Goal: Task Accomplishment & Management: Manage account settings

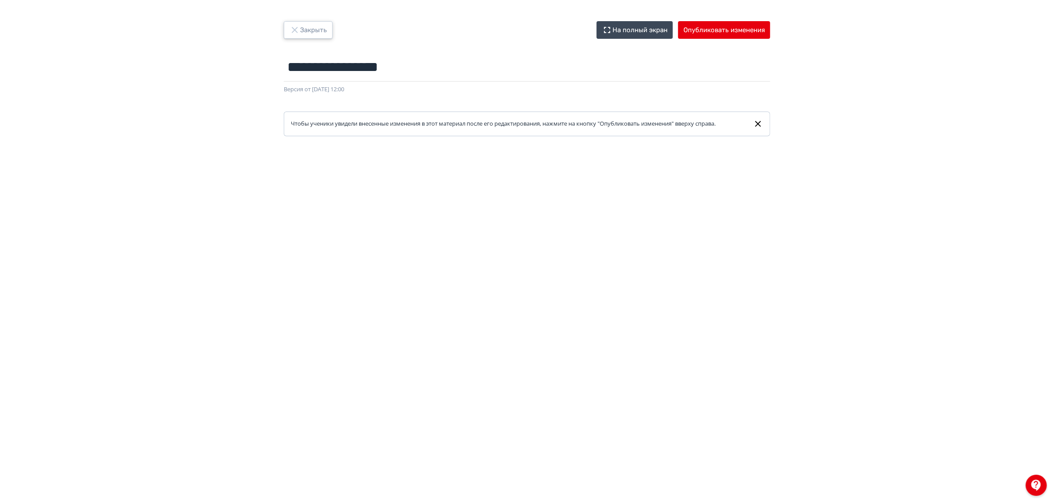
click at [318, 30] on button "Закрыть" at bounding box center [308, 30] width 49 height 18
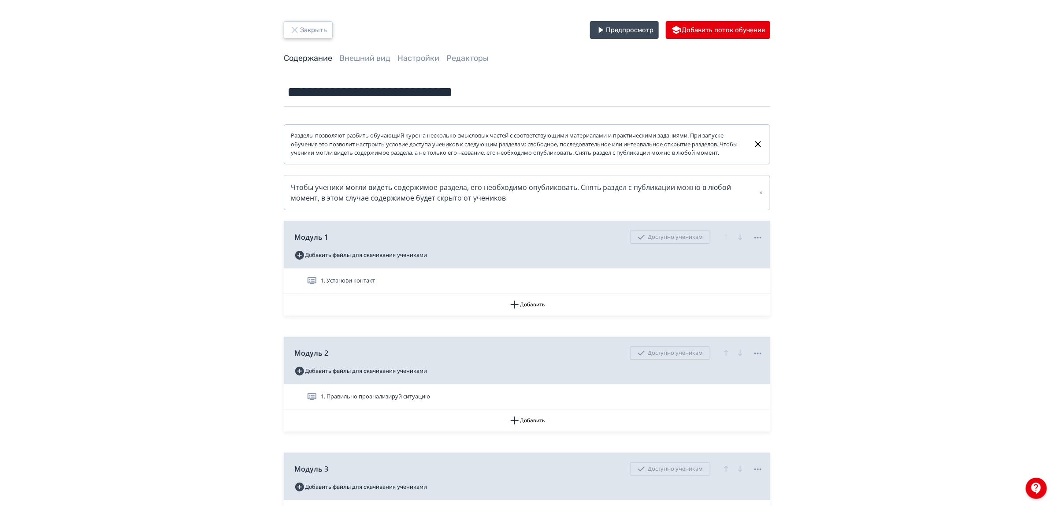
click at [323, 30] on button "Закрыть" at bounding box center [308, 30] width 49 height 18
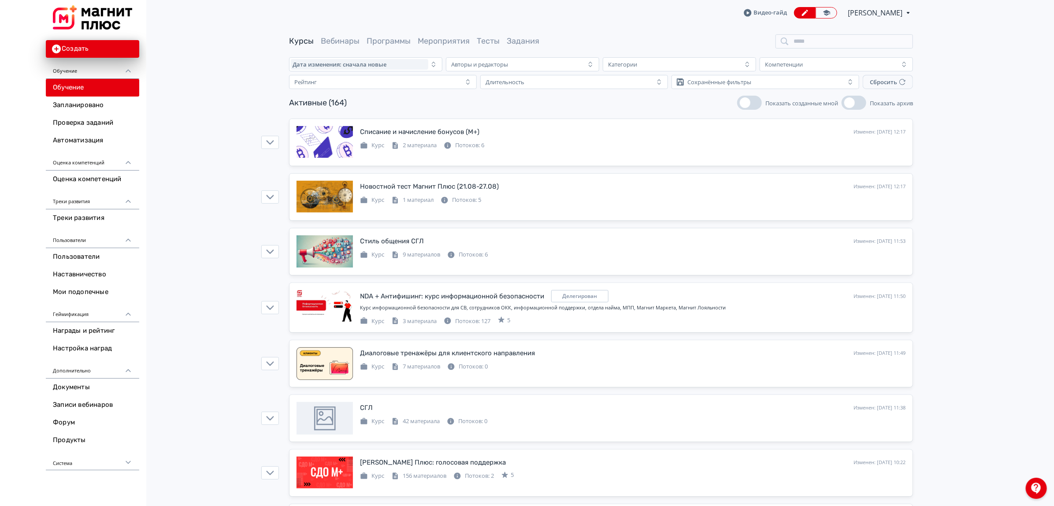
click at [886, 18] on div "Видео-гайд Диана Лостанова PRO Повысьте эффективность платформы при помощи допо…" at bounding box center [828, 12] width 169 height 11
click at [873, 10] on span "[PERSON_NAME]" at bounding box center [876, 12] width 56 height 11
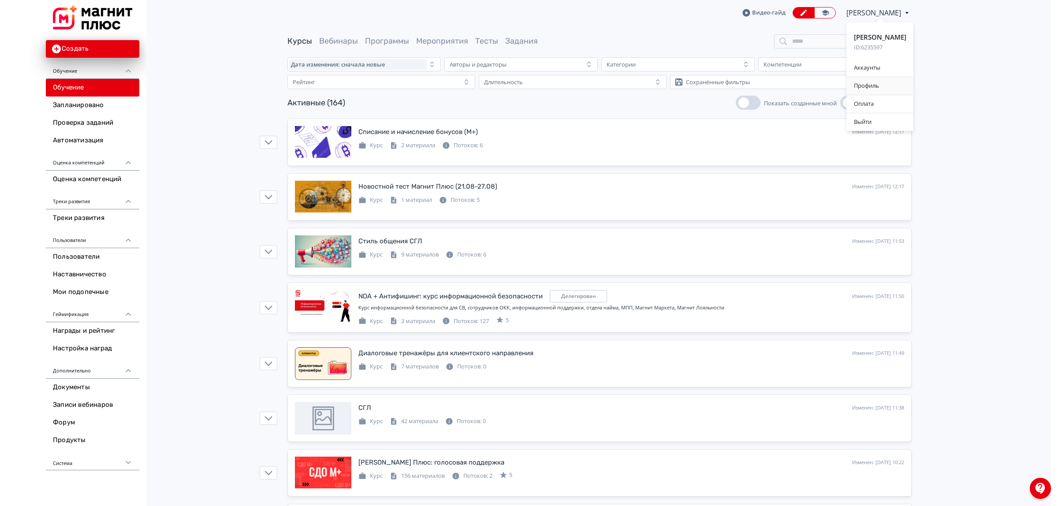
click at [868, 78] on div "Профиль" at bounding box center [880, 86] width 67 height 18
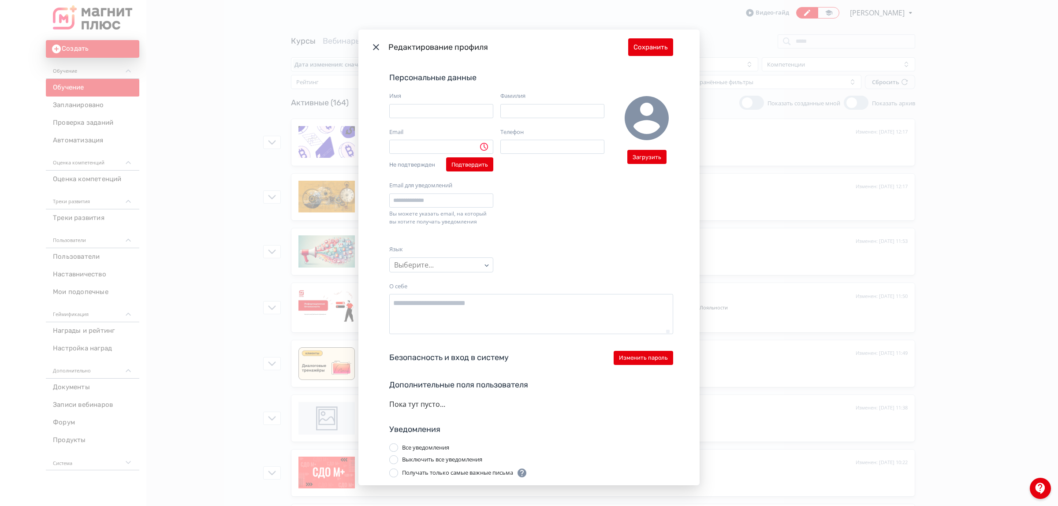
type input "**********"
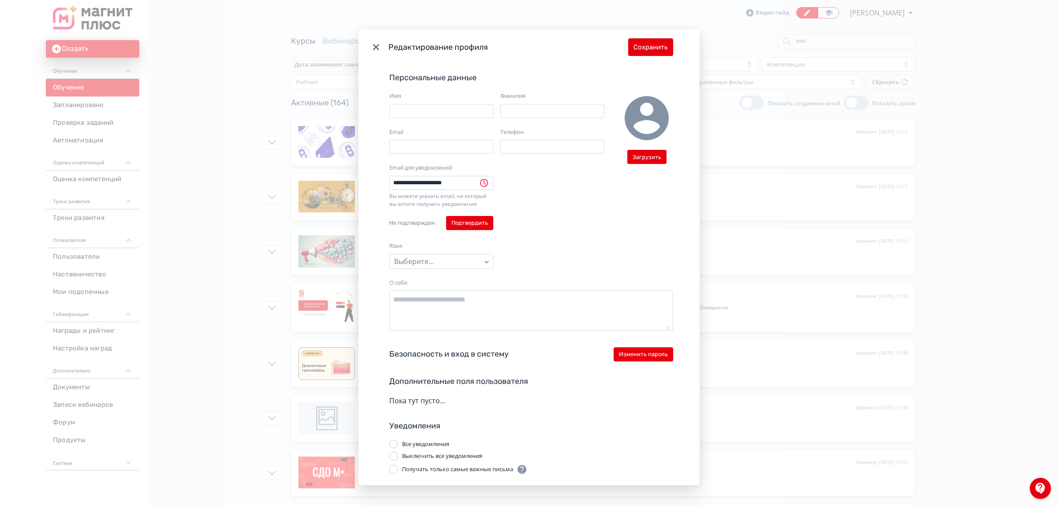
type input "*****"
type input "*********"
type input "**********"
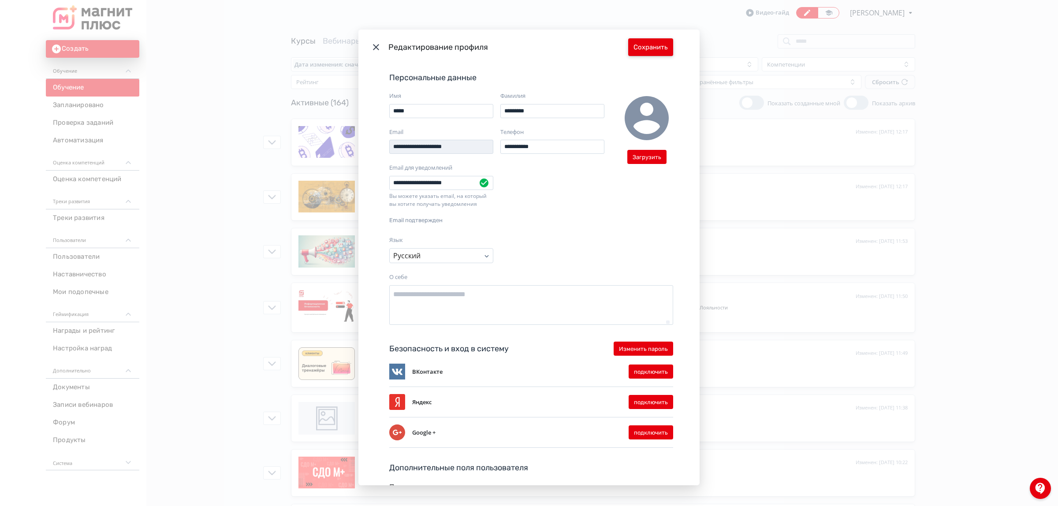
click at [660, 52] on button "Сохранить" at bounding box center [650, 47] width 45 height 18
type textarea "*"
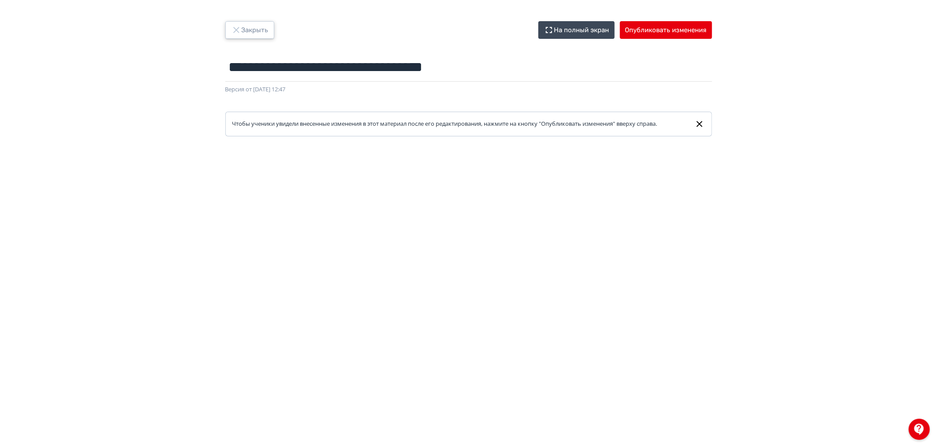
click at [260, 31] on button "Закрыть" at bounding box center [249, 30] width 49 height 18
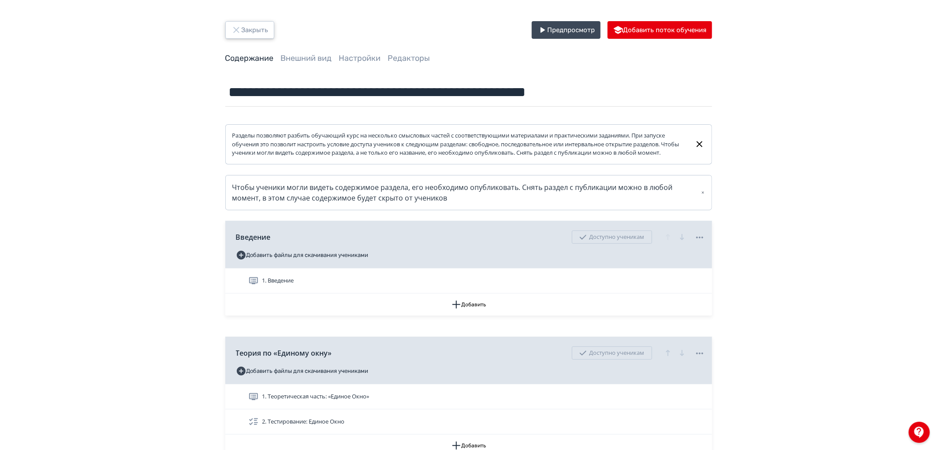
click at [261, 31] on button "Закрыть" at bounding box center [249, 30] width 49 height 18
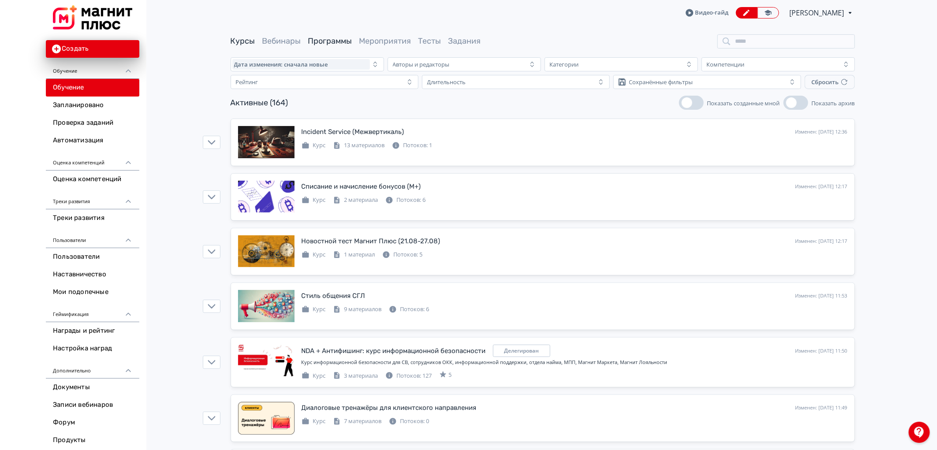
click at [326, 40] on link "Программы" at bounding box center [330, 41] width 44 height 10
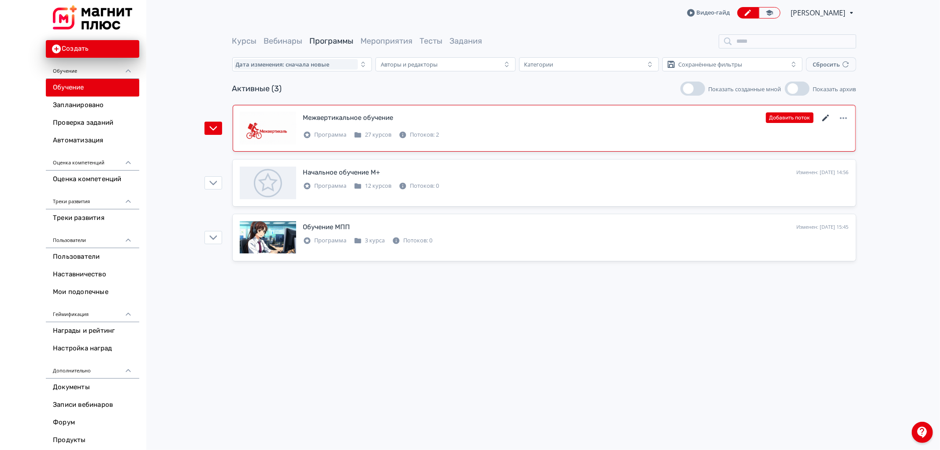
click at [825, 119] on icon at bounding box center [825, 118] width 7 height 7
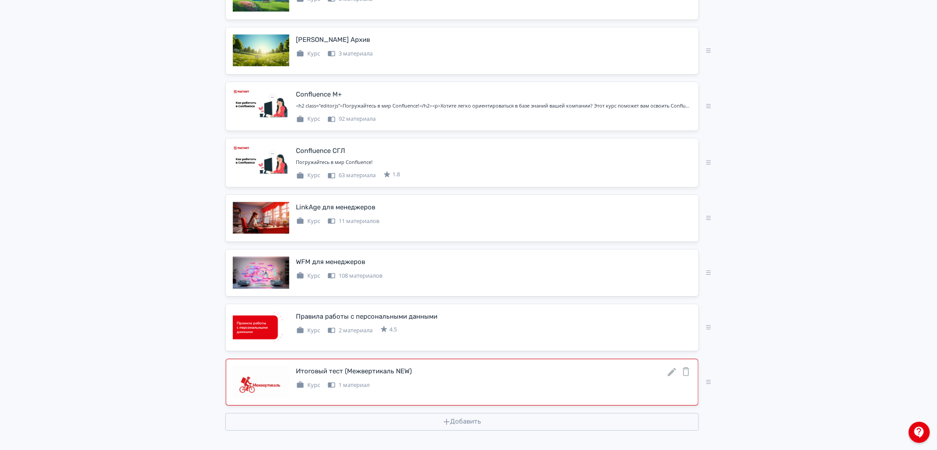
scroll to position [1291, 0]
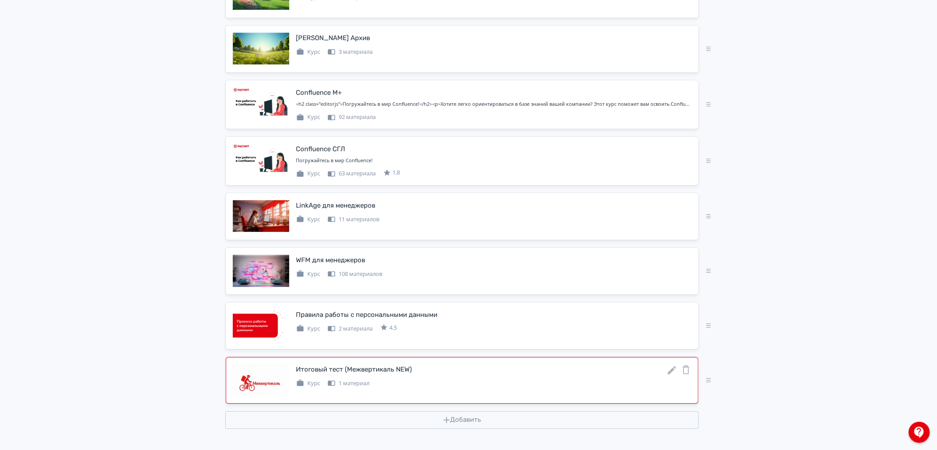
click at [670, 369] on icon at bounding box center [671, 370] width 11 height 11
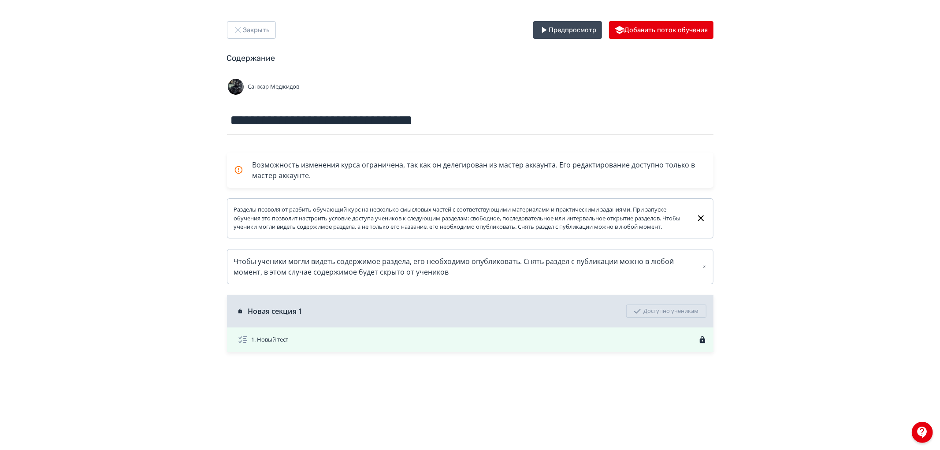
click at [655, 345] on div "1. Новый тест" at bounding box center [472, 340] width 469 height 11
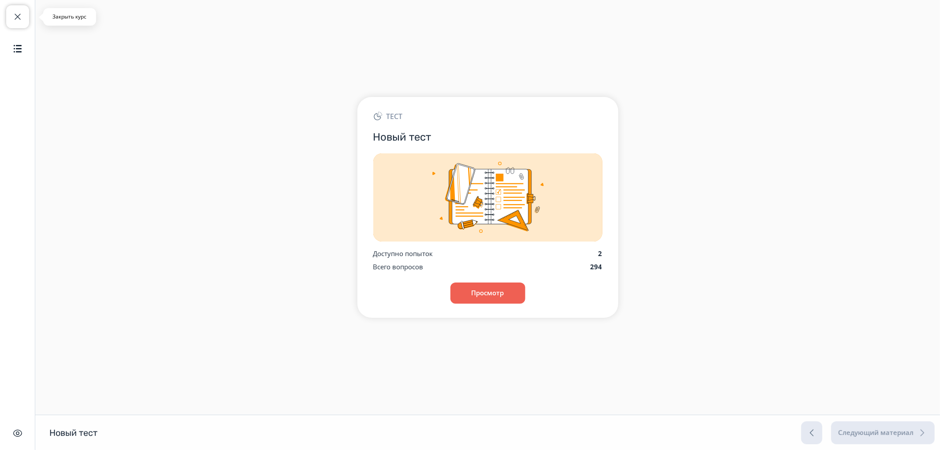
click at [9, 26] on button "Закрыть курс" at bounding box center [17, 16] width 23 height 23
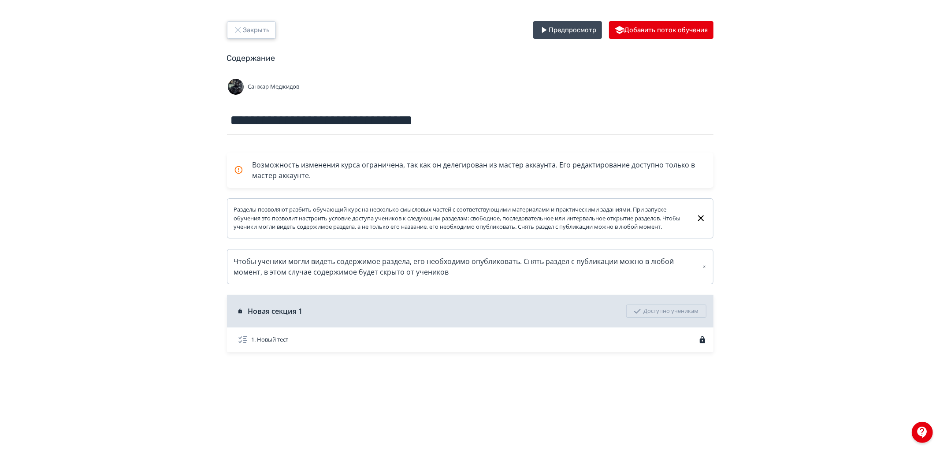
click at [236, 36] on button "Закрыть" at bounding box center [251, 30] width 49 height 18
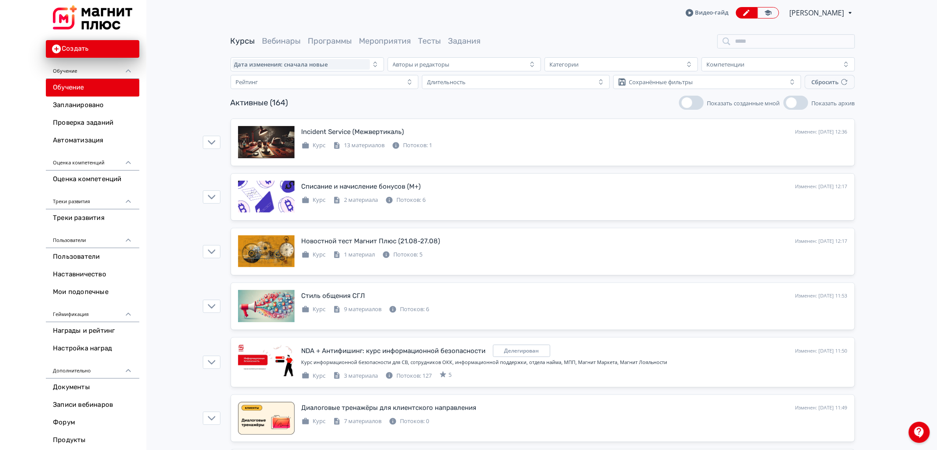
click at [840, 11] on span "[PERSON_NAME]" at bounding box center [817, 12] width 56 height 11
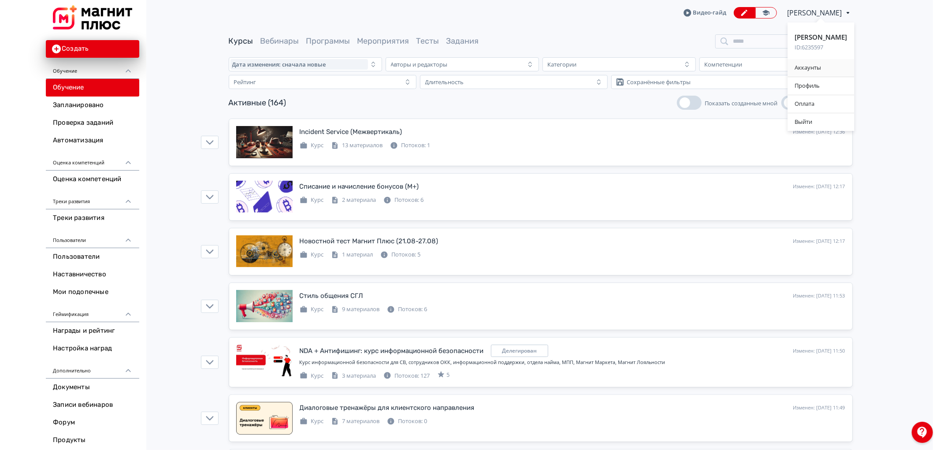
click at [811, 67] on div "Аккаунты" at bounding box center [821, 68] width 67 height 18
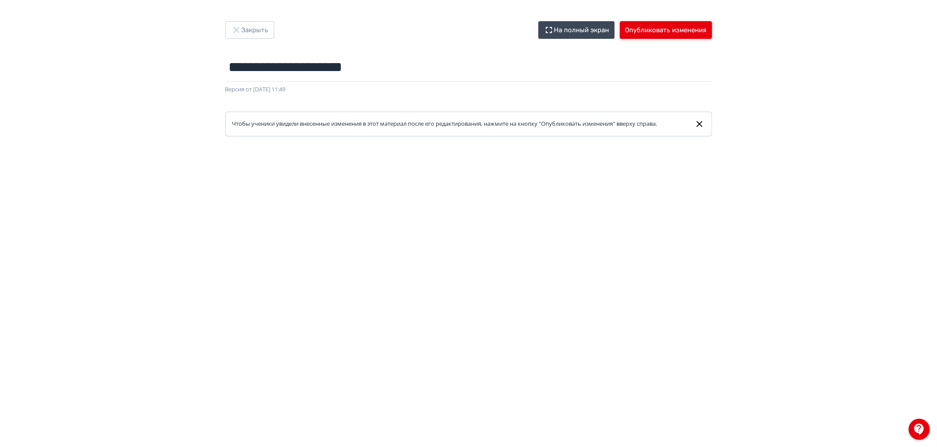
click at [686, 33] on button "Опубликовать изменения" at bounding box center [666, 30] width 92 height 18
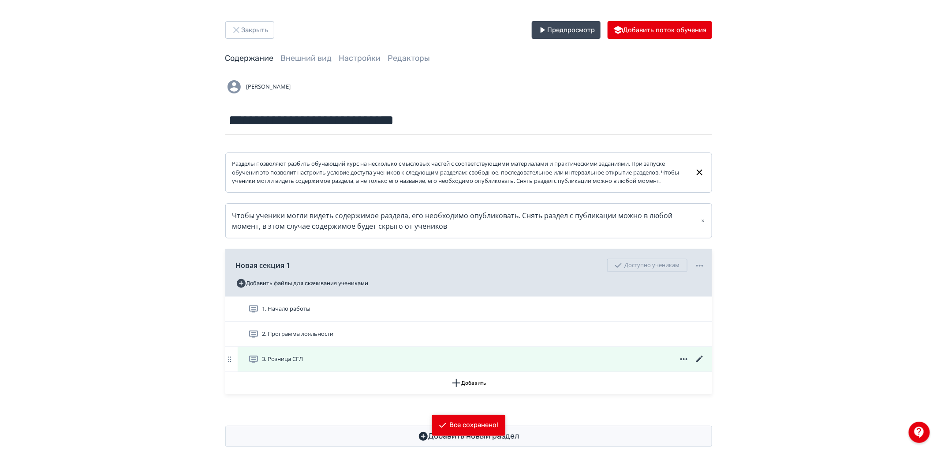
click at [698, 362] on icon at bounding box center [699, 359] width 7 height 7
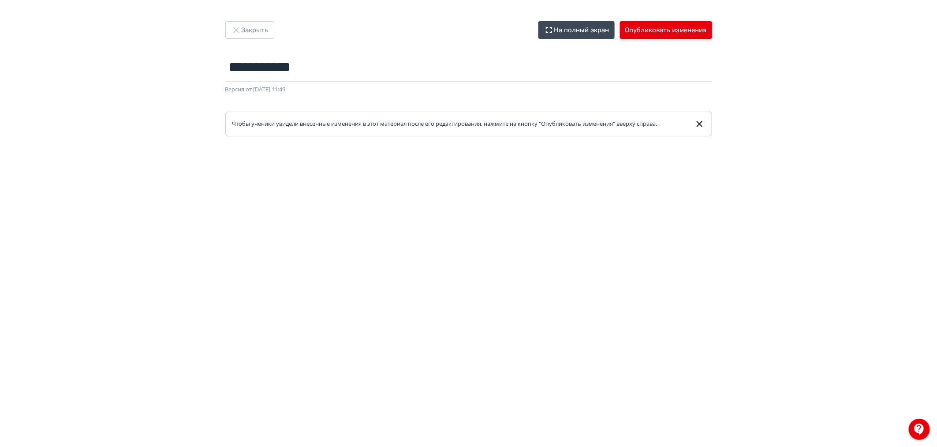
click at [673, 28] on button "Опубликовать изменения" at bounding box center [666, 30] width 92 height 18
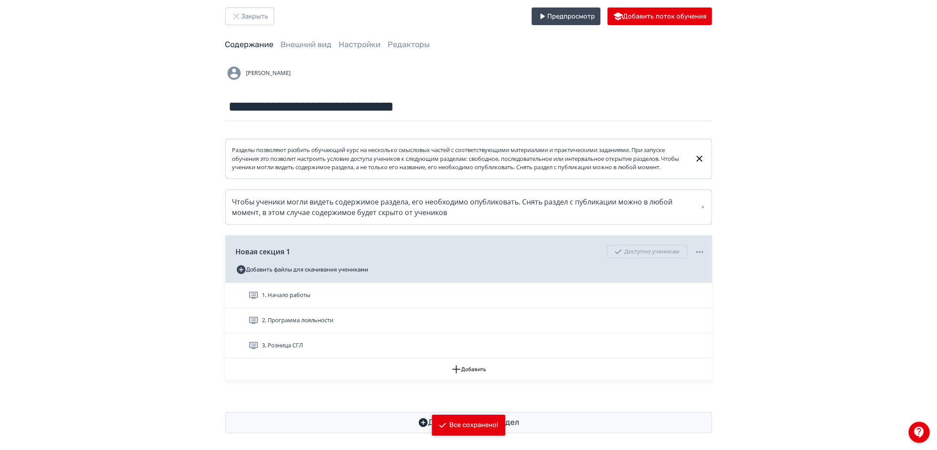
scroll to position [26, 0]
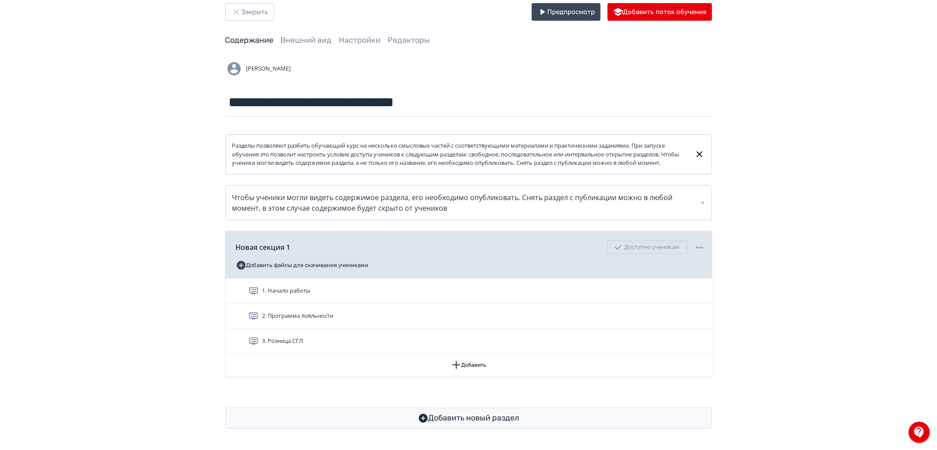
click at [746, 327] on div "**********" at bounding box center [468, 216] width 937 height 468
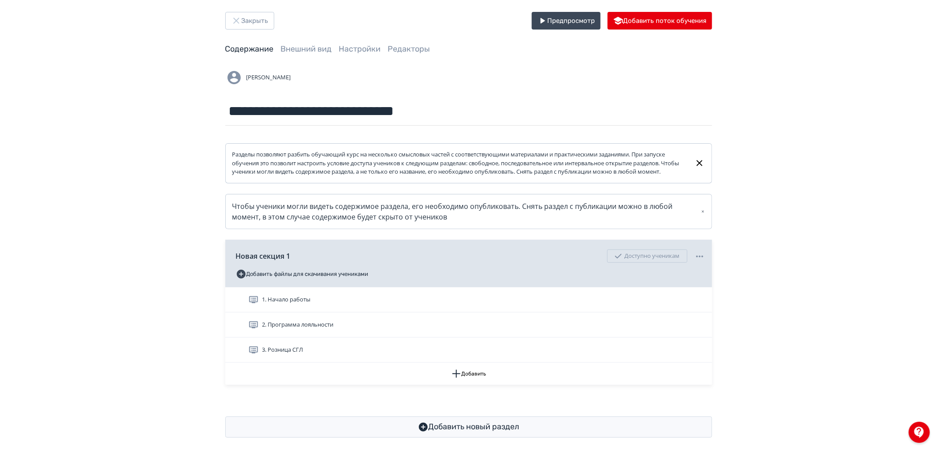
scroll to position [0, 0]
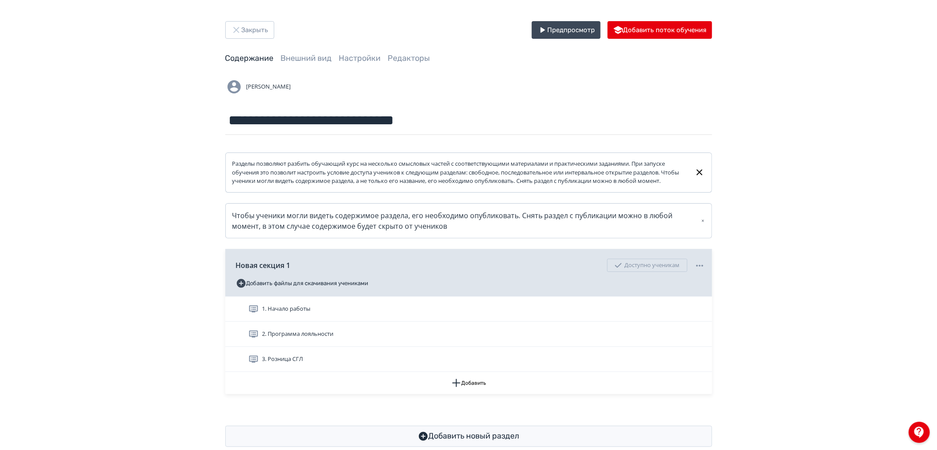
click at [261, 16] on div "**********" at bounding box center [468, 234] width 937 height 468
click at [262, 25] on button "Закрыть" at bounding box center [249, 30] width 49 height 18
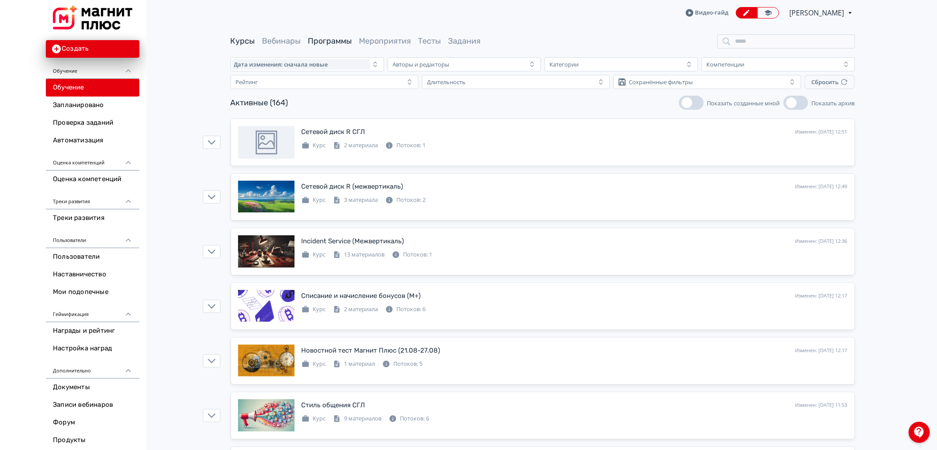
click at [325, 40] on link "Программы" at bounding box center [330, 41] width 44 height 10
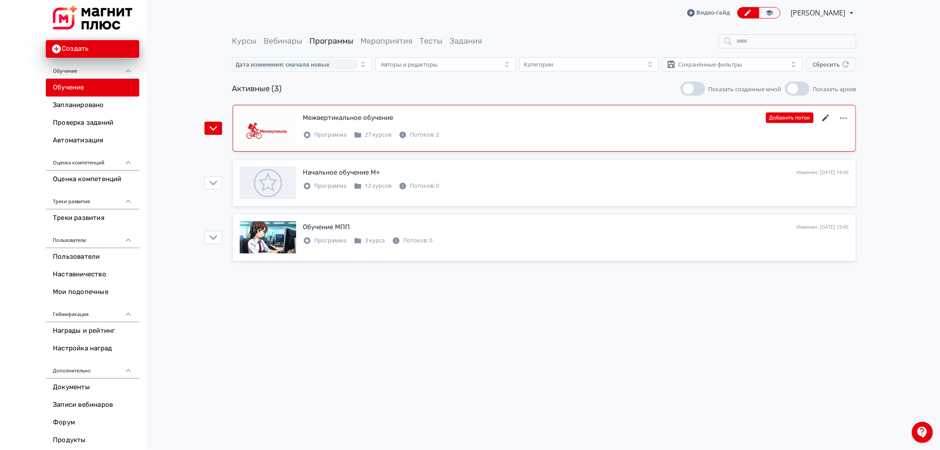
click at [824, 117] on icon at bounding box center [826, 118] width 11 height 11
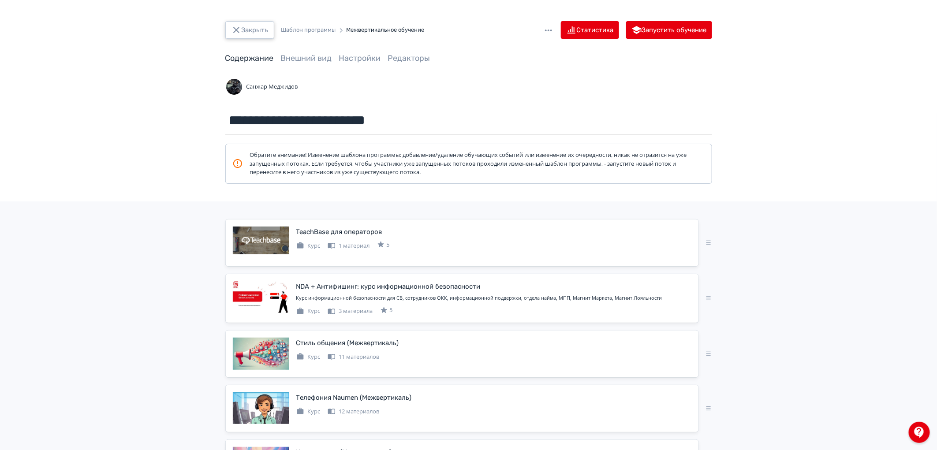
click at [253, 30] on button "Закрыть" at bounding box center [249, 30] width 49 height 18
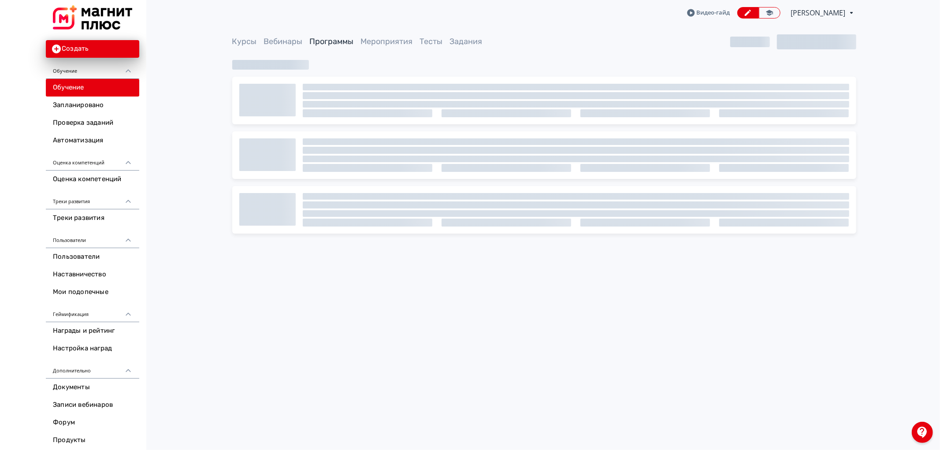
click at [810, 12] on span "Диана Лостанова" at bounding box center [819, 12] width 56 height 11
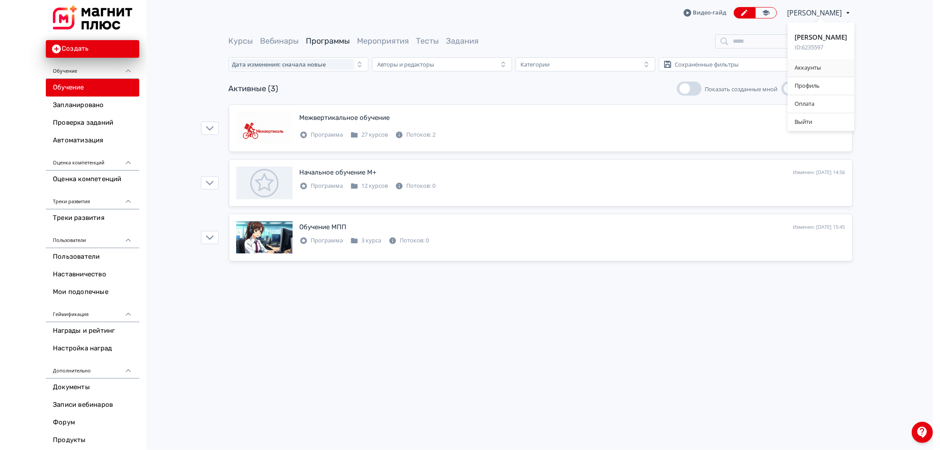
click at [817, 72] on div "Аккаунты" at bounding box center [821, 68] width 67 height 18
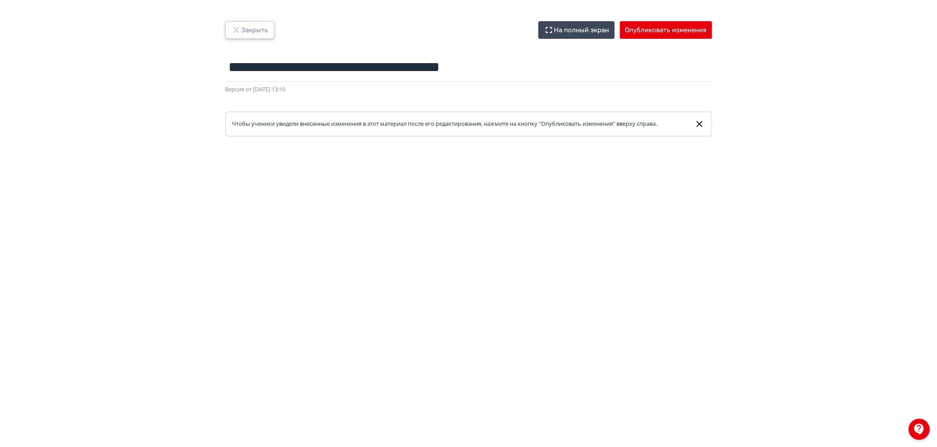
click at [258, 21] on button "Закрыть" at bounding box center [249, 30] width 49 height 18
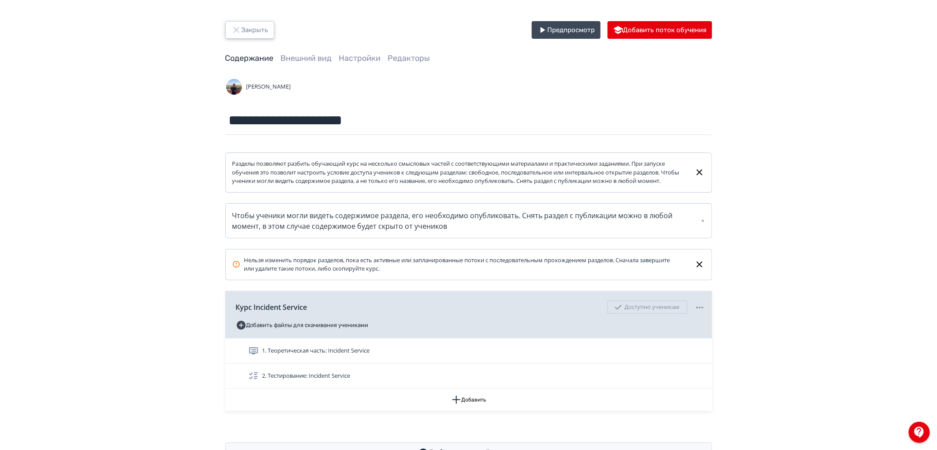
click at [243, 24] on button "Закрыть" at bounding box center [249, 30] width 49 height 18
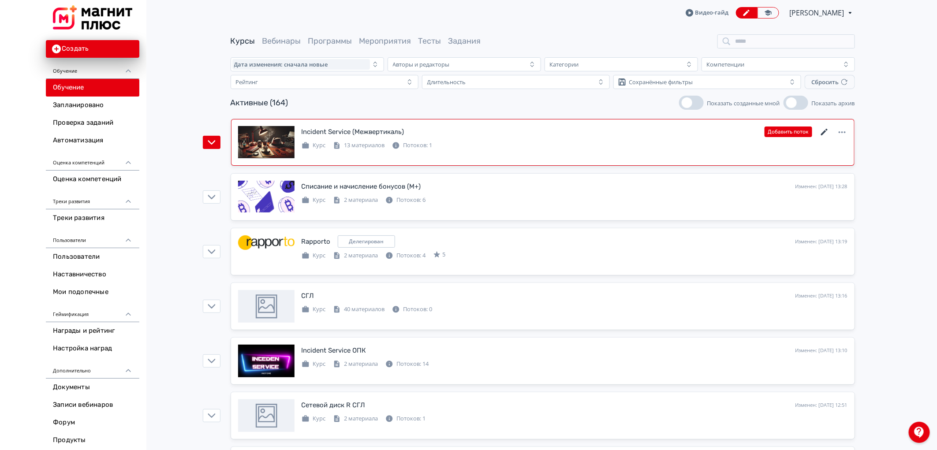
click at [826, 130] on icon at bounding box center [824, 132] width 11 height 11
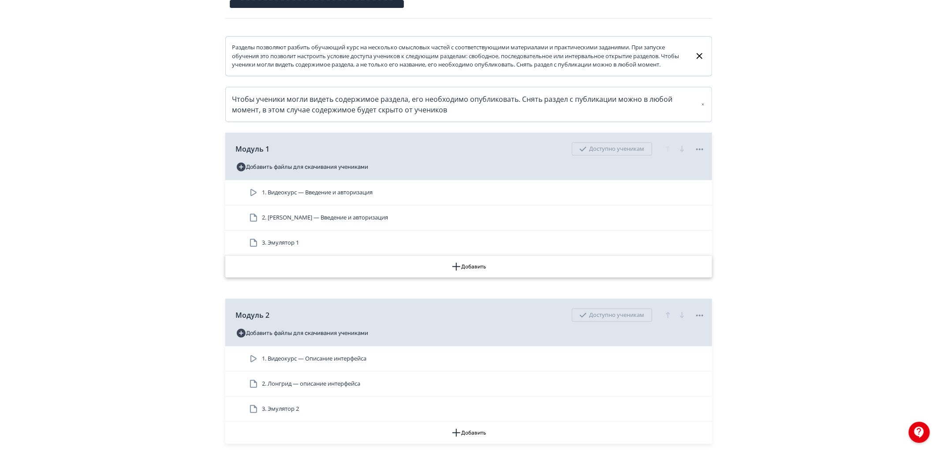
scroll to position [98, 0]
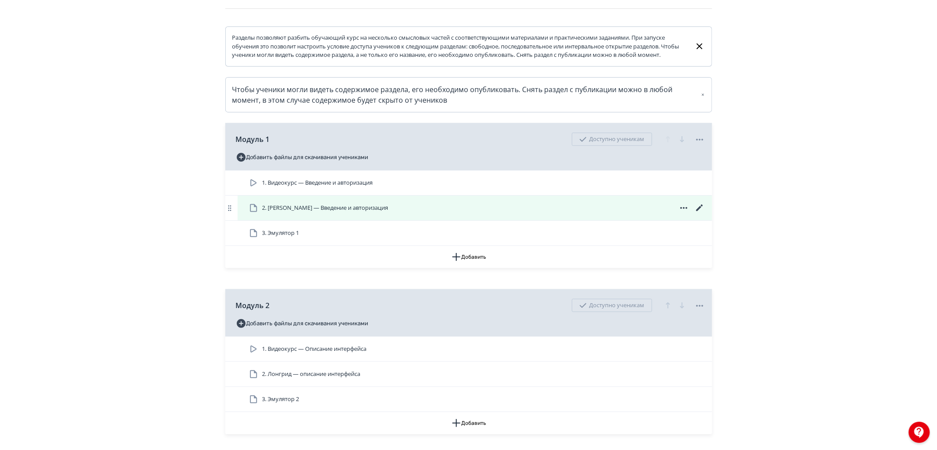
click at [387, 213] on div "2. [PERSON_NAME] — Введение и авторизация" at bounding box center [476, 208] width 457 height 11
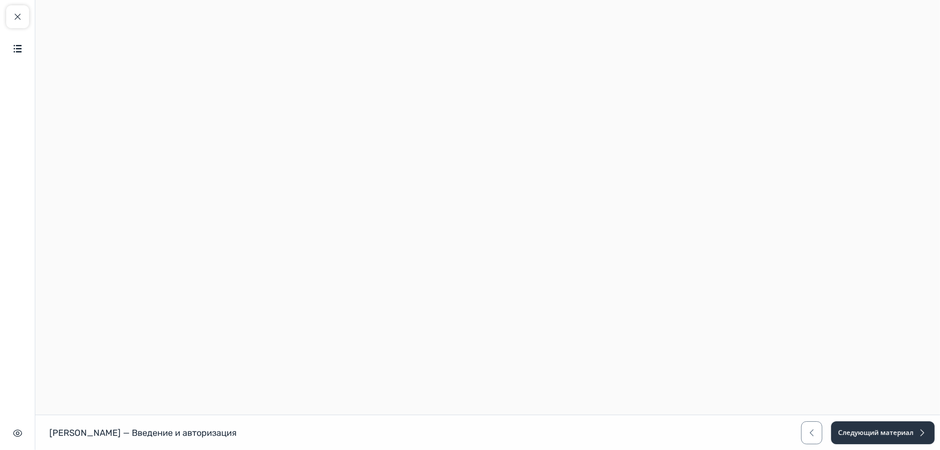
click at [870, 419] on div "[PERSON_NAME] — Введение и авторизация [PERSON_NAME] — Введение и авторизация С…" at bounding box center [470, 432] width 940 height 35
click at [870, 429] on button "Следующий материал" at bounding box center [882, 432] width 104 height 23
click at [27, 24] on button "Закрыть курс" at bounding box center [17, 16] width 23 height 23
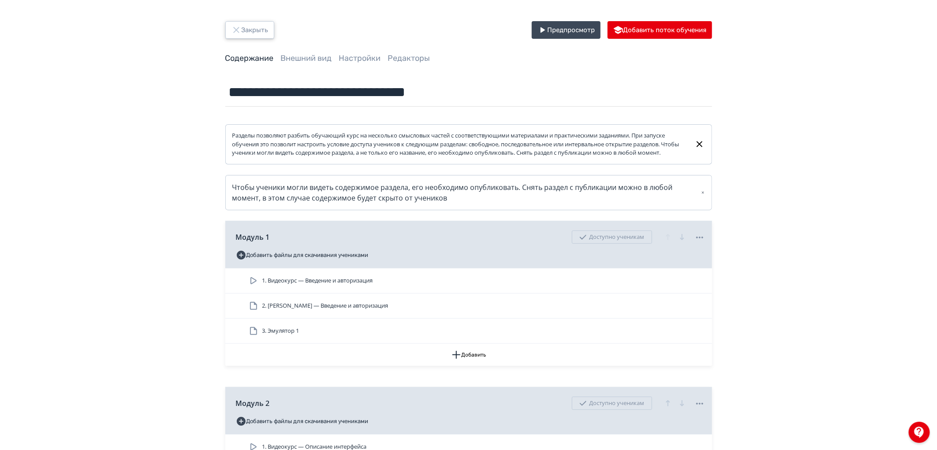
click at [263, 34] on button "Закрыть" at bounding box center [249, 30] width 49 height 18
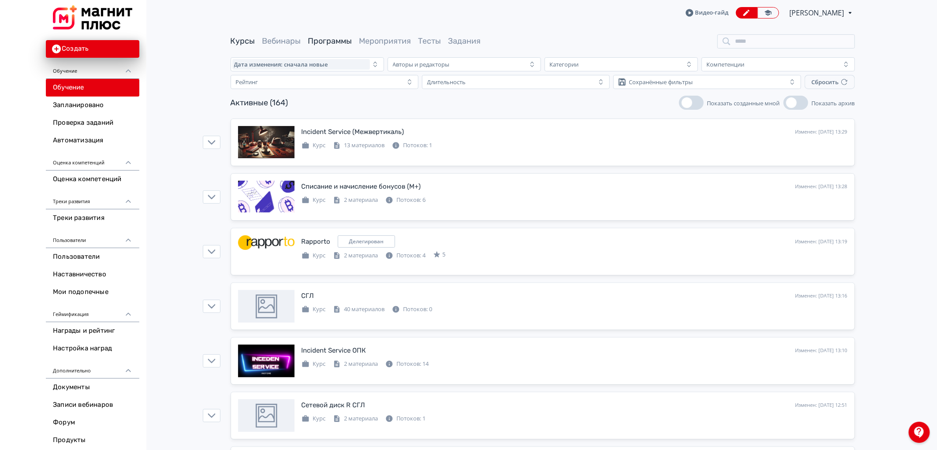
click at [333, 40] on link "Программы" at bounding box center [330, 41] width 44 height 10
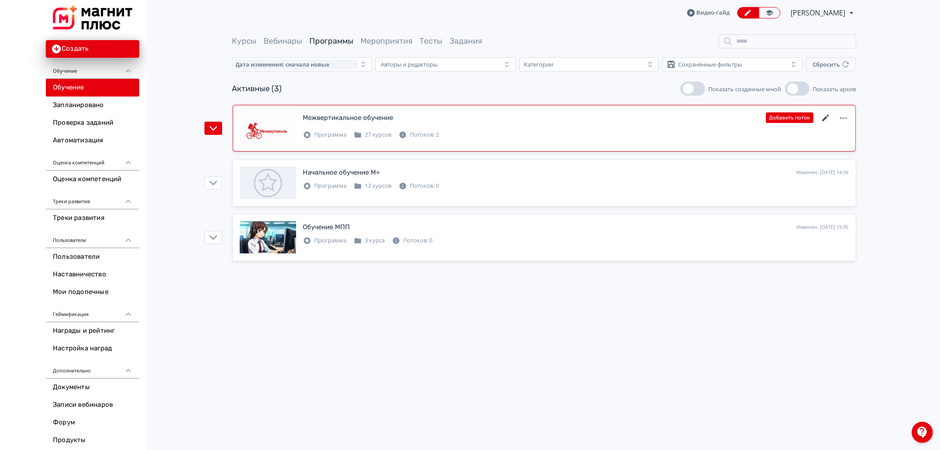
click at [826, 115] on icon at bounding box center [826, 118] width 11 height 11
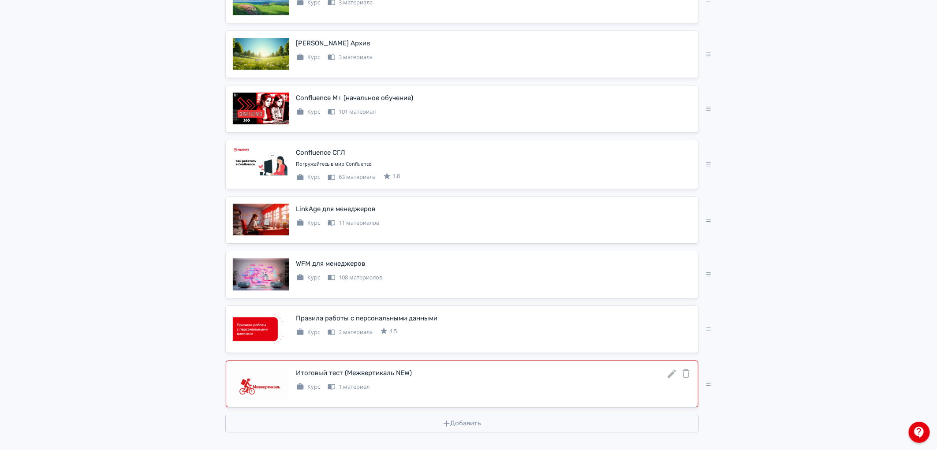
scroll to position [1289, 0]
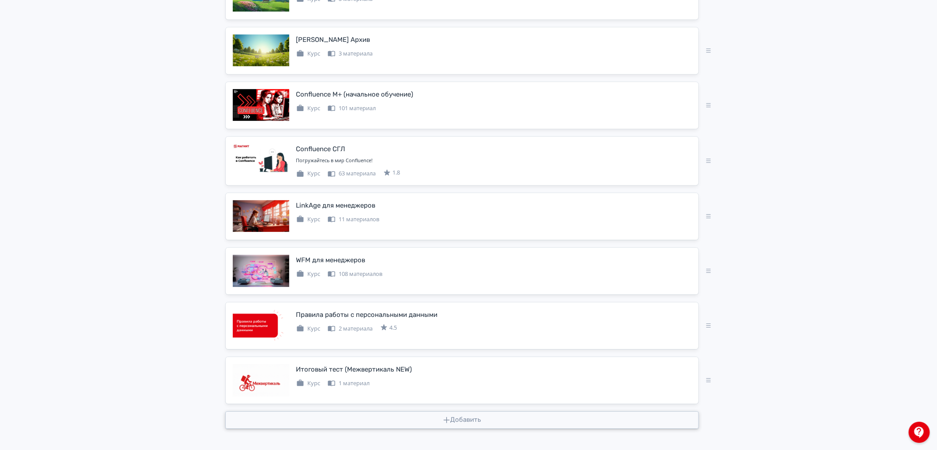
click at [470, 422] on button "Добавить" at bounding box center [461, 420] width 473 height 18
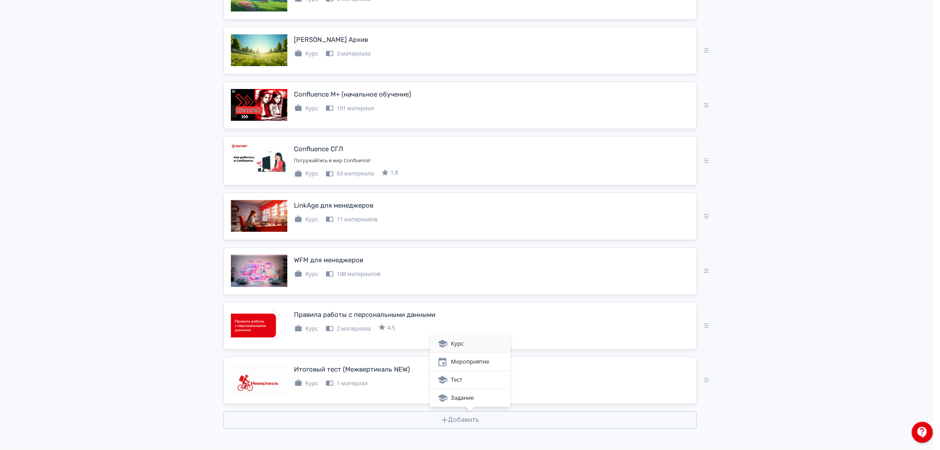
click at [473, 344] on div "Курс" at bounding box center [470, 344] width 66 height 11
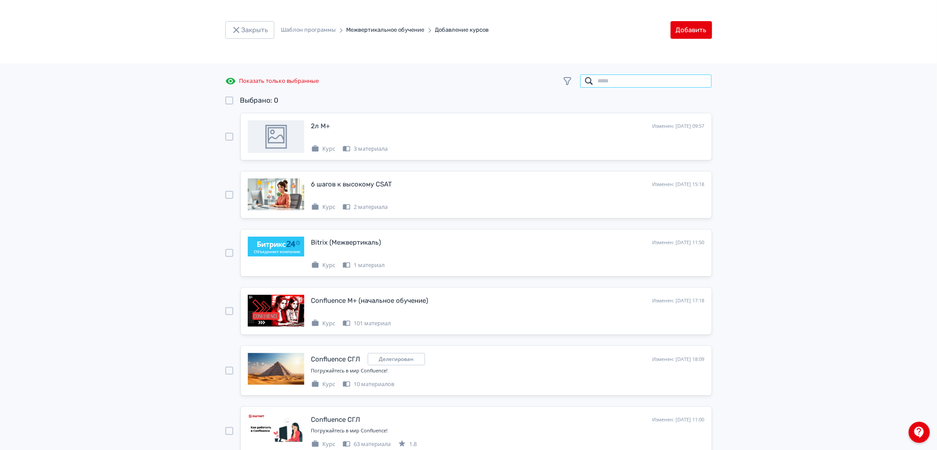
click at [607, 75] on input "search" at bounding box center [646, 81] width 132 height 14
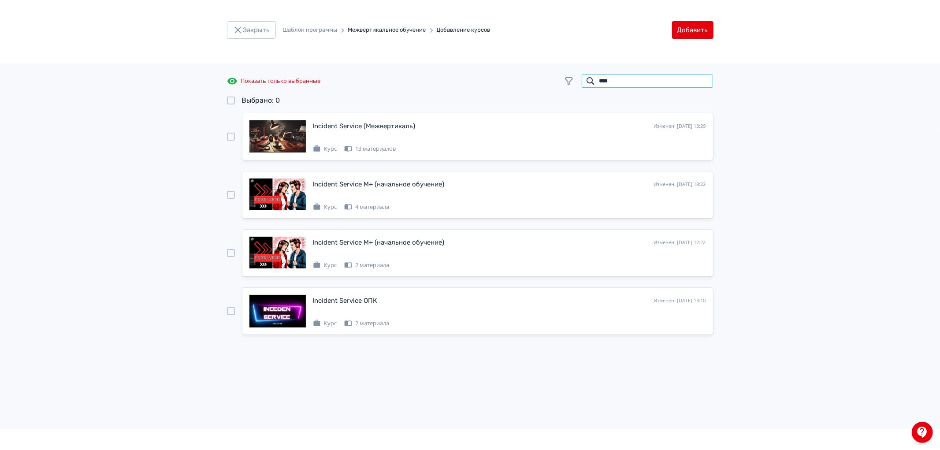
type input "****"
click at [228, 310] on div at bounding box center [231, 311] width 8 height 8
click at [707, 31] on button "Добавить" at bounding box center [692, 30] width 41 height 18
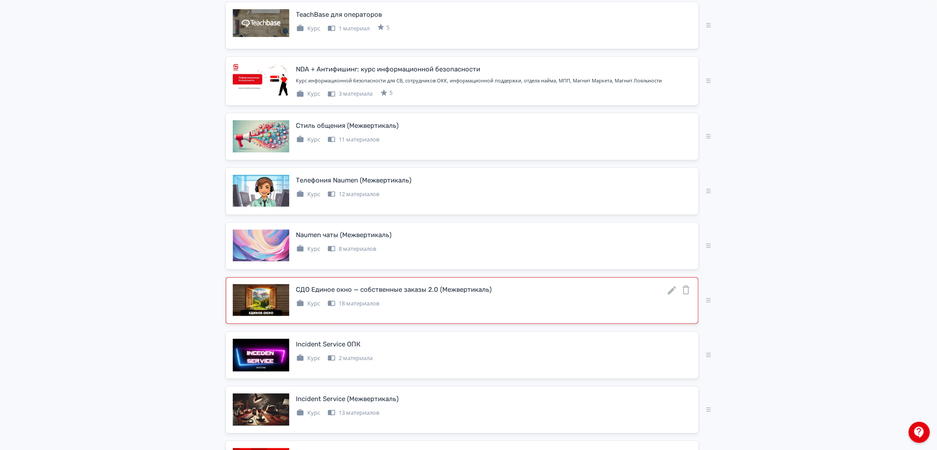
scroll to position [364, 0]
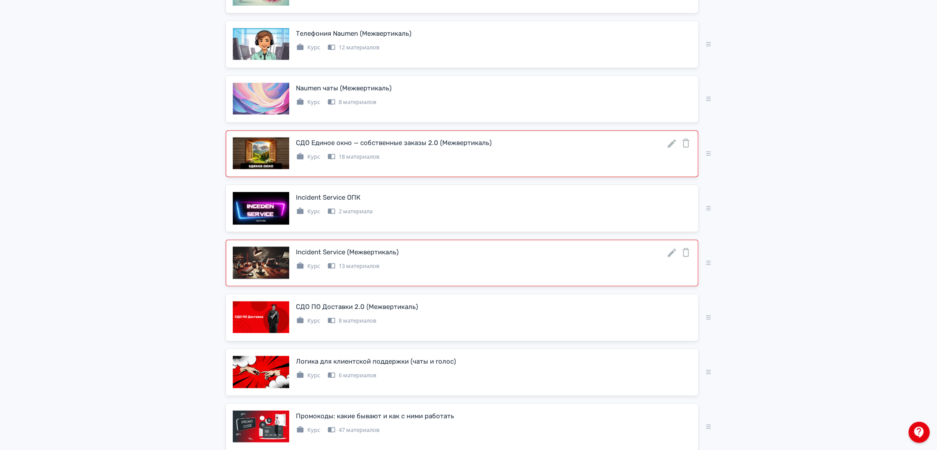
click at [673, 249] on icon at bounding box center [671, 253] width 11 height 11
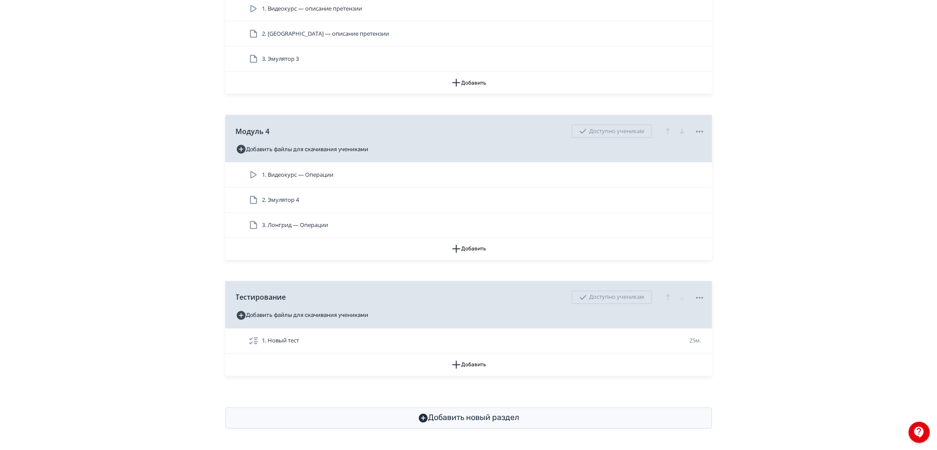
scroll to position [614, 0]
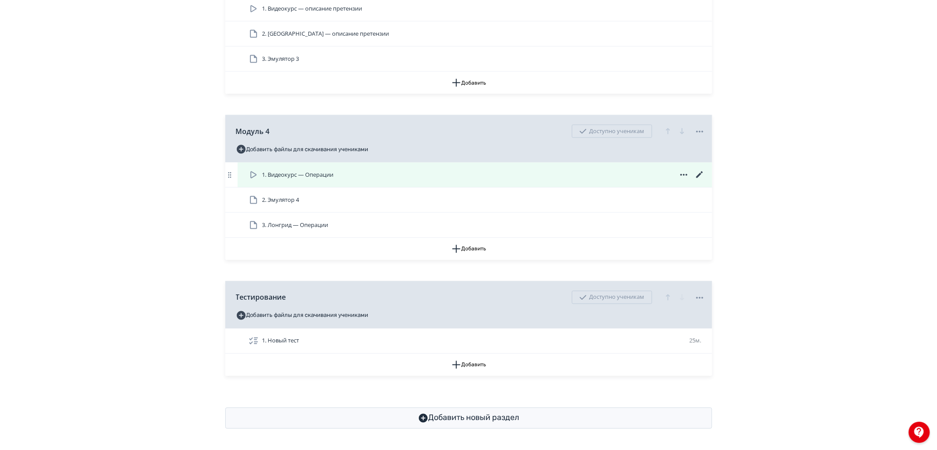
click at [538, 177] on div "1. Видеокурс — Операции" at bounding box center [476, 175] width 457 height 11
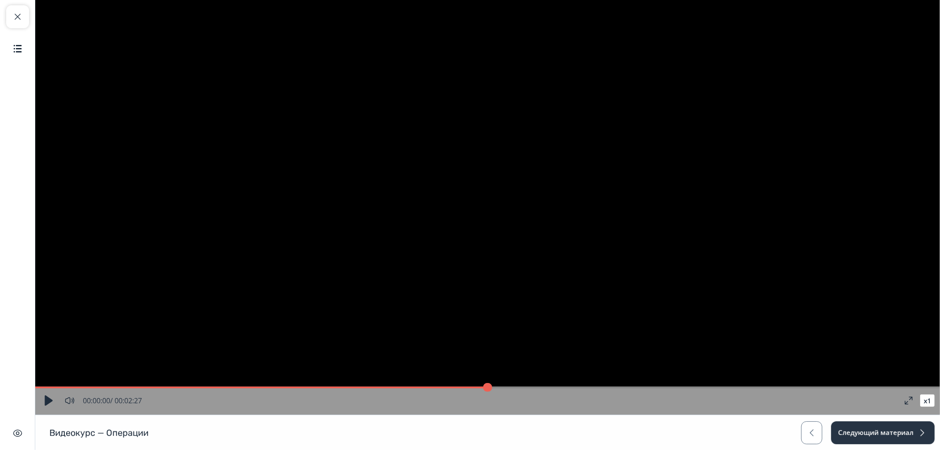
click at [45, 406] on button "button" at bounding box center [49, 401] width 16 height 16
click at [443, 241] on video "Video Player" at bounding box center [487, 207] width 905 height 415
click at [23, 20] on button "Закрыть курс" at bounding box center [17, 16] width 23 height 23
type input "*"
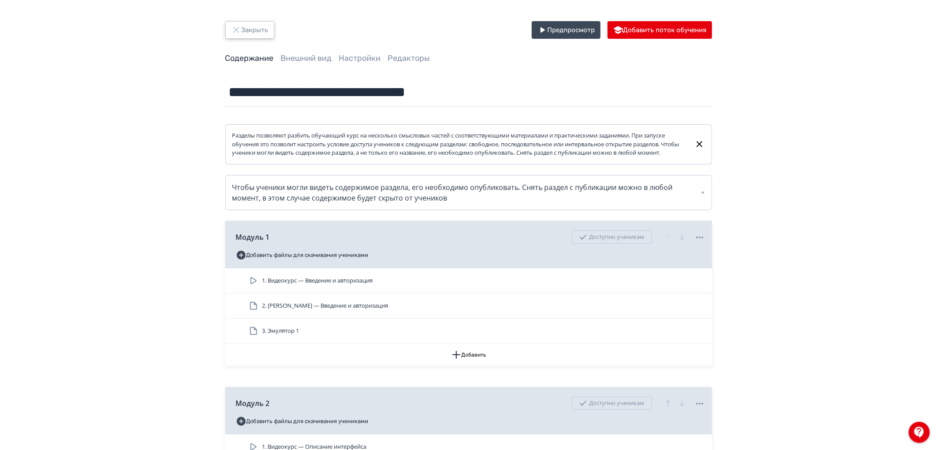
click at [249, 24] on button "Закрыть" at bounding box center [249, 30] width 49 height 18
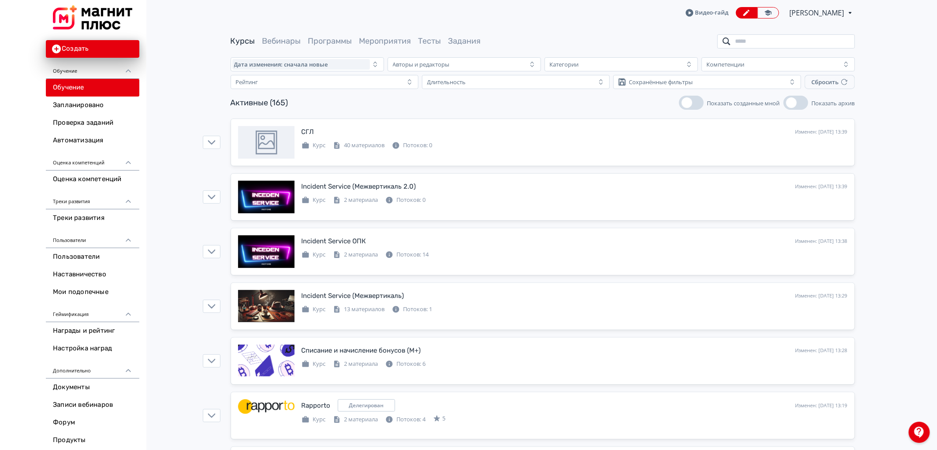
click at [754, 37] on input "search" at bounding box center [786, 41] width 138 height 14
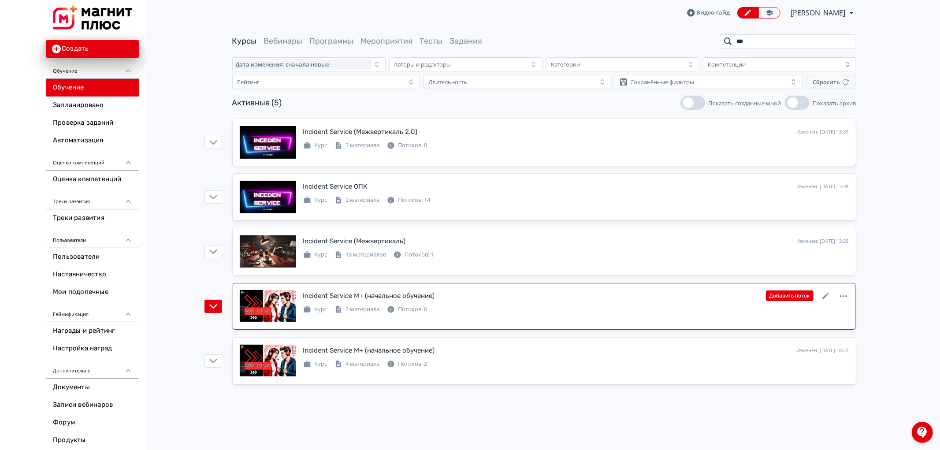
type input "***"
click at [359, 307] on div "2 материала" at bounding box center [357, 309] width 45 height 9
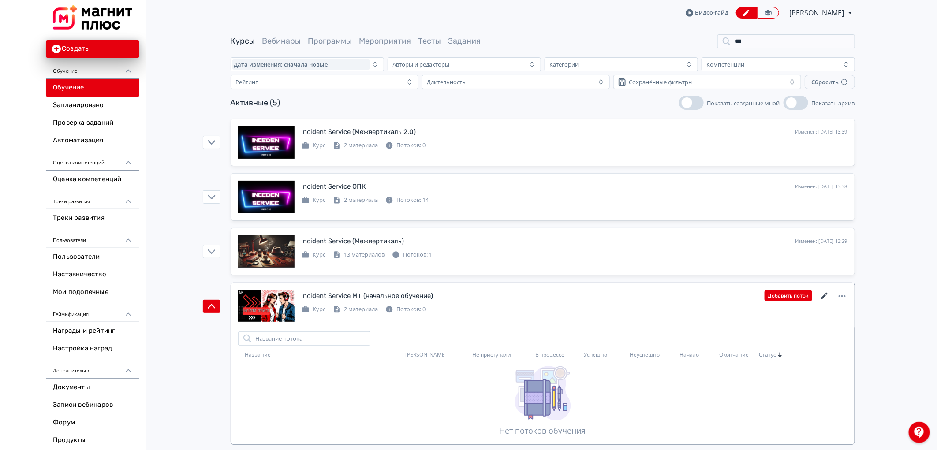
click at [823, 296] on icon at bounding box center [823, 296] width 7 height 7
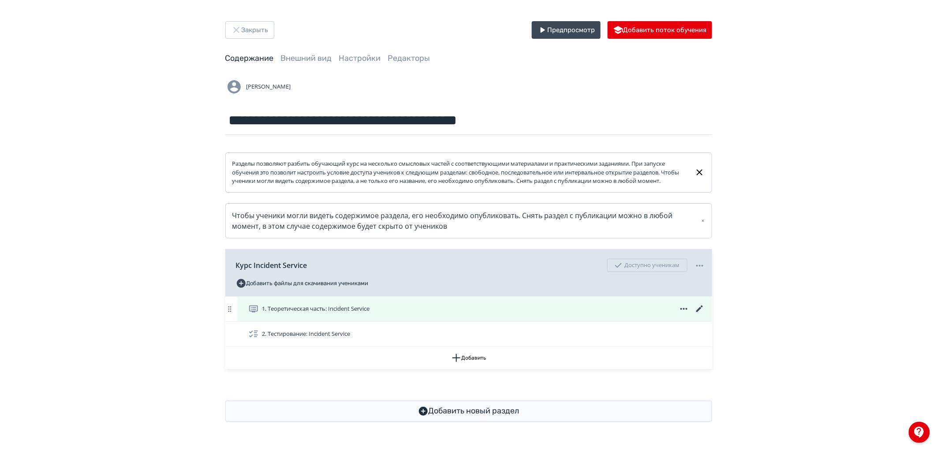
click at [702, 314] on icon at bounding box center [699, 309] width 11 height 11
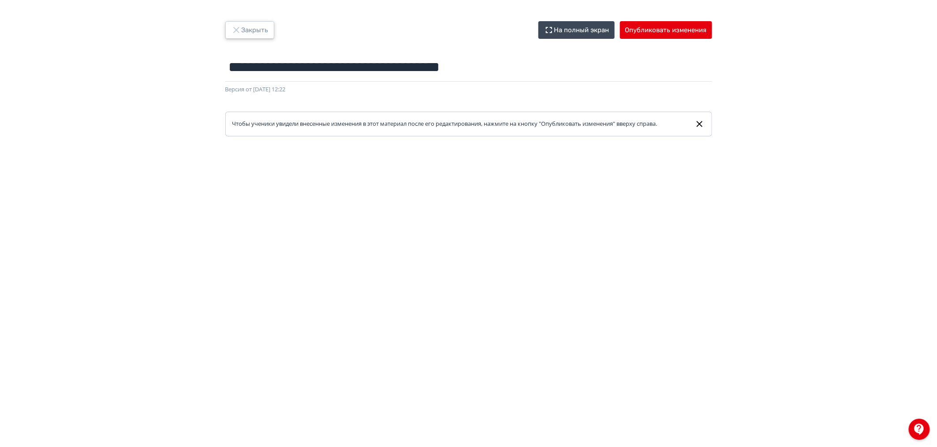
click at [237, 21] on button "Закрыть" at bounding box center [249, 30] width 49 height 18
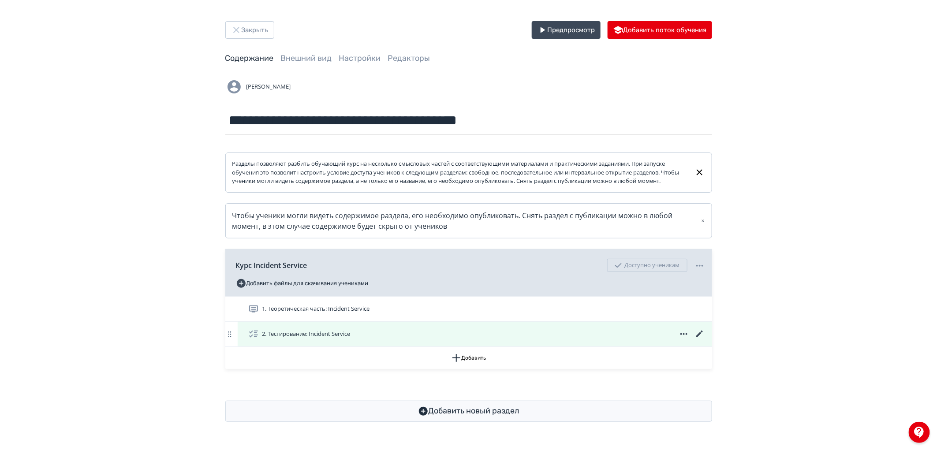
click at [695, 339] on icon at bounding box center [699, 334] width 11 height 11
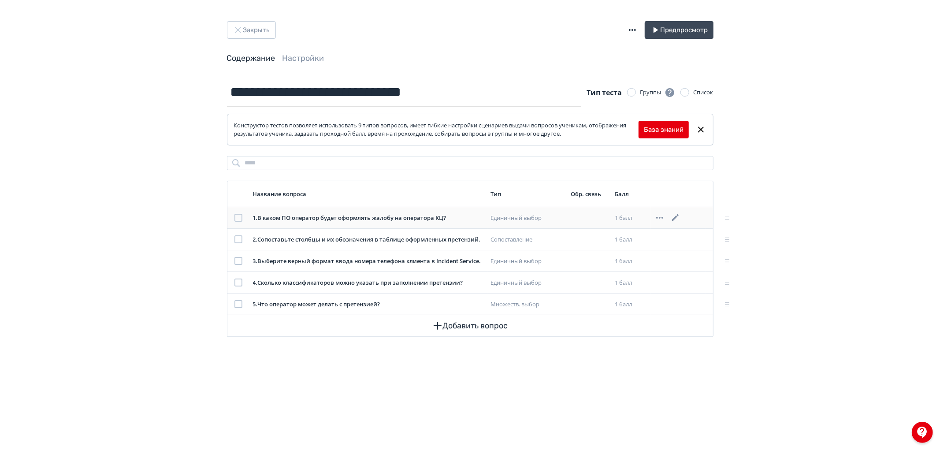
click at [674, 218] on icon at bounding box center [675, 217] width 11 height 11
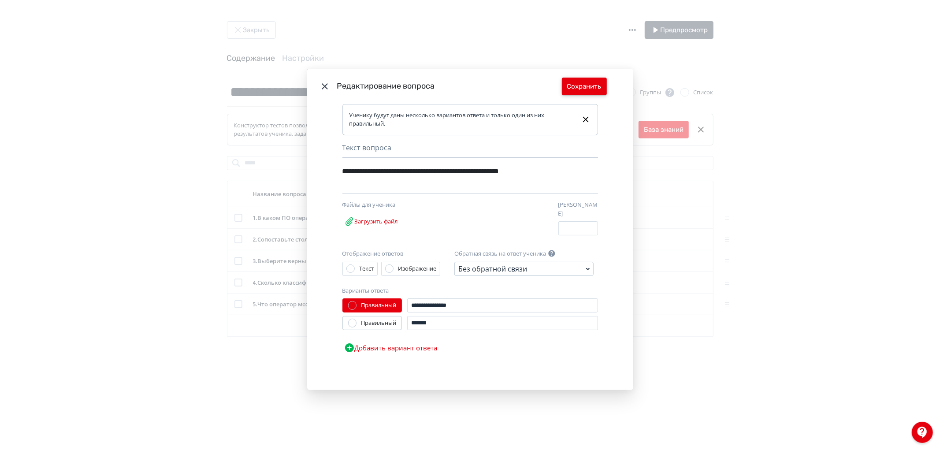
click at [585, 89] on button "Сохранить" at bounding box center [584, 87] width 45 height 18
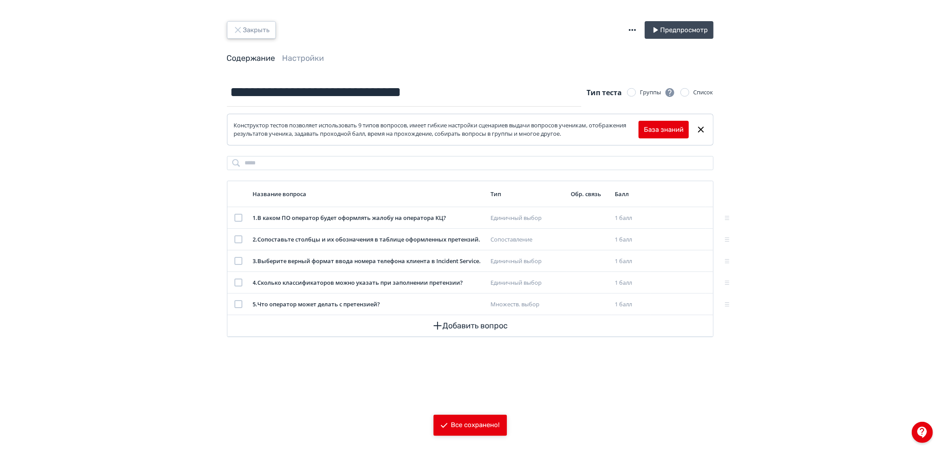
click at [231, 31] on button "Закрыть" at bounding box center [251, 30] width 49 height 18
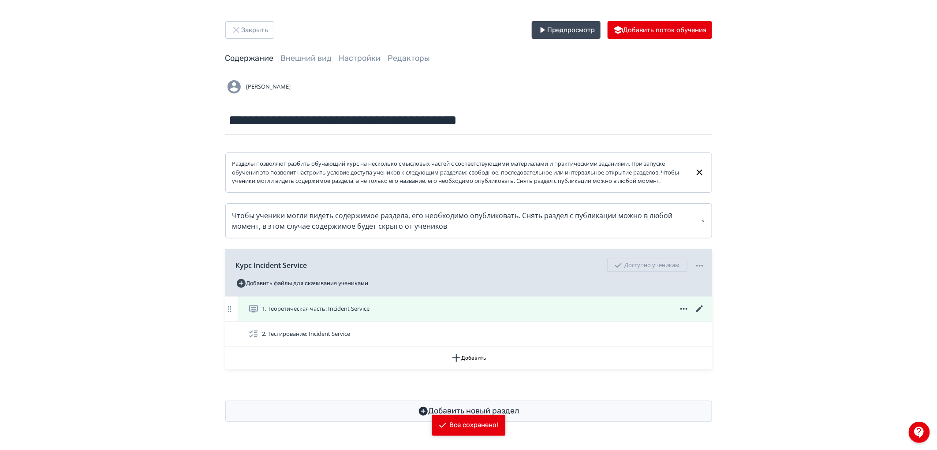
click at [699, 312] on icon at bounding box center [699, 308] width 7 height 7
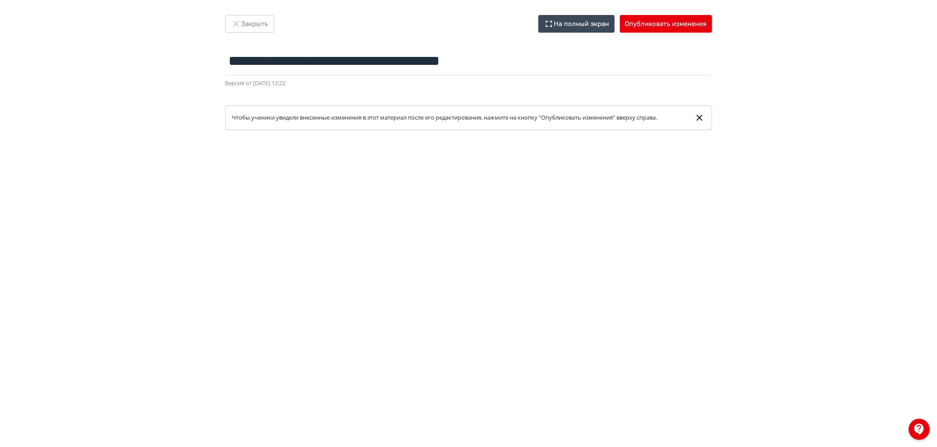
scroll to position [6, 0]
click at [243, 25] on button "Закрыть" at bounding box center [249, 24] width 49 height 18
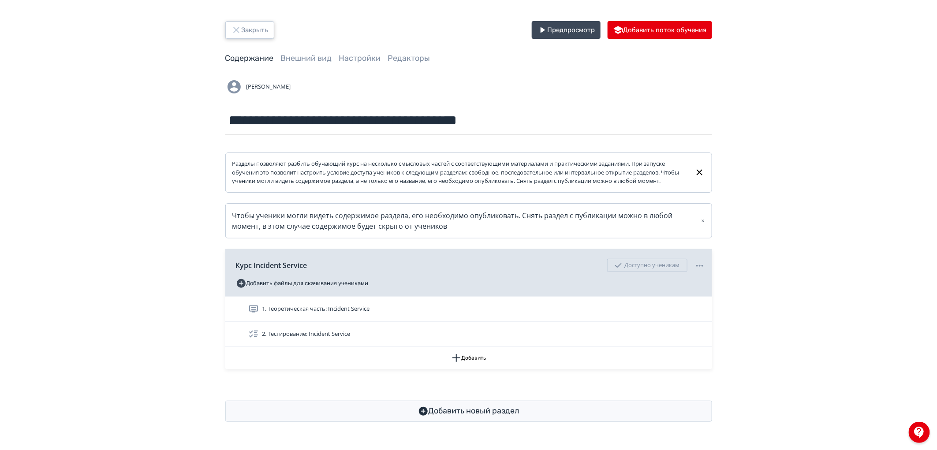
click at [234, 25] on icon "button" at bounding box center [236, 30] width 11 height 11
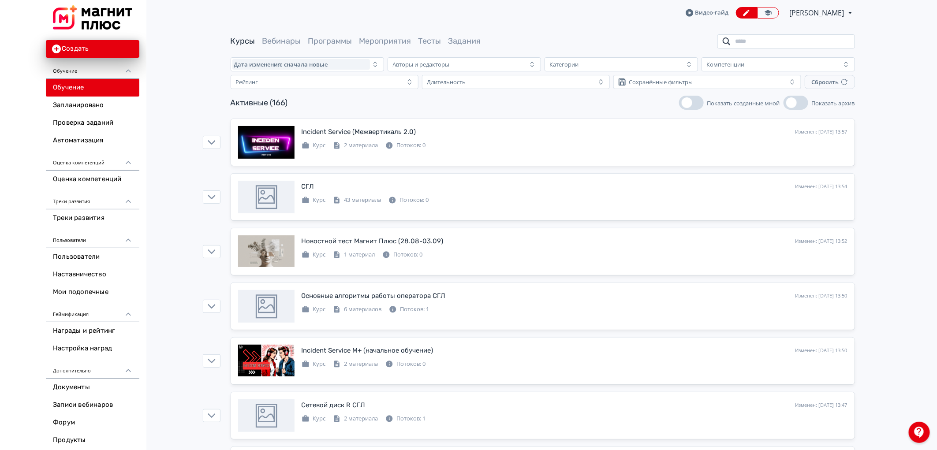
click at [760, 43] on input "search" at bounding box center [786, 41] width 138 height 14
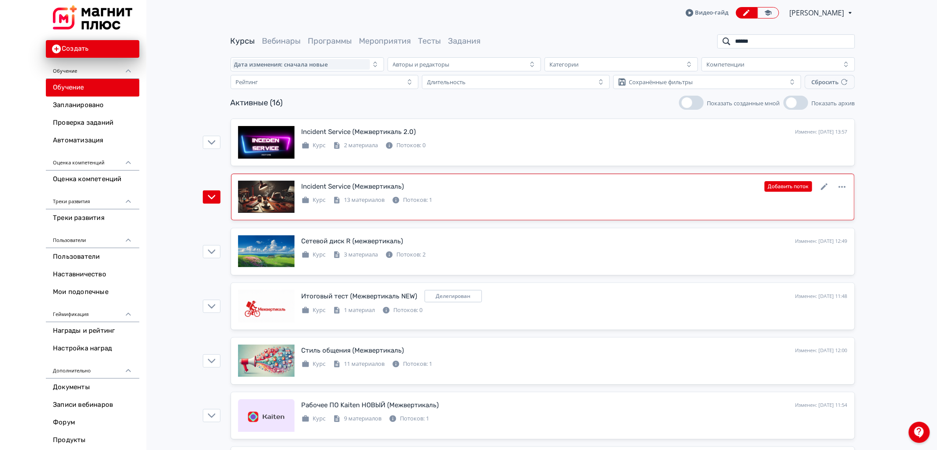
type input "******"
click at [824, 184] on icon at bounding box center [824, 187] width 11 height 11
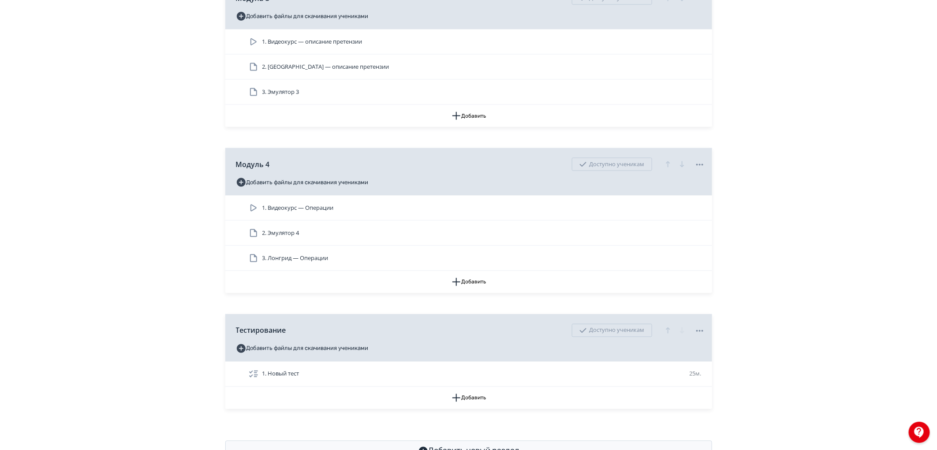
scroll to position [614, 0]
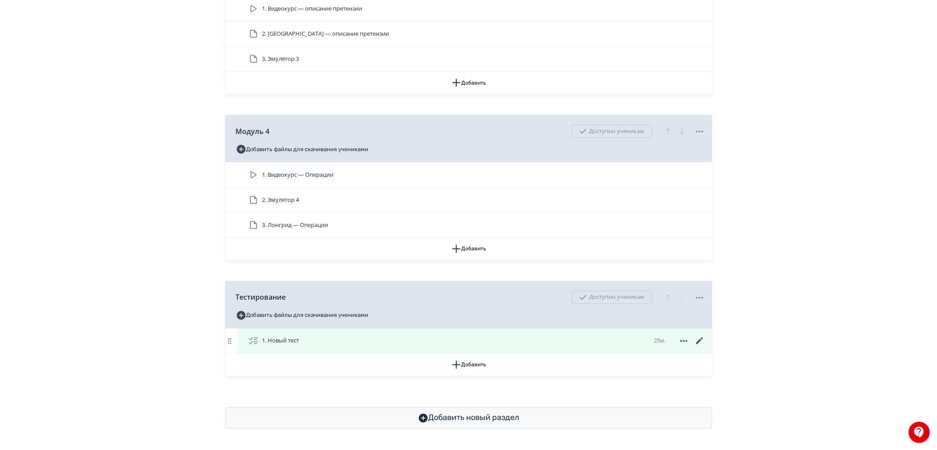
click at [695, 341] on icon at bounding box center [699, 341] width 11 height 11
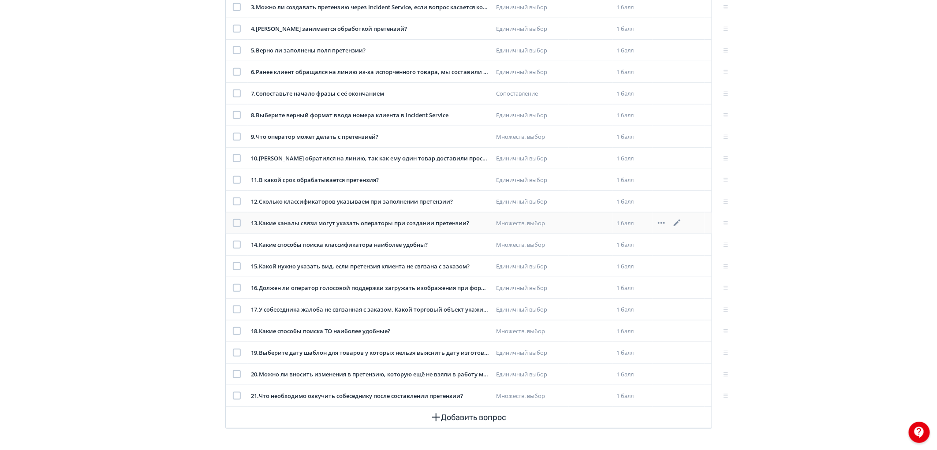
scroll to position [255, 0]
click at [676, 287] on icon at bounding box center [677, 288] width 11 height 11
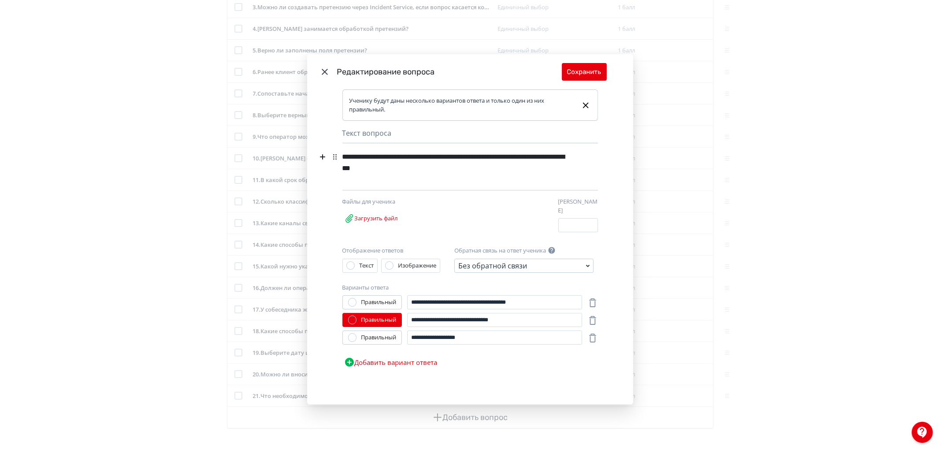
click at [321, 74] on icon "Modal" at bounding box center [325, 72] width 11 height 11
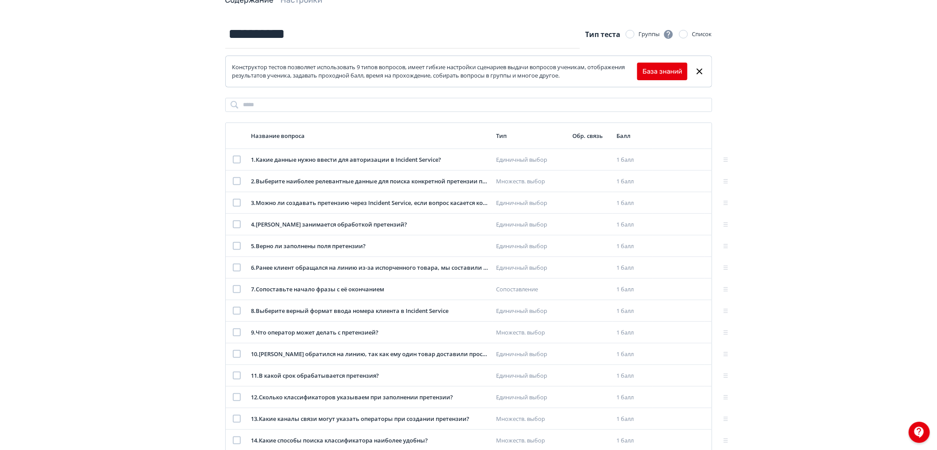
scroll to position [0, 0]
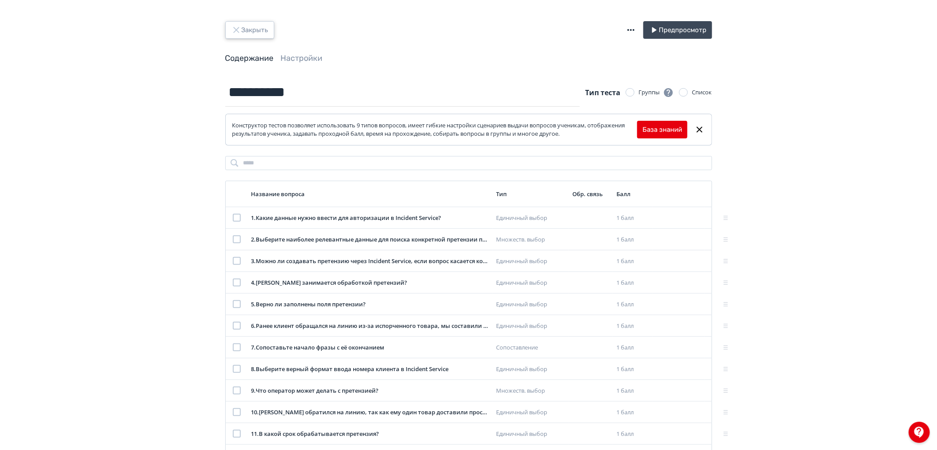
click at [258, 29] on button "Закрыть" at bounding box center [249, 30] width 49 height 18
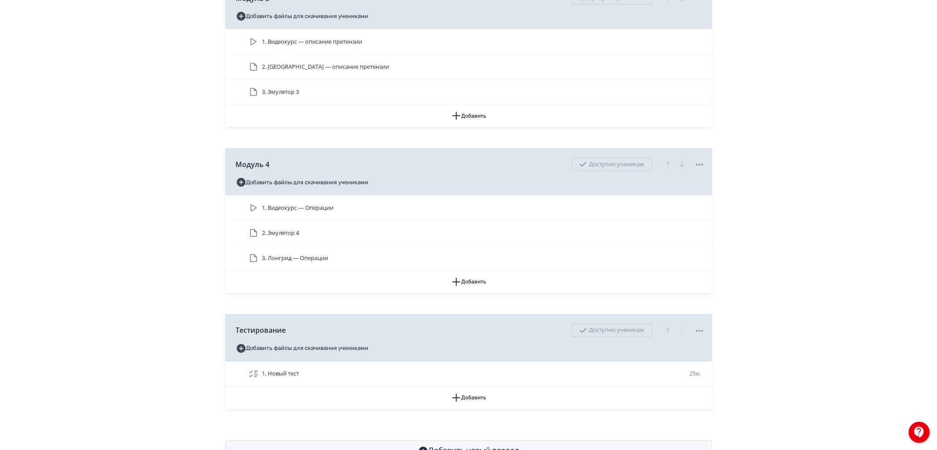
scroll to position [614, 0]
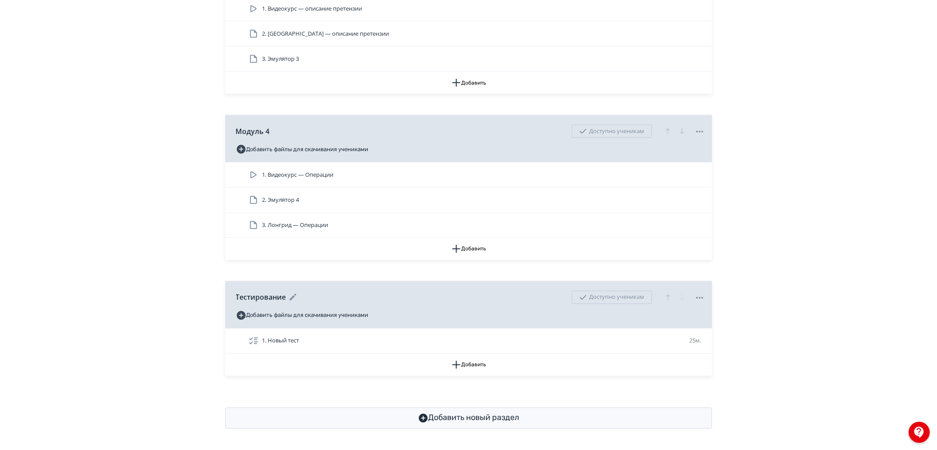
click at [696, 299] on icon at bounding box center [699, 298] width 11 height 11
click at [605, 341] on div "Удалить Снять с публикации" at bounding box center [470, 225] width 940 height 450
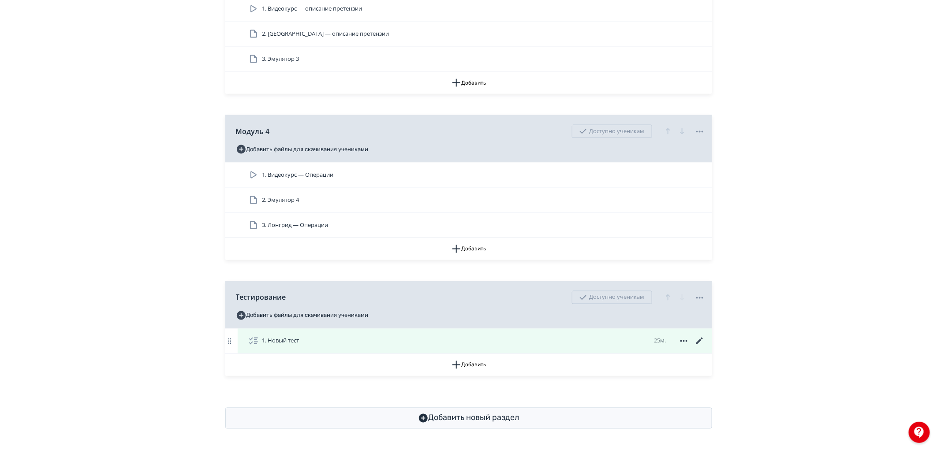
click at [685, 340] on icon at bounding box center [683, 341] width 11 height 11
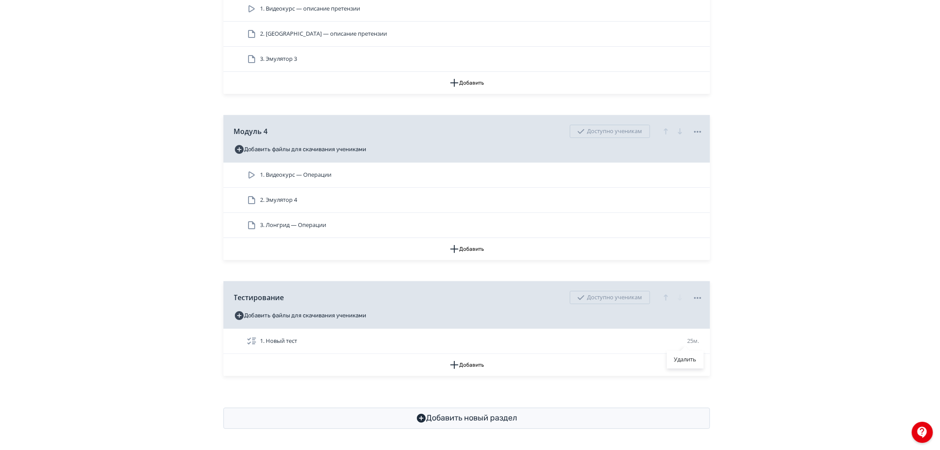
click at [622, 346] on div "Удалить" at bounding box center [470, 225] width 940 height 450
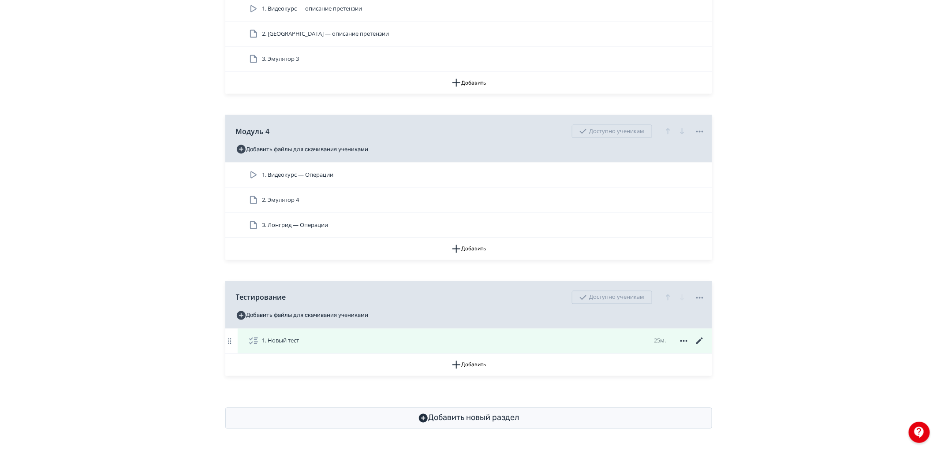
click at [620, 337] on div "1. Новый тест 25м." at bounding box center [476, 341] width 457 height 11
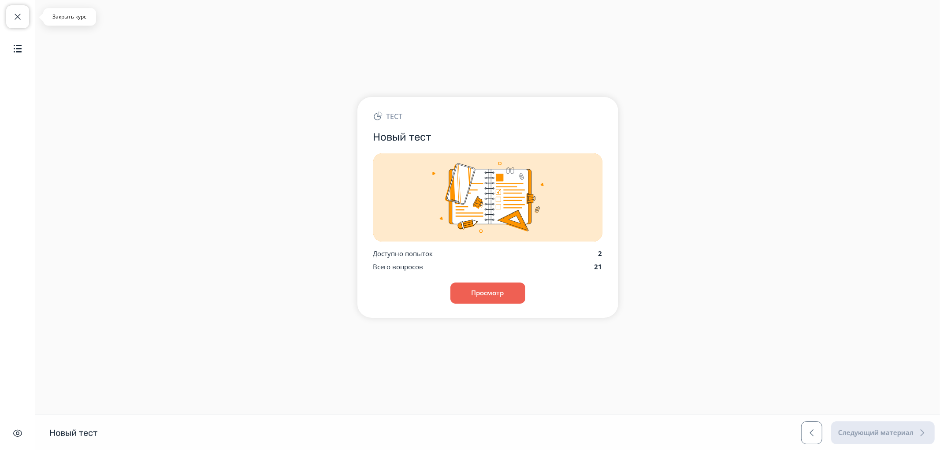
click at [19, 10] on button "Закрыть курс" at bounding box center [17, 16] width 23 height 23
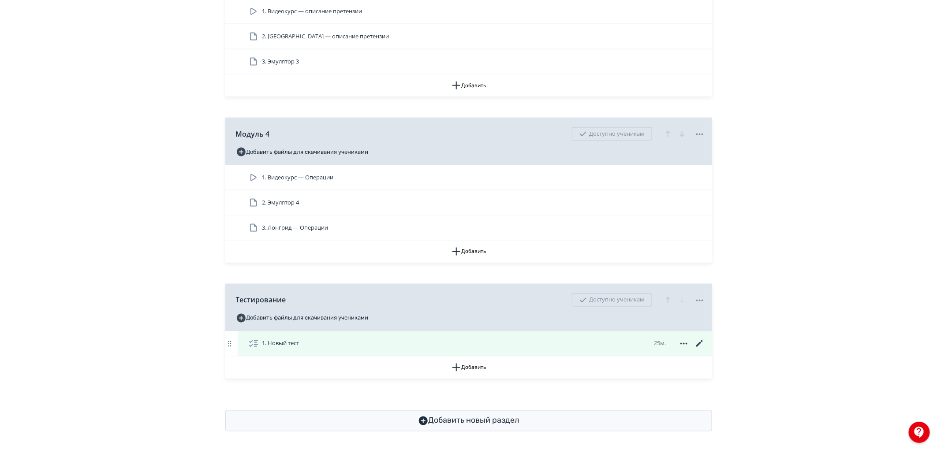
scroll to position [614, 0]
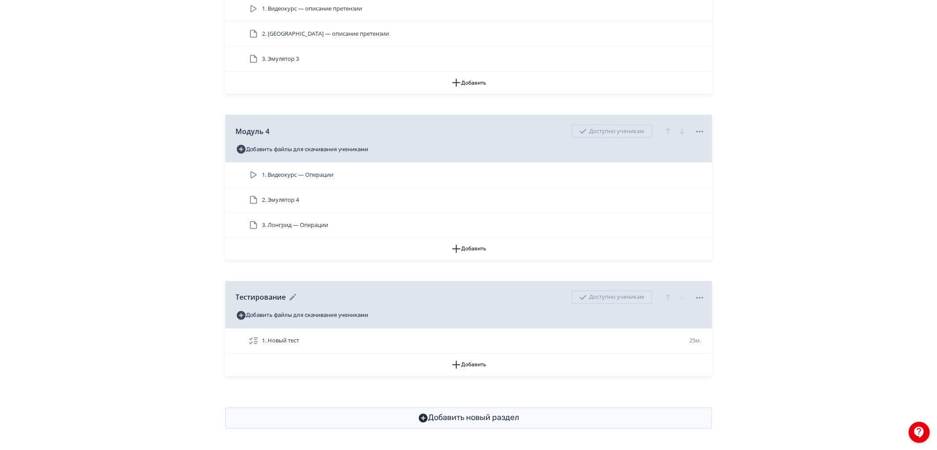
click at [695, 298] on icon at bounding box center [699, 298] width 11 height 11
click at [851, 302] on div "Удалить Снять с публикации" at bounding box center [470, 225] width 940 height 450
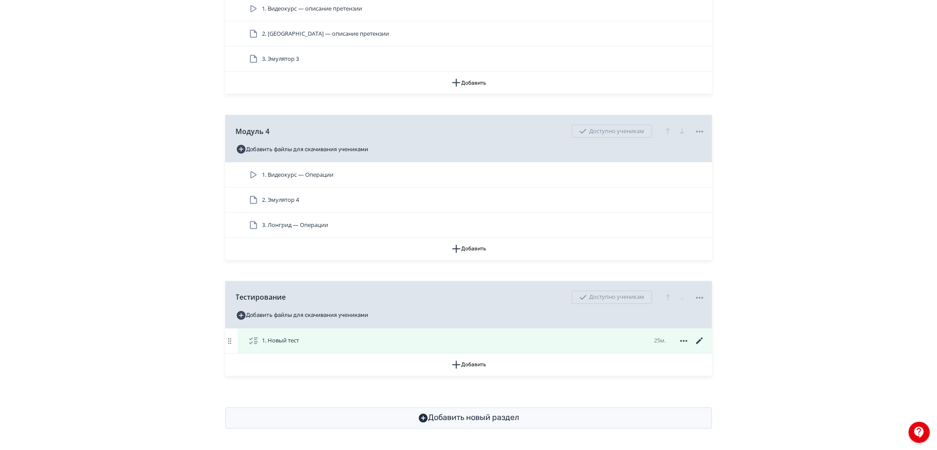
click at [685, 340] on icon at bounding box center [683, 341] width 11 height 11
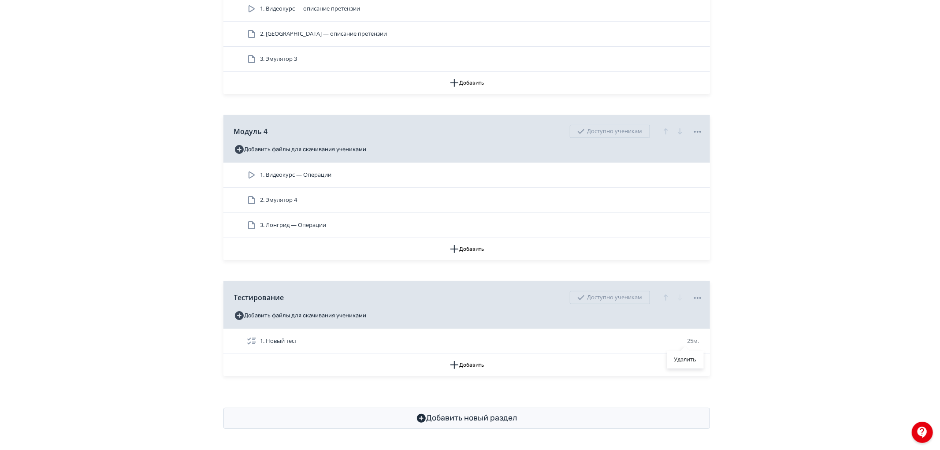
click at [684, 339] on div "Удалить" at bounding box center [685, 341] width 11 height 11
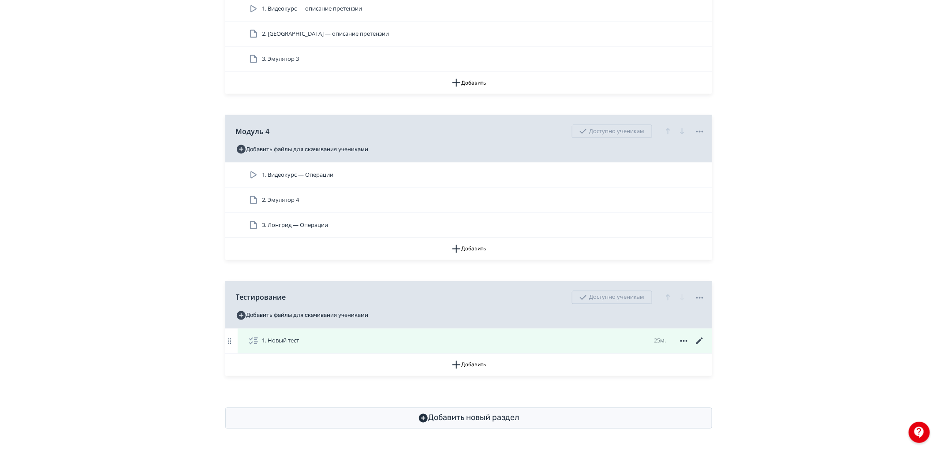
click at [698, 340] on icon at bounding box center [699, 341] width 11 height 11
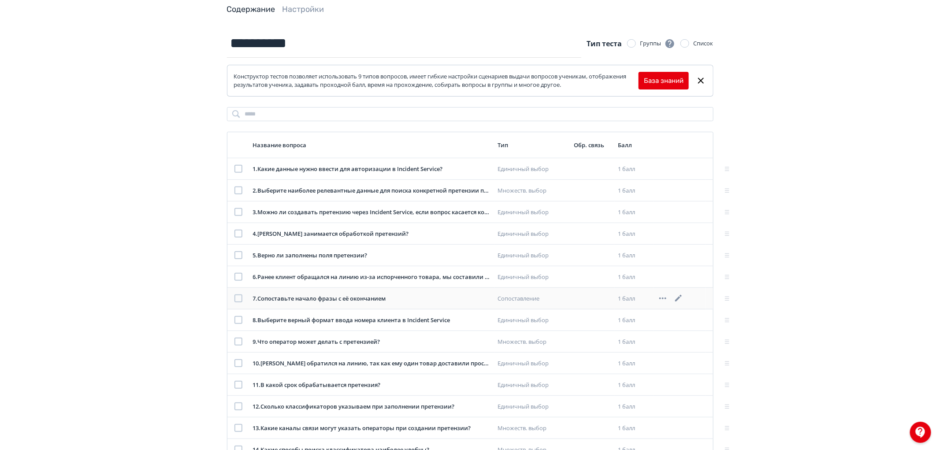
scroll to position [98, 0]
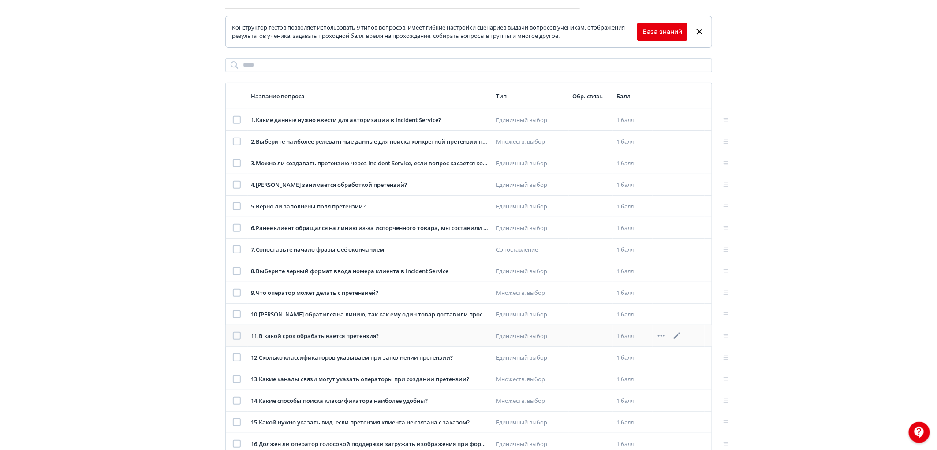
click at [682, 335] on icon at bounding box center [677, 336] width 11 height 11
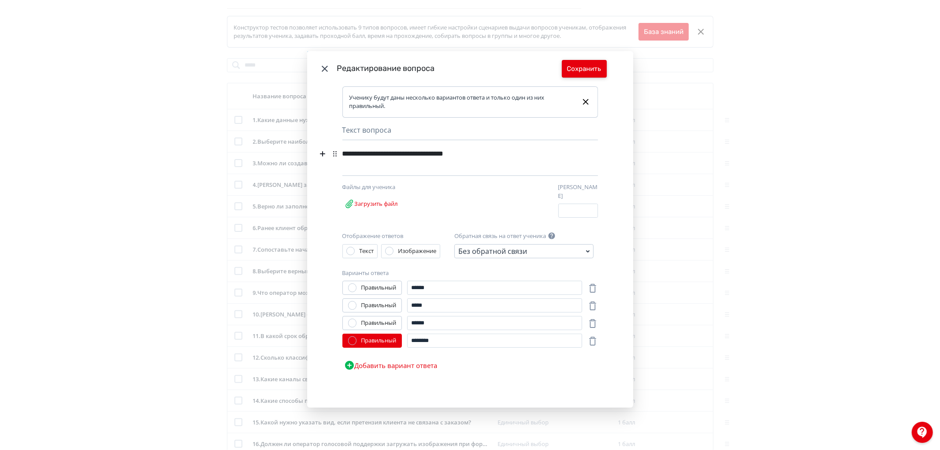
click at [587, 74] on button "Сохранить" at bounding box center [584, 69] width 45 height 18
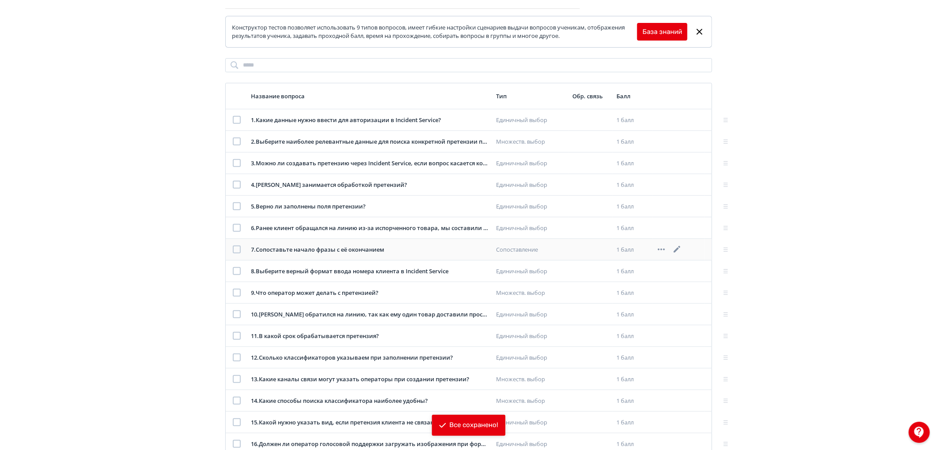
click at [681, 253] on icon at bounding box center [677, 249] width 11 height 11
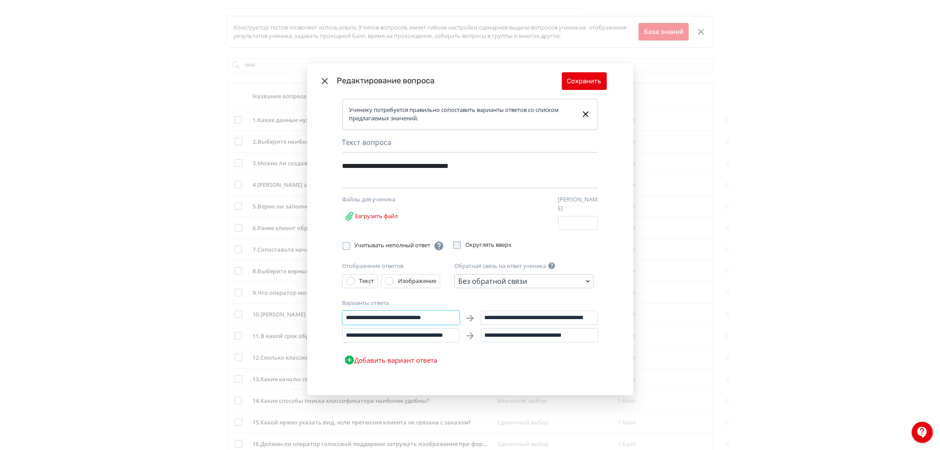
drag, startPoint x: 400, startPoint y: 316, endPoint x: 465, endPoint y: 318, distance: 64.8
click at [465, 318] on div "**********" at bounding box center [470, 318] width 256 height 14
drag, startPoint x: 491, startPoint y: 314, endPoint x: 619, endPoint y: 315, distance: 128.7
click at [619, 315] on div "**********" at bounding box center [470, 247] width 326 height 297
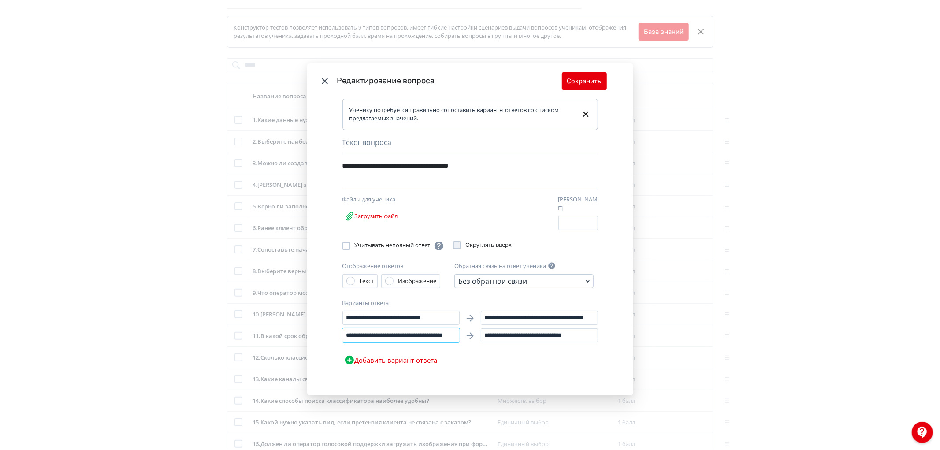
scroll to position [0, 20]
drag, startPoint x: 362, startPoint y: 334, endPoint x: 464, endPoint y: 335, distance: 101.8
click at [464, 335] on div "**********" at bounding box center [470, 335] width 256 height 14
drag, startPoint x: 497, startPoint y: 333, endPoint x: 616, endPoint y: 333, distance: 119.0
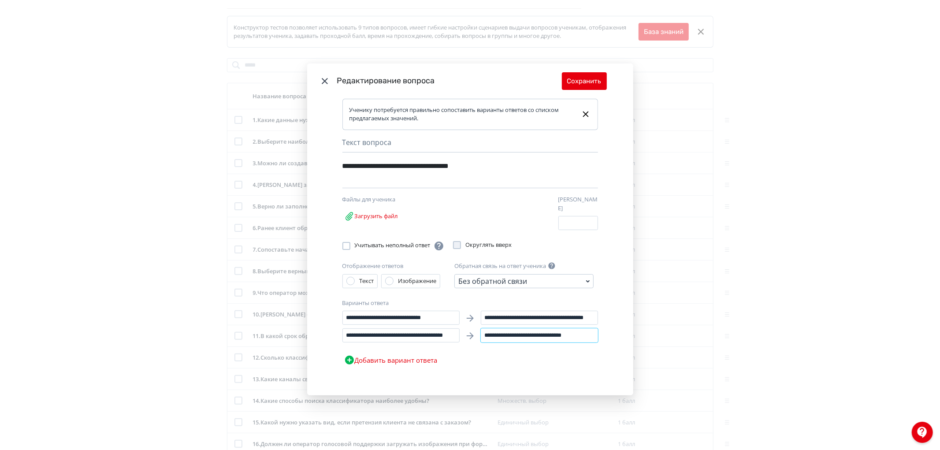
click at [616, 333] on div "**********" at bounding box center [470, 247] width 326 height 297
click at [592, 90] on button "Сохранить" at bounding box center [584, 81] width 45 height 18
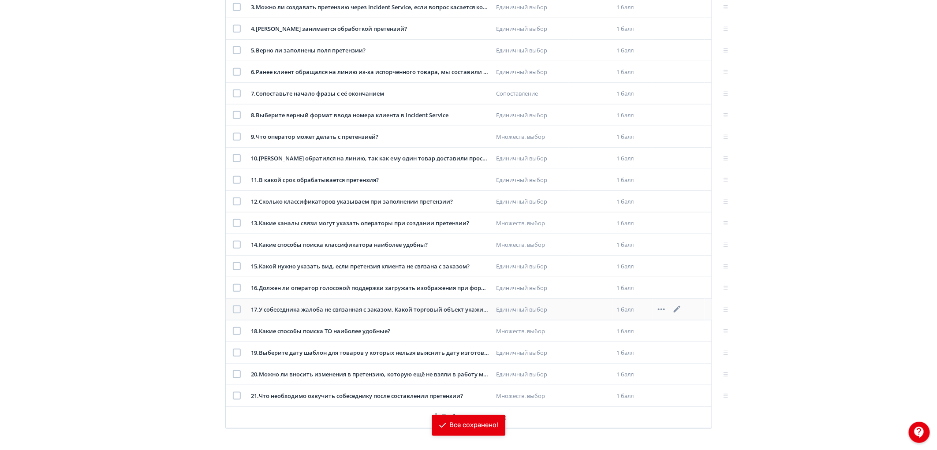
scroll to position [255, 0]
click at [678, 331] on icon at bounding box center [677, 330] width 7 height 7
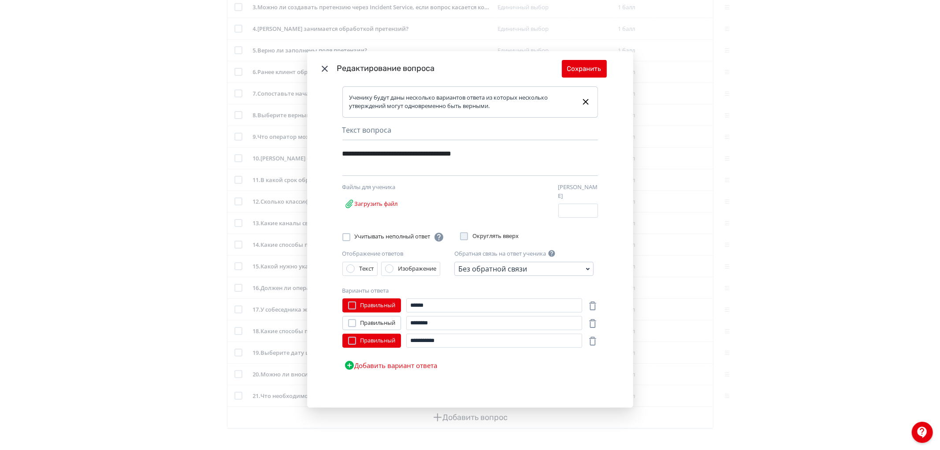
click at [323, 74] on icon "Modal" at bounding box center [325, 68] width 11 height 11
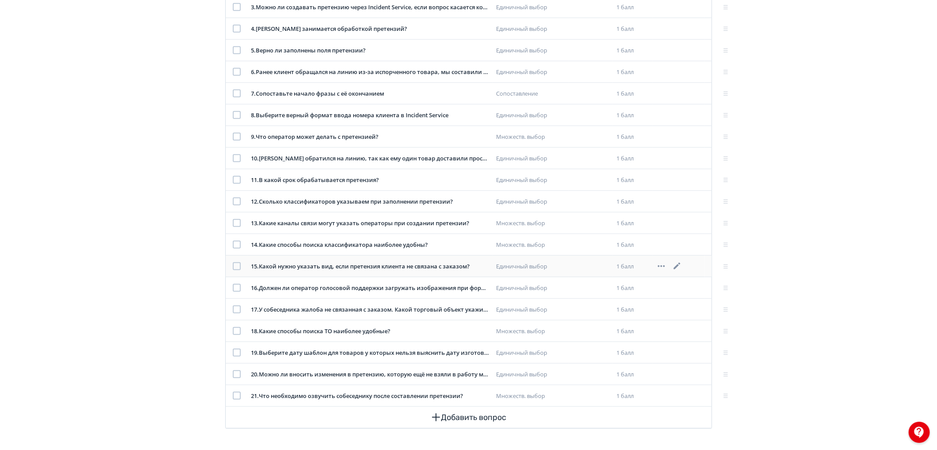
click at [675, 267] on icon at bounding box center [677, 266] width 7 height 7
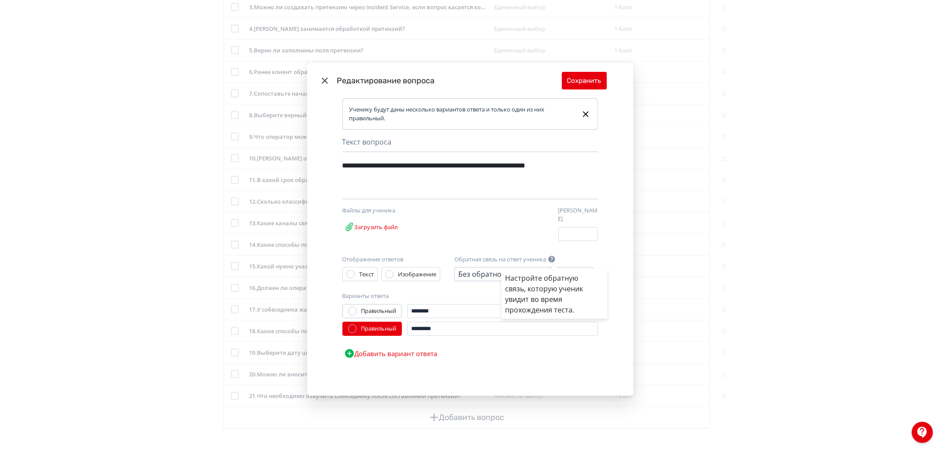
click at [324, 82] on div "Настройте обратную связь, которую ученик увидит во время прохождения теста." at bounding box center [470, 225] width 940 height 450
click at [324, 82] on icon "Modal" at bounding box center [325, 81] width 6 height 6
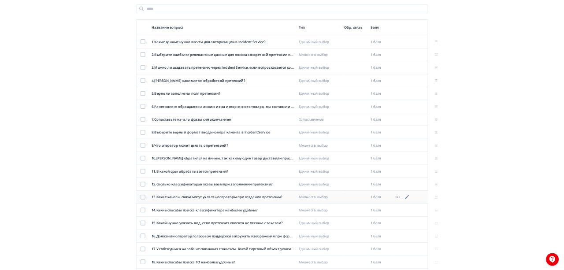
scroll to position [0, 0]
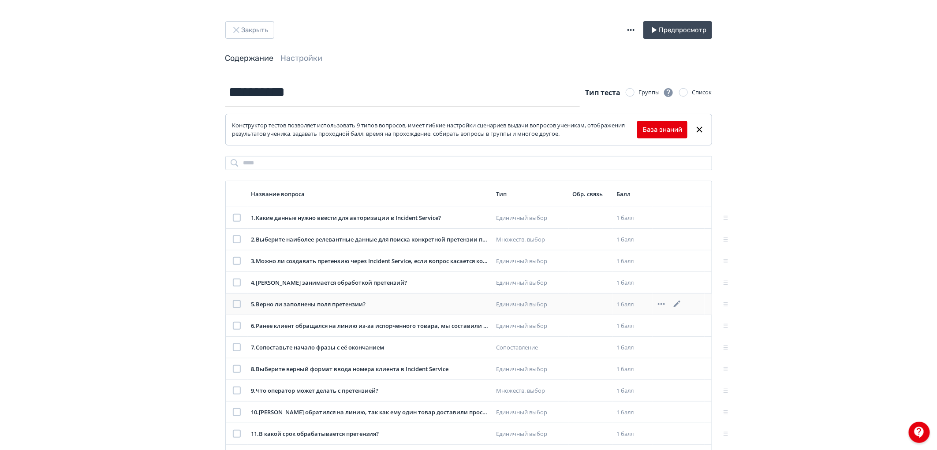
click at [679, 305] on icon at bounding box center [677, 304] width 11 height 11
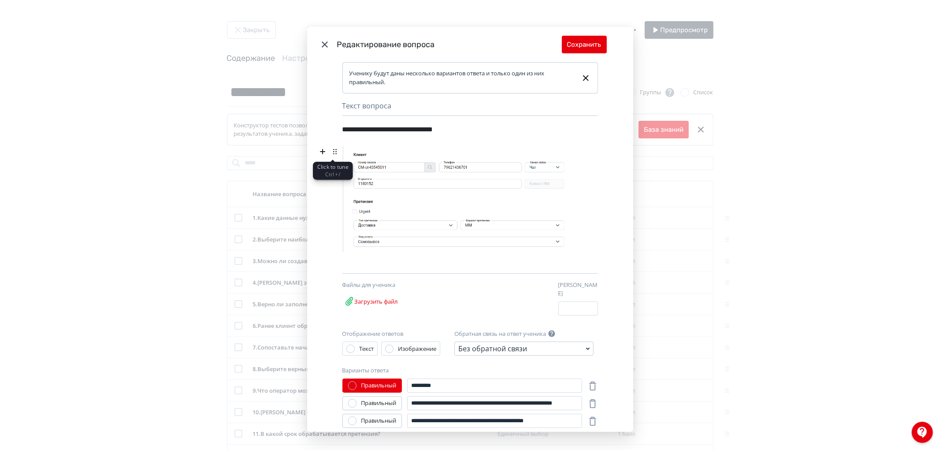
click at [335, 149] on icon "Modal" at bounding box center [335, 151] width 11 height 11
click at [594, 234] on div "**********" at bounding box center [470, 247] width 326 height 370
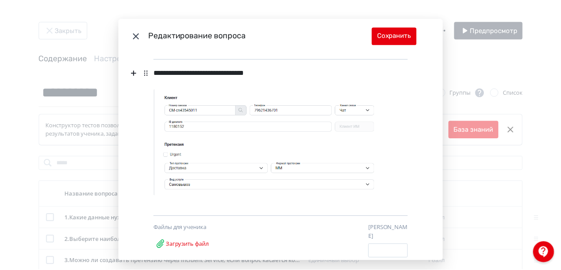
scroll to position [59, 0]
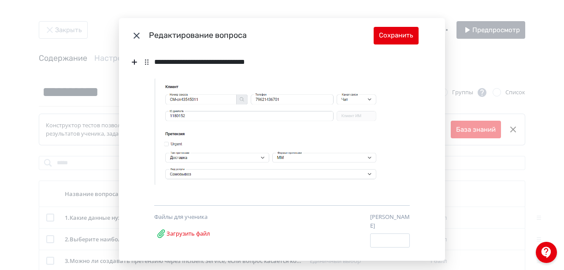
click at [129, 30] on header "Редактирование вопроса Сохранить" at bounding box center [282, 35] width 326 height 35
click at [131, 33] on icon "Modal" at bounding box center [136, 35] width 11 height 11
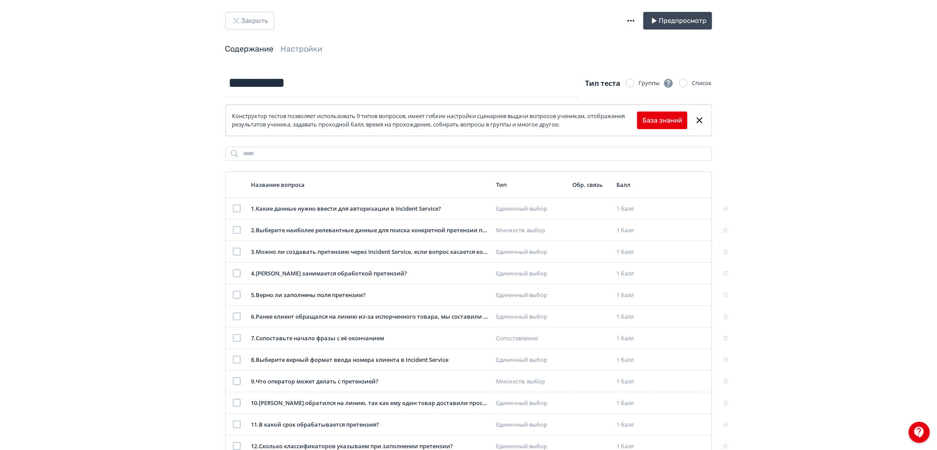
scroll to position [0, 0]
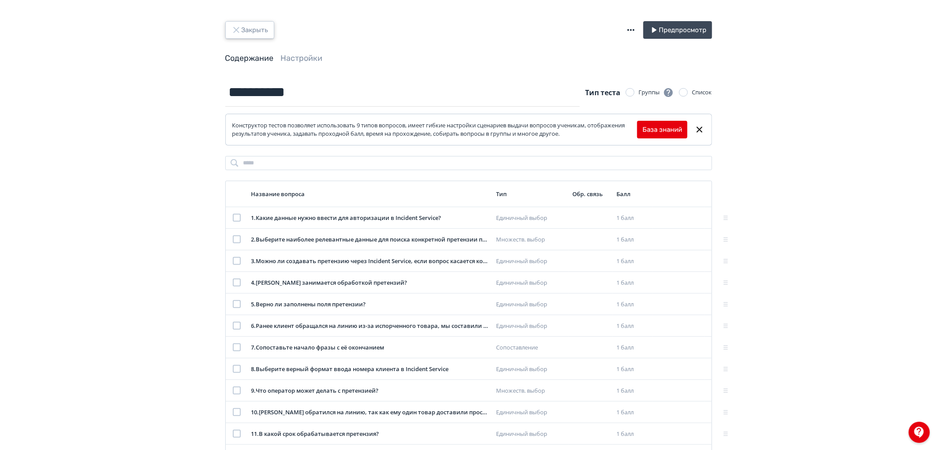
click at [255, 37] on button "Закрыть" at bounding box center [249, 30] width 49 height 18
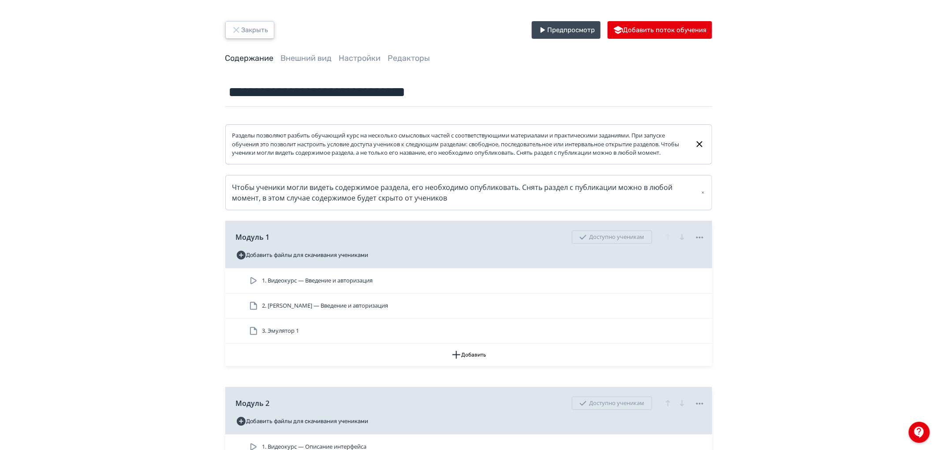
click at [261, 25] on button "Закрыть" at bounding box center [249, 30] width 49 height 18
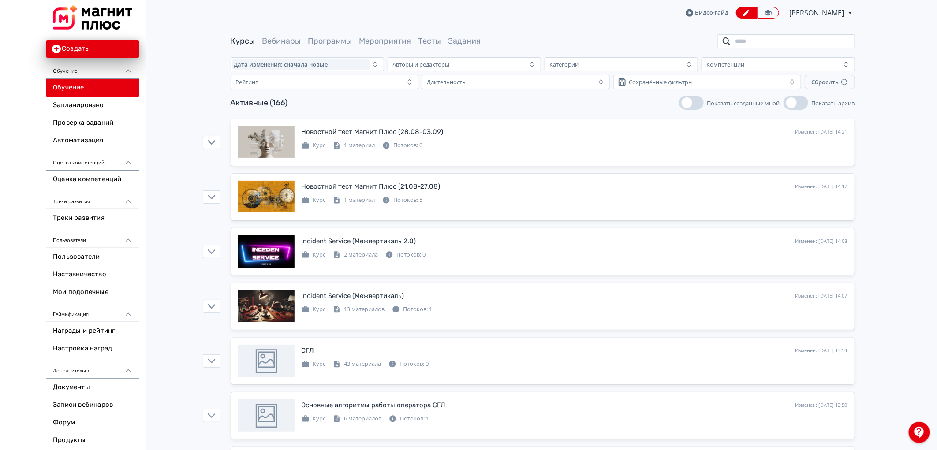
click at [780, 44] on input "search" at bounding box center [786, 41] width 138 height 14
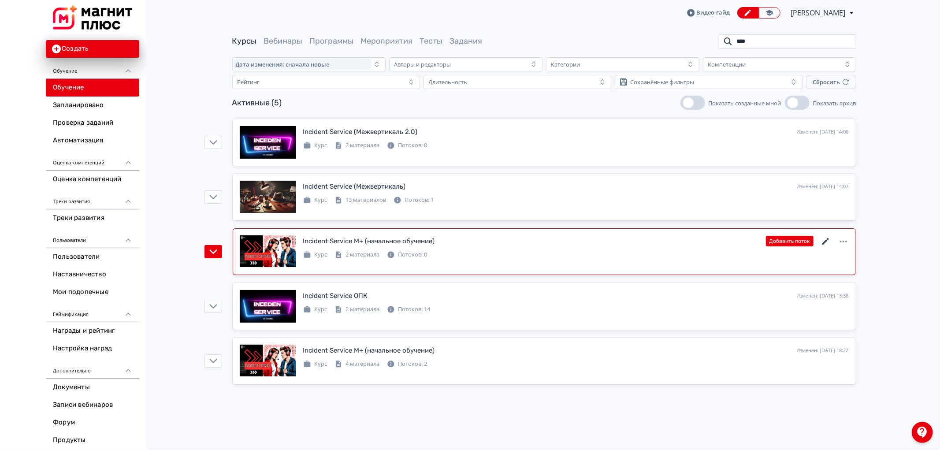
type input "****"
click at [829, 241] on icon at bounding box center [826, 241] width 11 height 11
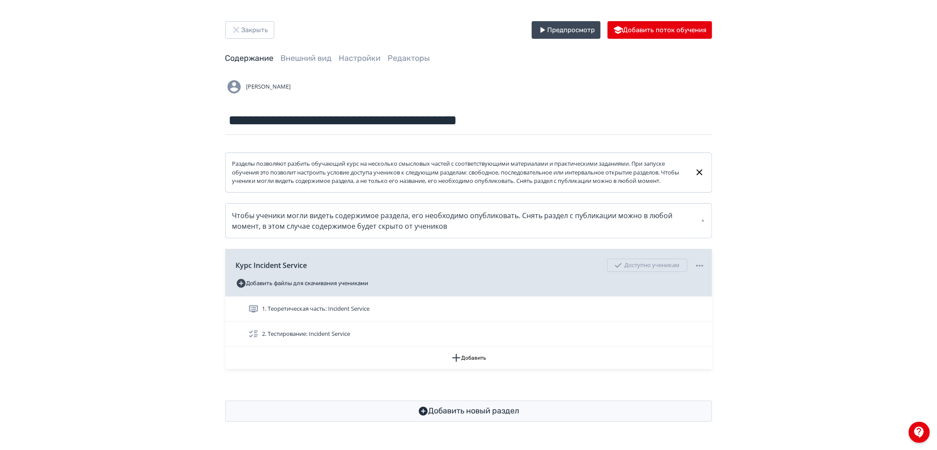
scroll to position [1, 0]
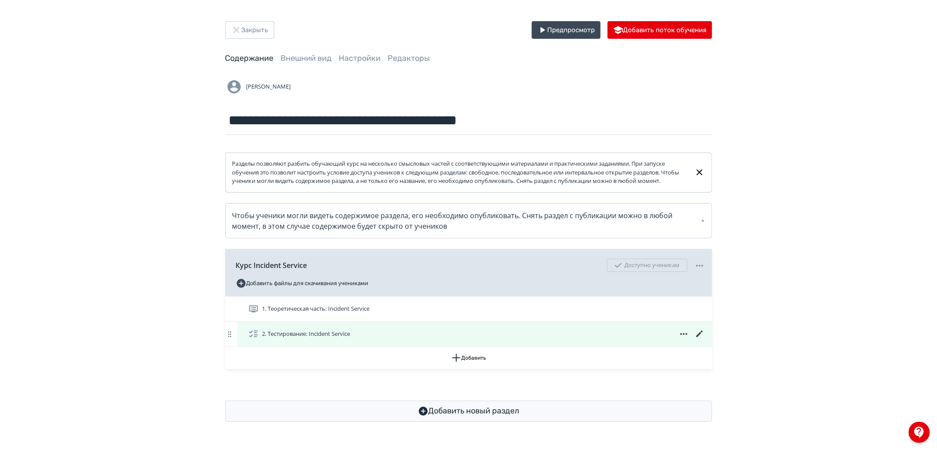
click at [701, 337] on icon at bounding box center [699, 334] width 7 height 7
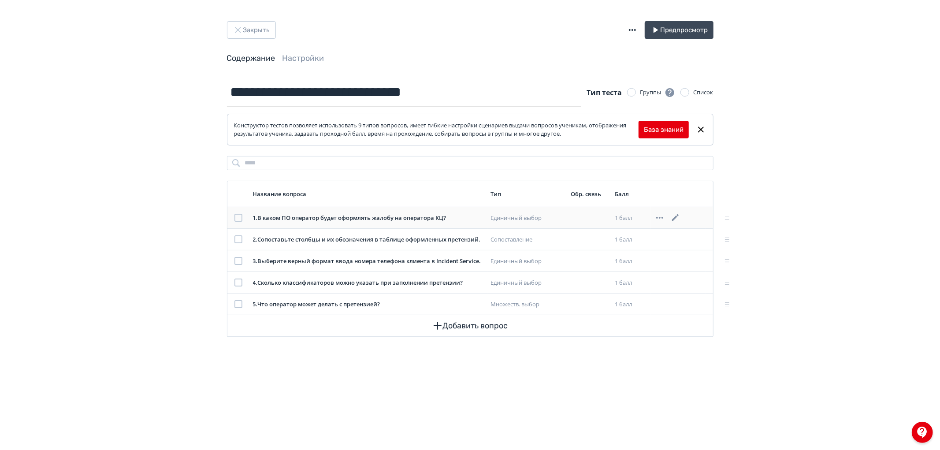
click at [678, 218] on icon at bounding box center [675, 217] width 11 height 11
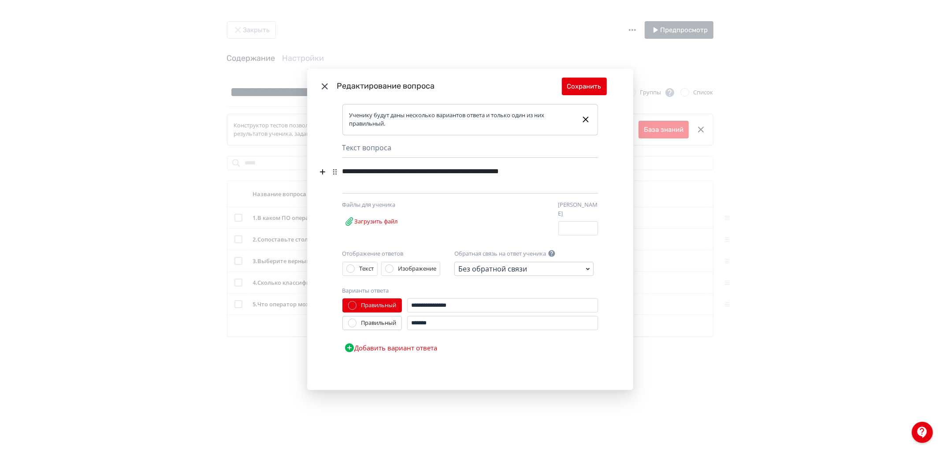
click at [343, 171] on div "**********" at bounding box center [456, 171] width 229 height 17
drag, startPoint x: 343, startPoint y: 171, endPoint x: 567, endPoint y: 175, distance: 224.4
click at [567, 175] on div "**********" at bounding box center [456, 171] width 229 height 17
copy div "**********"
drag, startPoint x: 463, startPoint y: 303, endPoint x: 411, endPoint y: 296, distance: 52.0
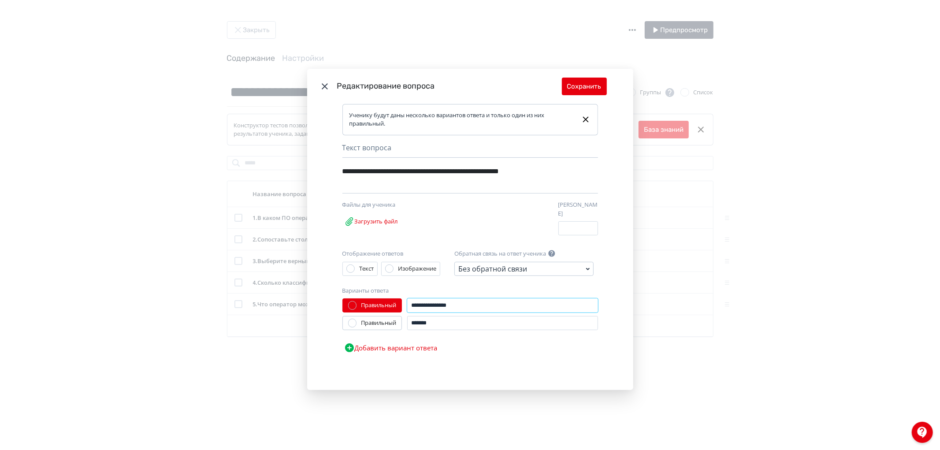
click at [411, 298] on input "**********" at bounding box center [502, 305] width 191 height 14
drag, startPoint x: 437, startPoint y: 320, endPoint x: 406, endPoint y: 320, distance: 31.3
click at [406, 320] on div "Правильный *******" at bounding box center [470, 323] width 256 height 14
drag, startPoint x: 624, startPoint y: 77, endPoint x: 609, endPoint y: 81, distance: 15.4
click at [623, 77] on header "Редактирование вопроса Сохранить" at bounding box center [470, 86] width 326 height 35
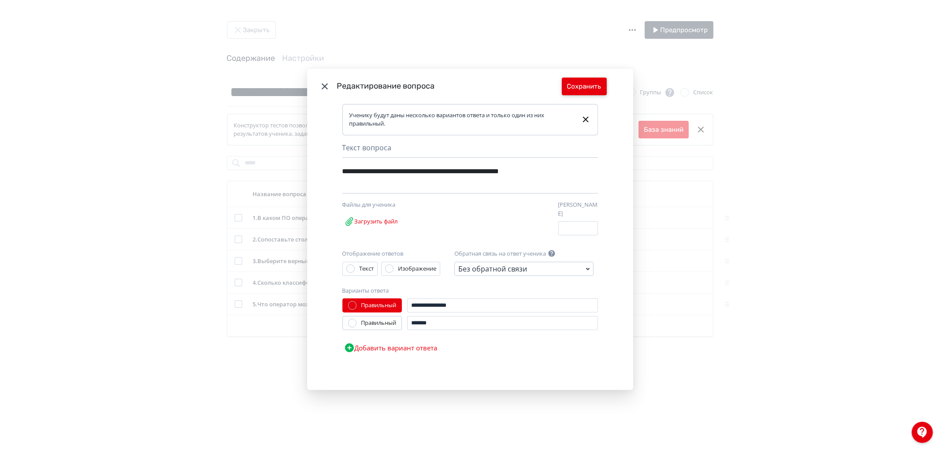
click at [602, 83] on button "Сохранить" at bounding box center [584, 87] width 45 height 18
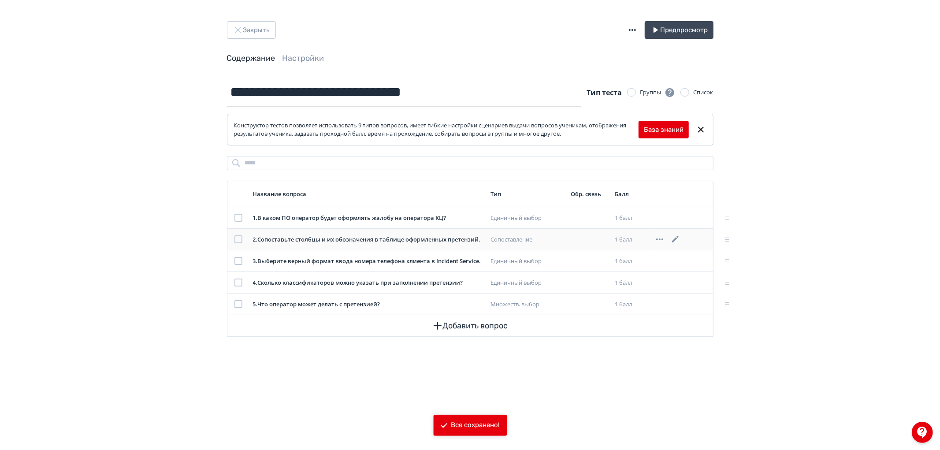
click at [673, 238] on icon at bounding box center [675, 239] width 11 height 11
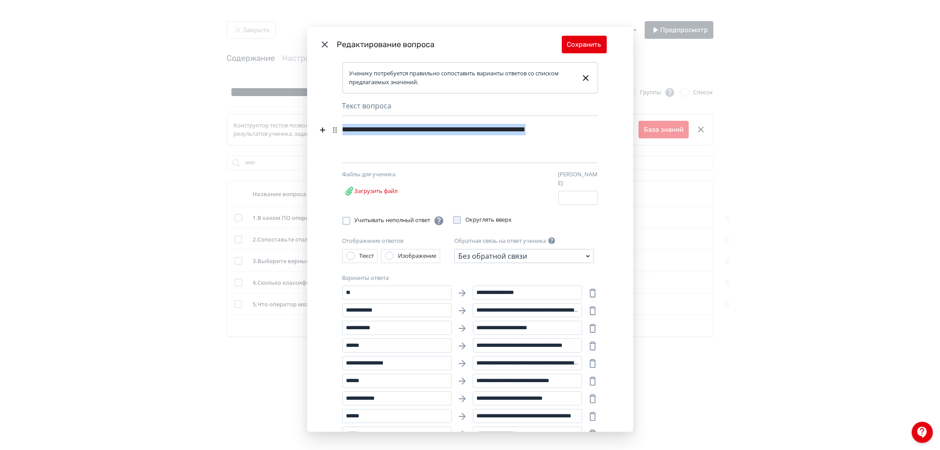
drag, startPoint x: 342, startPoint y: 126, endPoint x: 390, endPoint y: 138, distance: 49.1
click at [390, 138] on div "**********" at bounding box center [454, 135] width 225 height 28
copy div "**********"
click at [589, 46] on button "Сохранить" at bounding box center [584, 45] width 45 height 18
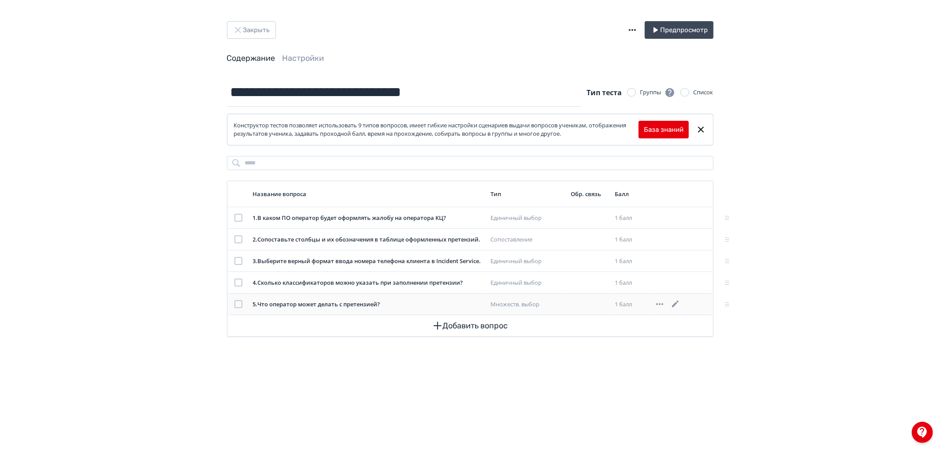
click at [679, 305] on icon at bounding box center [675, 304] width 11 height 11
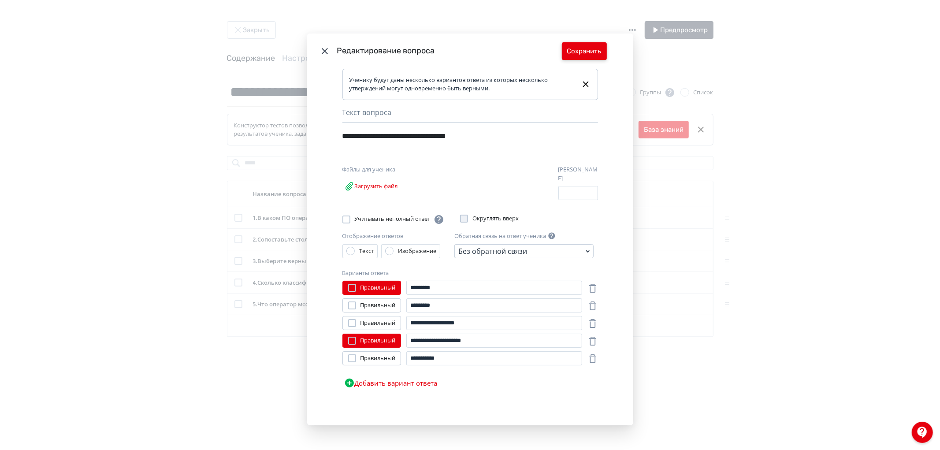
click at [566, 54] on button "Сохранить" at bounding box center [584, 51] width 45 height 18
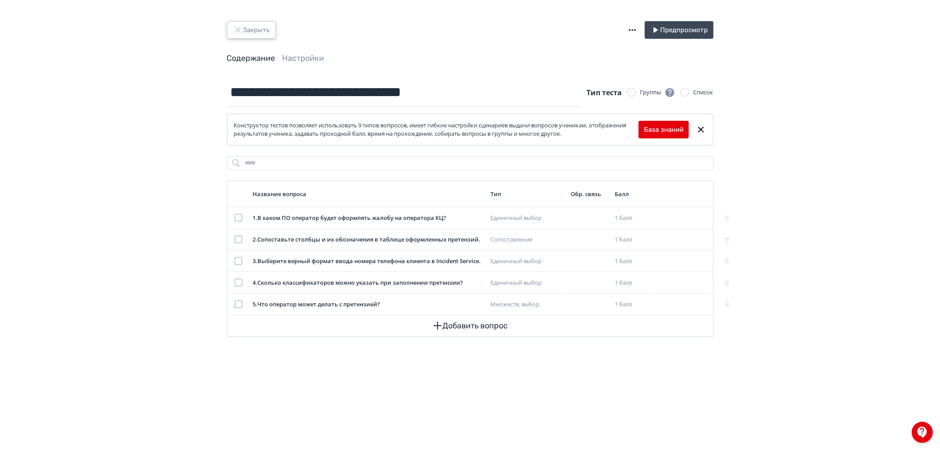
click at [256, 25] on button "Закрыть" at bounding box center [251, 30] width 49 height 18
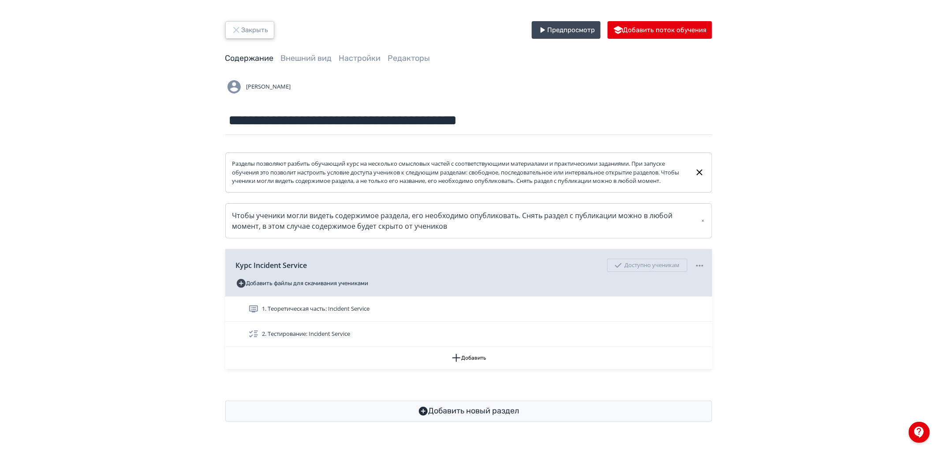
click at [258, 37] on button "Закрыть" at bounding box center [249, 30] width 49 height 18
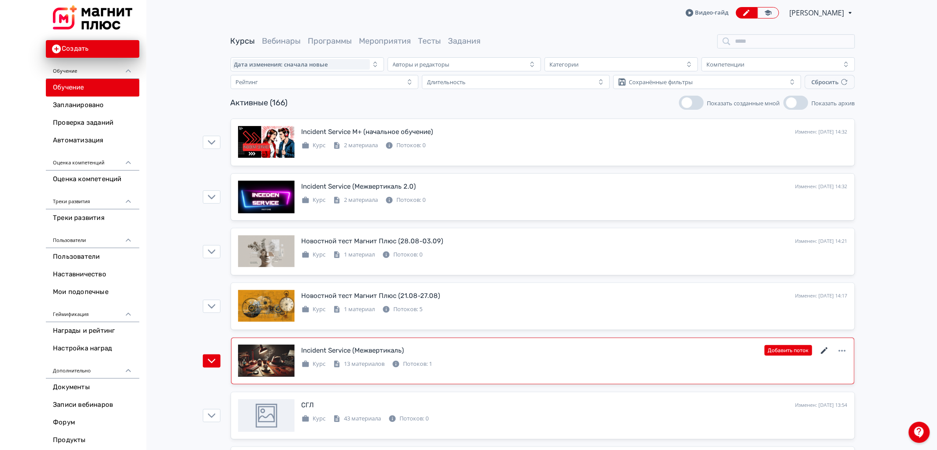
click at [827, 349] on icon at bounding box center [824, 351] width 11 height 11
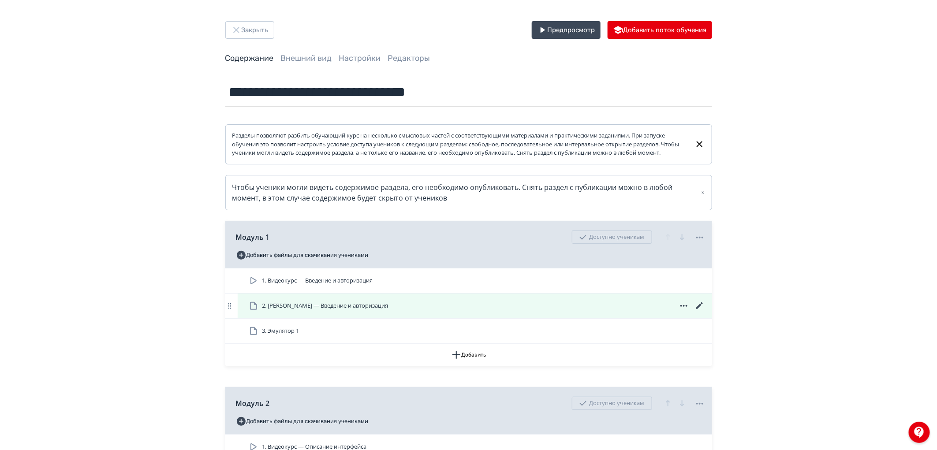
click at [699, 309] on icon at bounding box center [699, 305] width 7 height 7
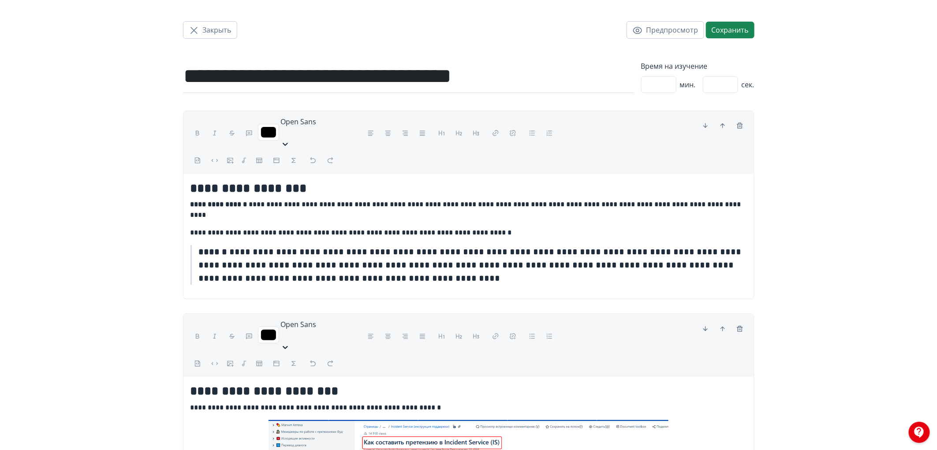
click at [197, 18] on div "Закрыть Предпросмотр Сохранить" at bounding box center [468, 30] width 571 height 60
click at [206, 27] on span "Закрыть" at bounding box center [217, 30] width 29 height 11
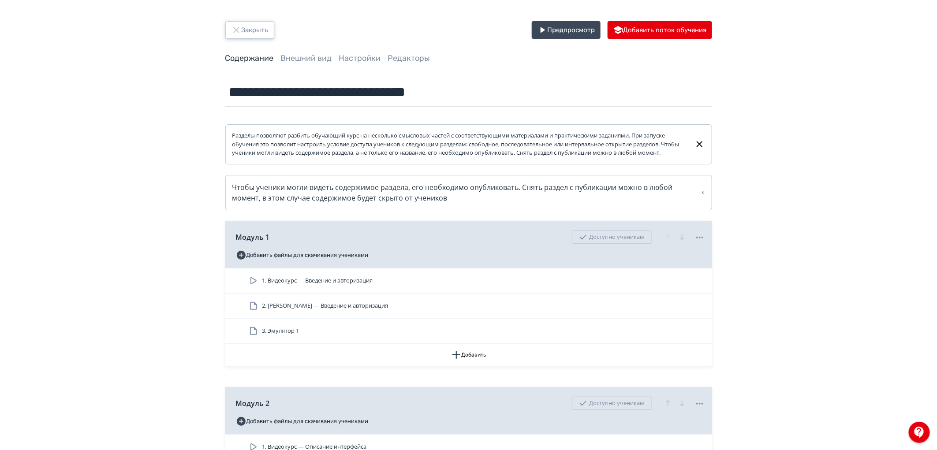
click at [246, 33] on button "Закрыть" at bounding box center [249, 30] width 49 height 18
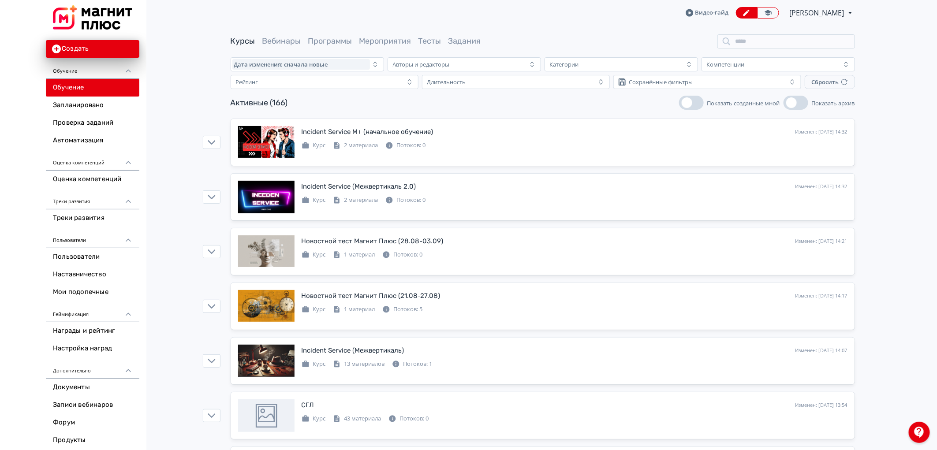
click at [822, 8] on span "[PERSON_NAME]" at bounding box center [817, 12] width 56 height 11
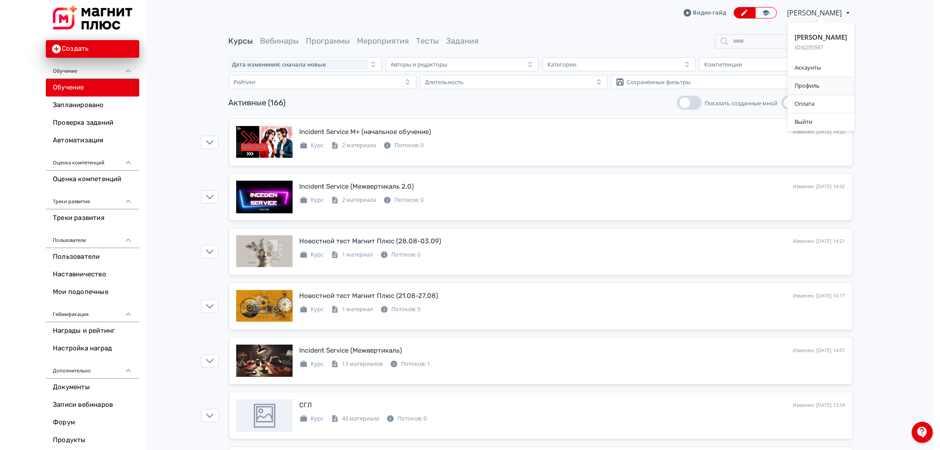
click at [803, 86] on div "Профиль" at bounding box center [821, 86] width 67 height 18
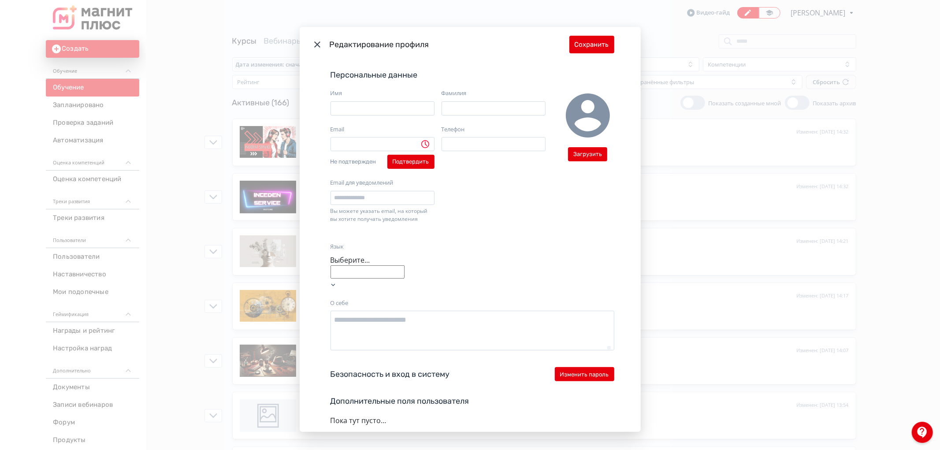
type input "**********"
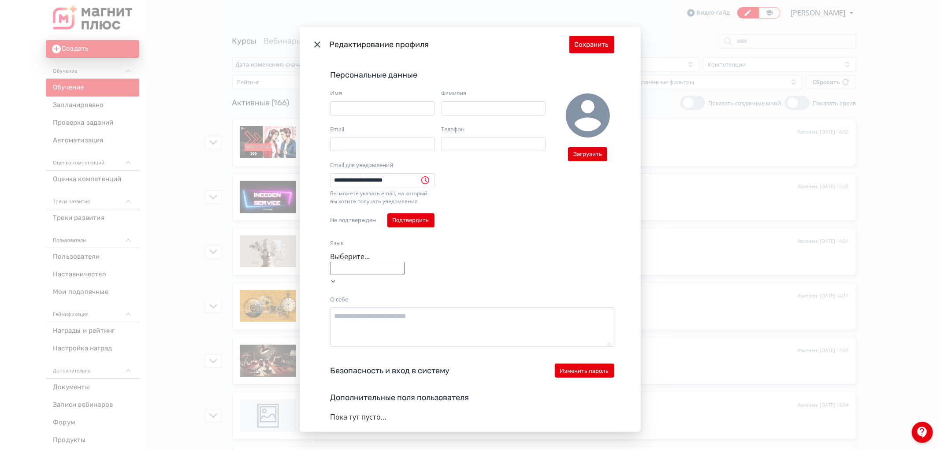
type input "*****"
type input "*********"
type input "**********"
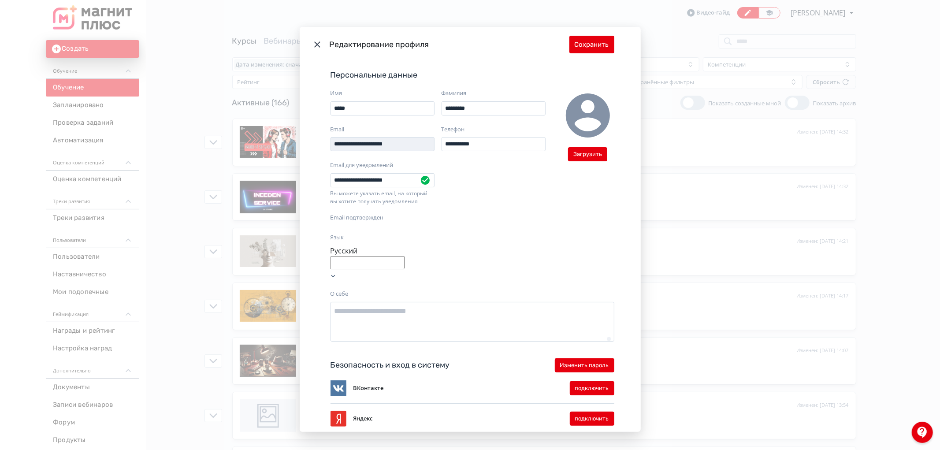
click at [313, 41] on icon "Modal" at bounding box center [317, 44] width 11 height 11
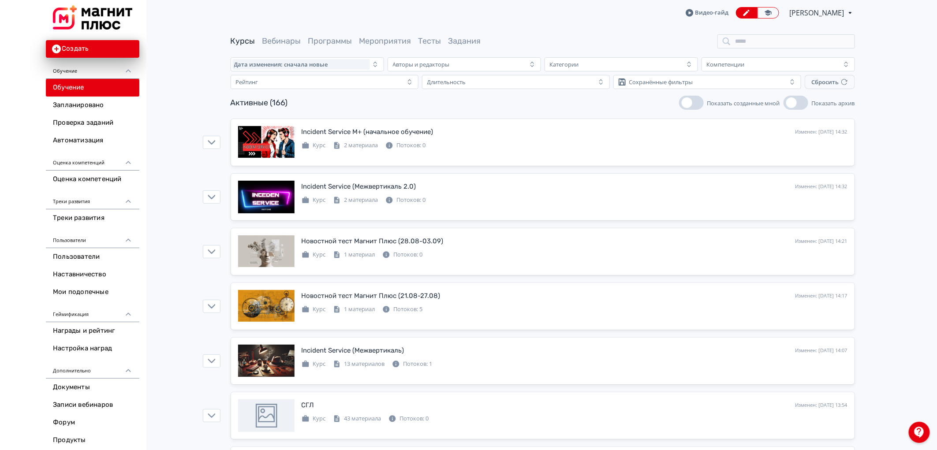
click at [810, 10] on span "[PERSON_NAME]" at bounding box center [817, 12] width 56 height 11
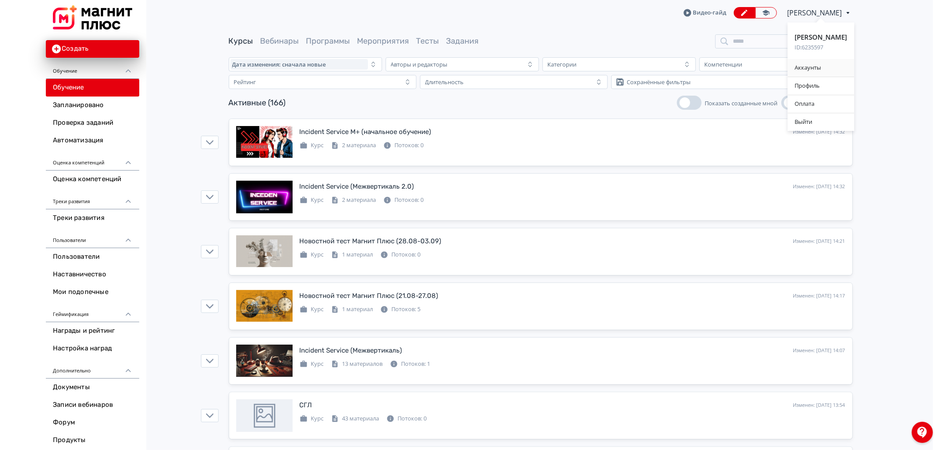
click at [816, 64] on div "Аккаунты" at bounding box center [821, 68] width 67 height 18
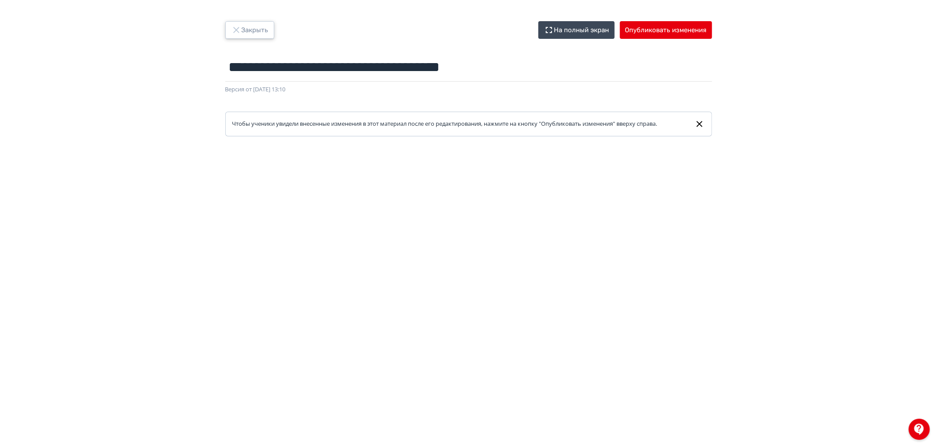
click at [263, 36] on button "Закрыть" at bounding box center [249, 30] width 49 height 18
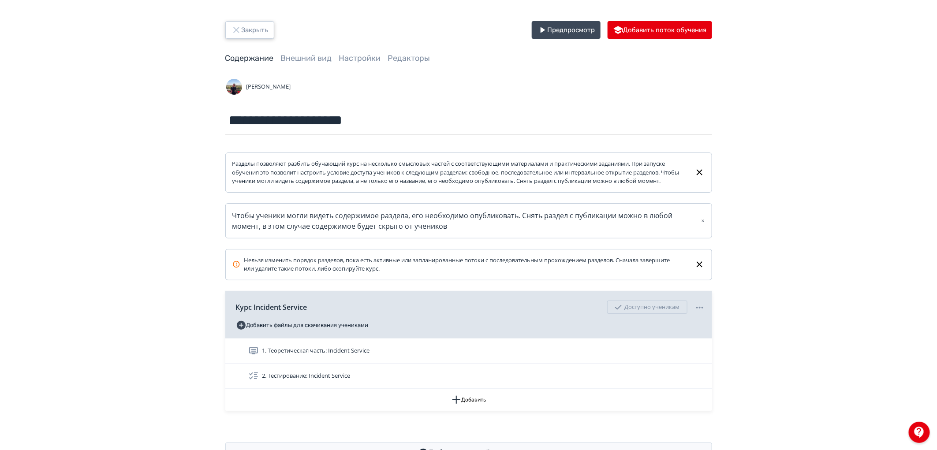
click at [266, 33] on button "Закрыть" at bounding box center [249, 30] width 49 height 18
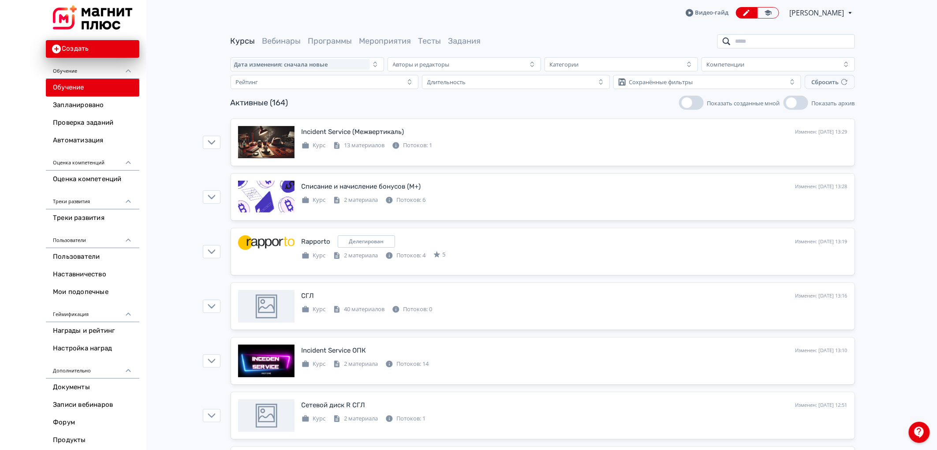
click at [743, 39] on input "search" at bounding box center [786, 41] width 138 height 14
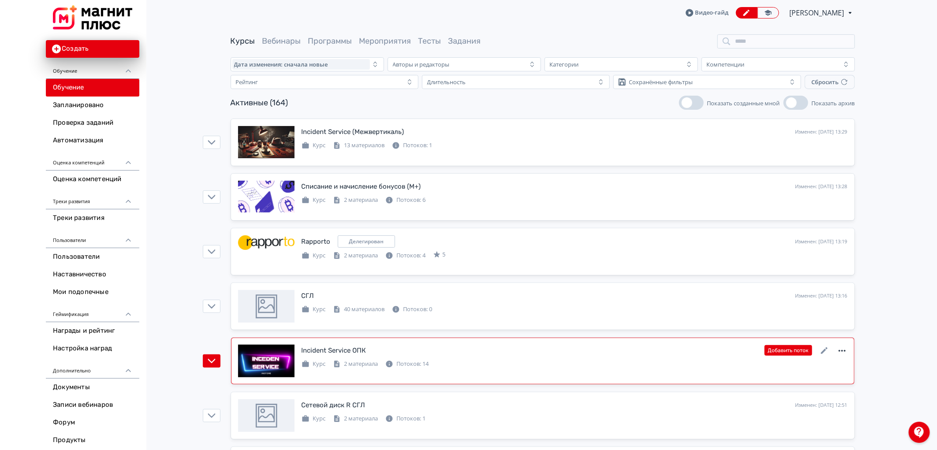
click at [842, 350] on icon at bounding box center [841, 351] width 7 height 2
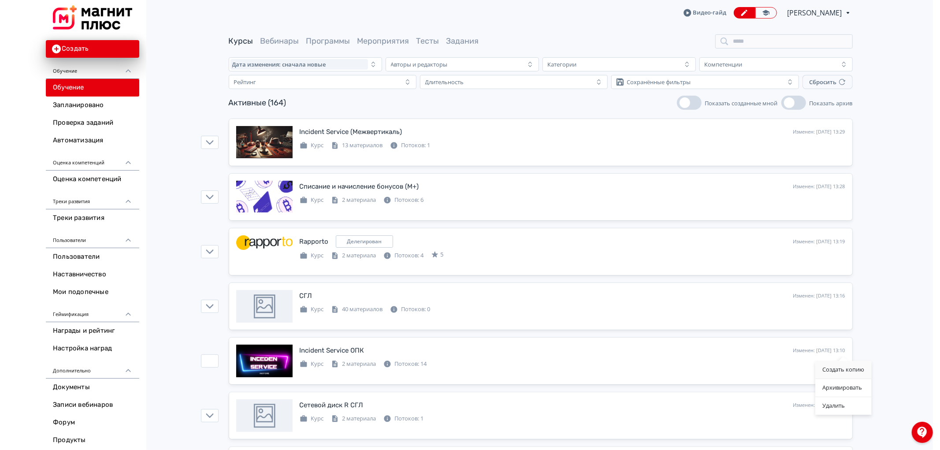
click at [845, 374] on div "Создать копию" at bounding box center [843, 370] width 56 height 18
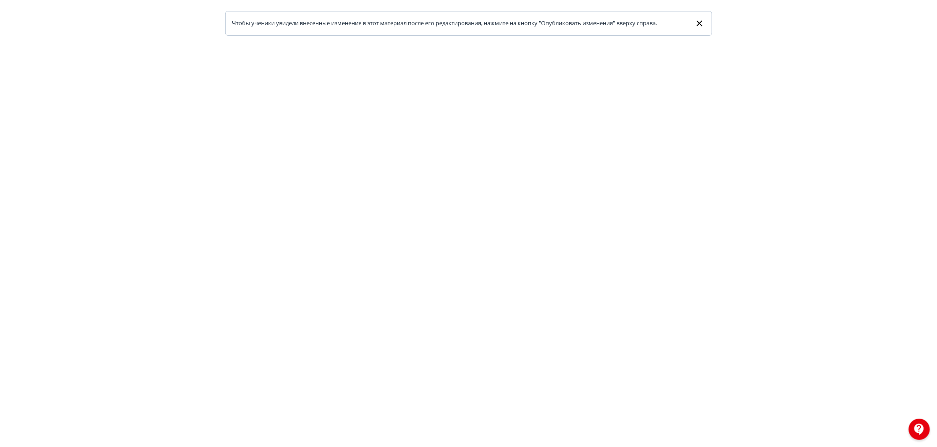
scroll to position [104, 0]
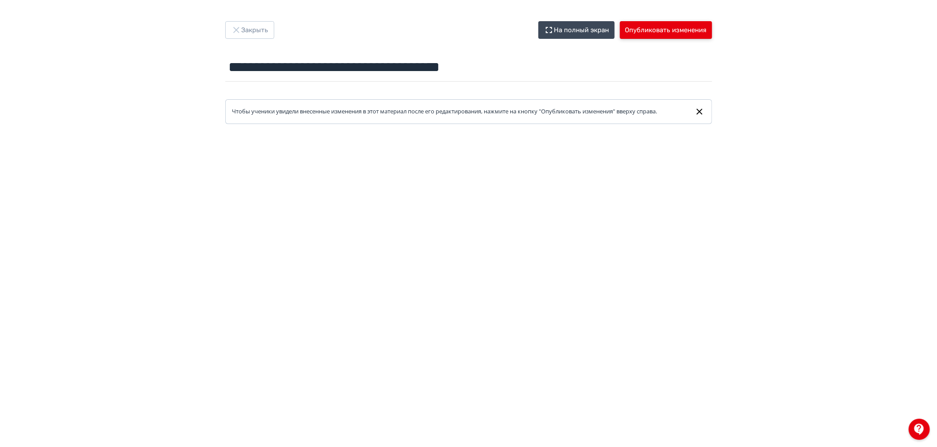
click at [676, 25] on button "Опубликовать изменения" at bounding box center [666, 30] width 92 height 18
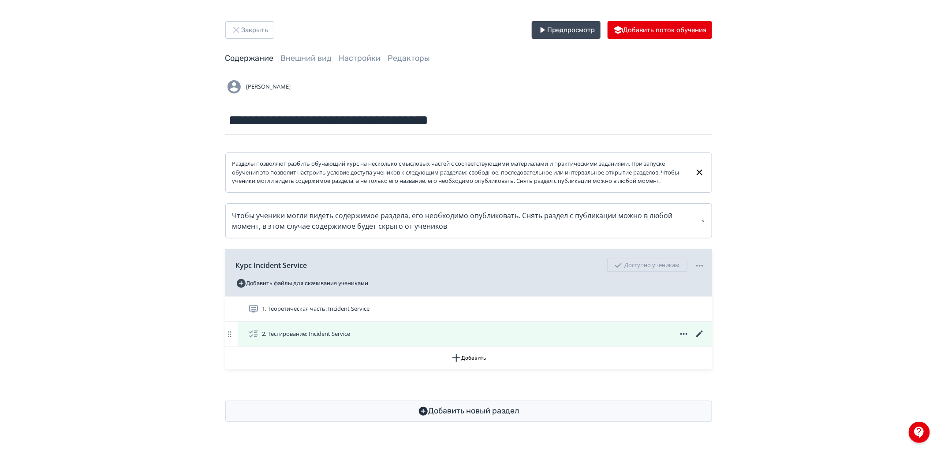
click at [699, 337] on icon at bounding box center [699, 334] width 7 height 7
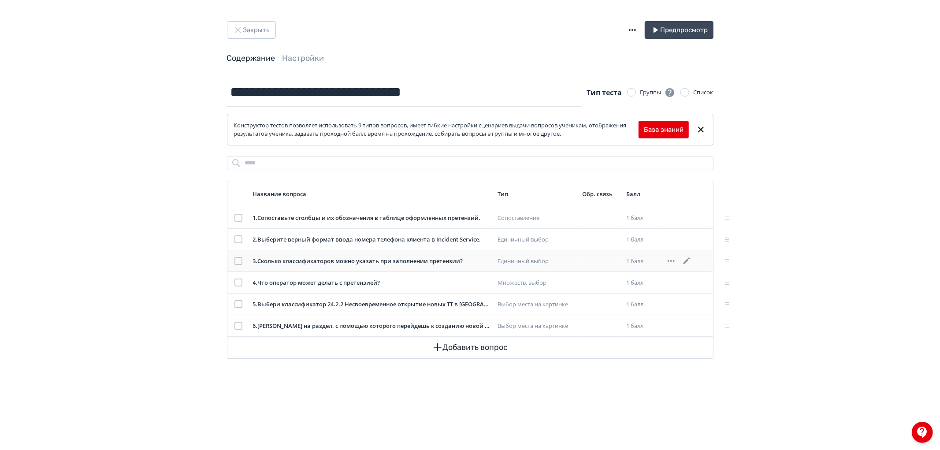
click at [685, 264] on icon at bounding box center [687, 261] width 11 height 11
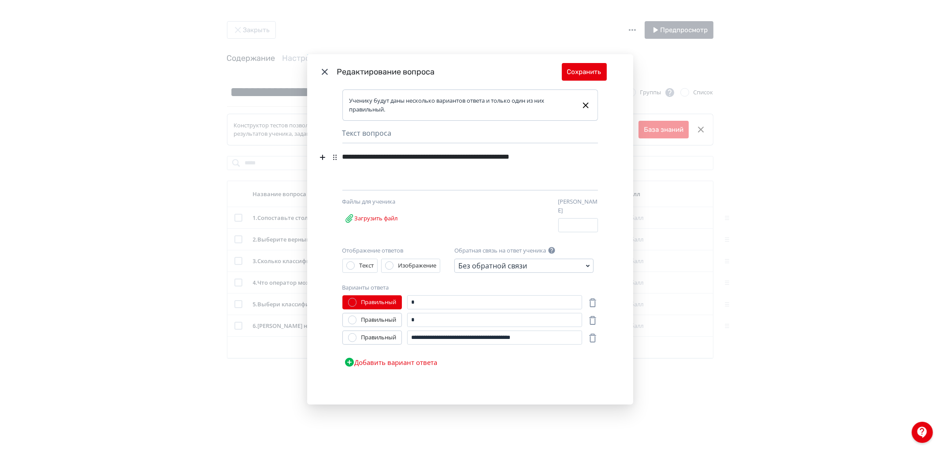
click at [548, 159] on div "**********" at bounding box center [456, 163] width 229 height 28
click at [583, 73] on button "Сохранить" at bounding box center [584, 72] width 45 height 18
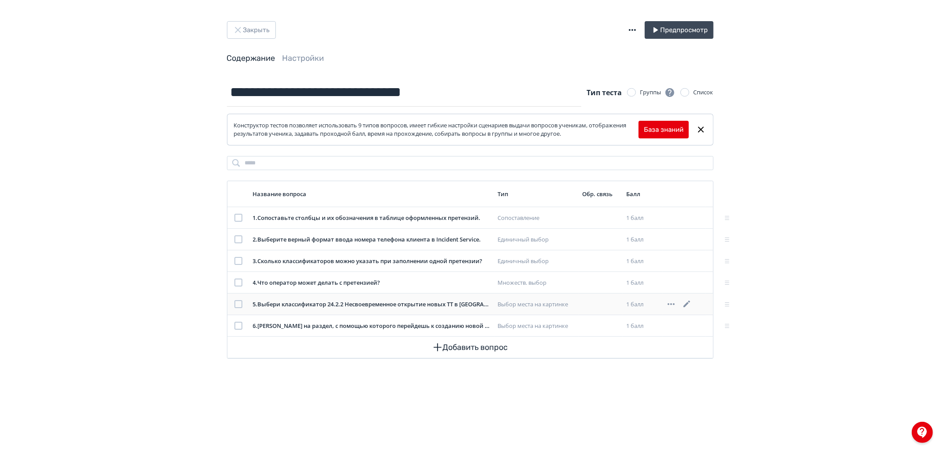
click at [672, 305] on icon at bounding box center [671, 304] width 11 height 11
click at [676, 309] on div "Удалить" at bounding box center [671, 304] width 11 height 11
click at [685, 303] on icon at bounding box center [687, 304] width 11 height 11
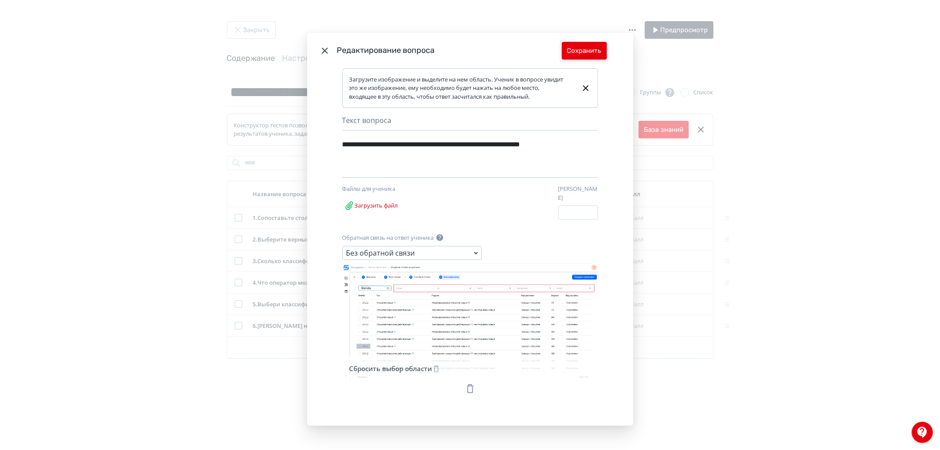
click at [597, 49] on button "Сохранить" at bounding box center [584, 51] width 45 height 18
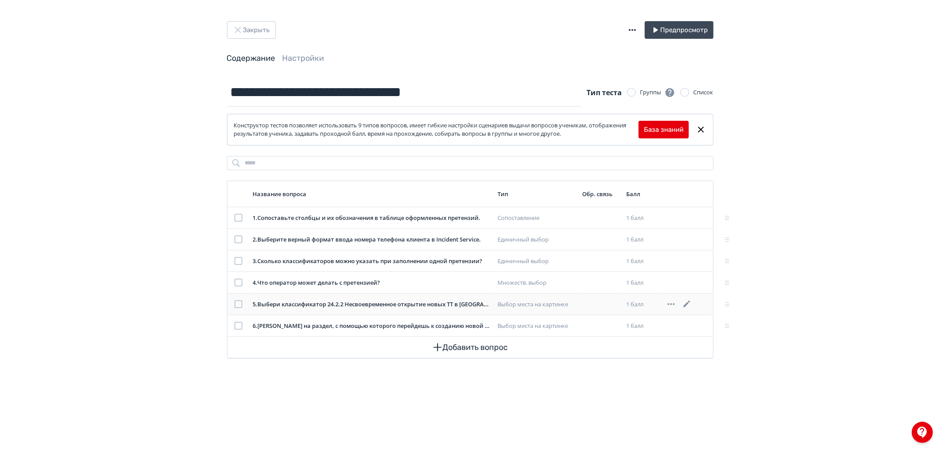
click at [691, 305] on icon at bounding box center [687, 304] width 11 height 11
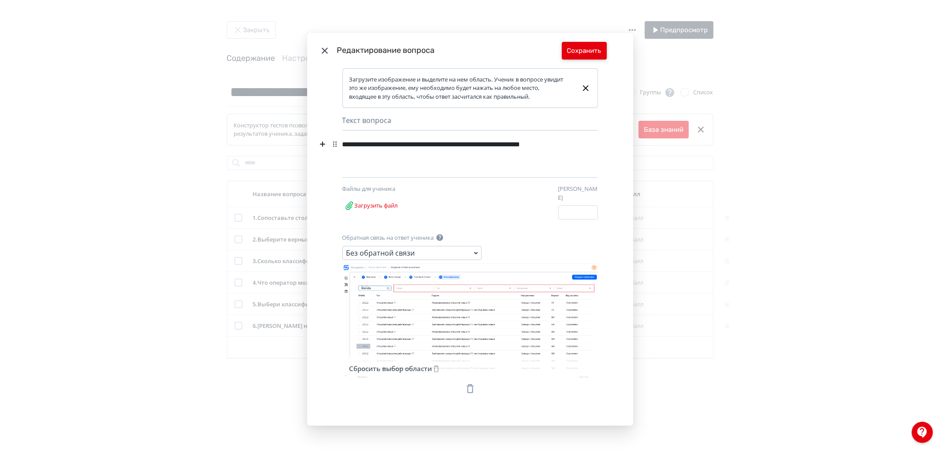
click at [585, 56] on button "Сохранить" at bounding box center [584, 51] width 45 height 18
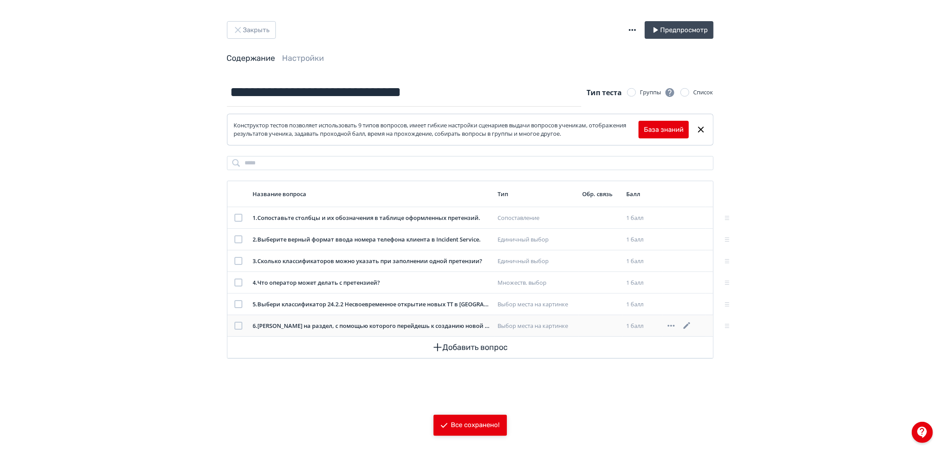
click at [685, 320] on icon at bounding box center [687, 325] width 11 height 11
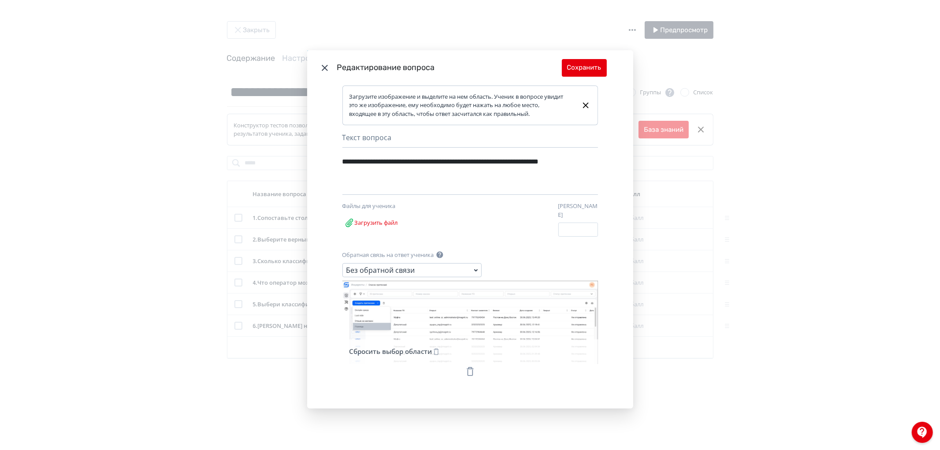
click at [679, 382] on div "**********" at bounding box center [470, 225] width 940 height 450
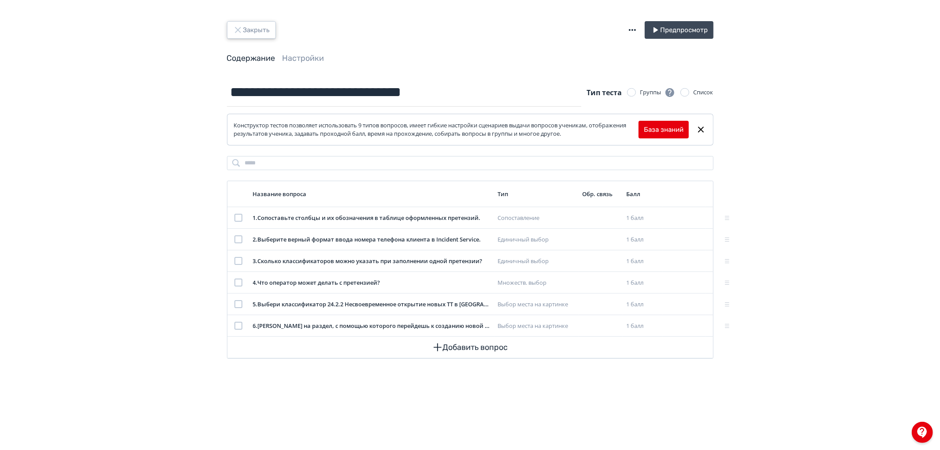
click at [268, 34] on button "Закрыть" at bounding box center [251, 30] width 49 height 18
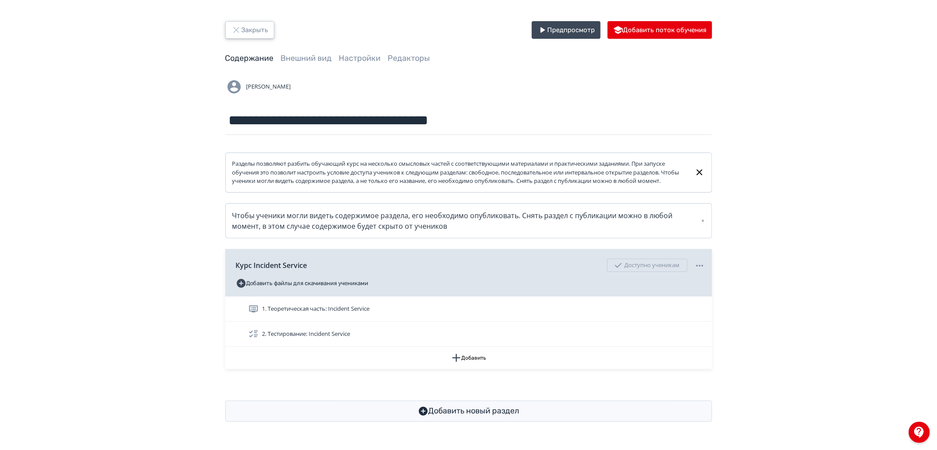
click at [253, 27] on button "Закрыть" at bounding box center [249, 30] width 49 height 18
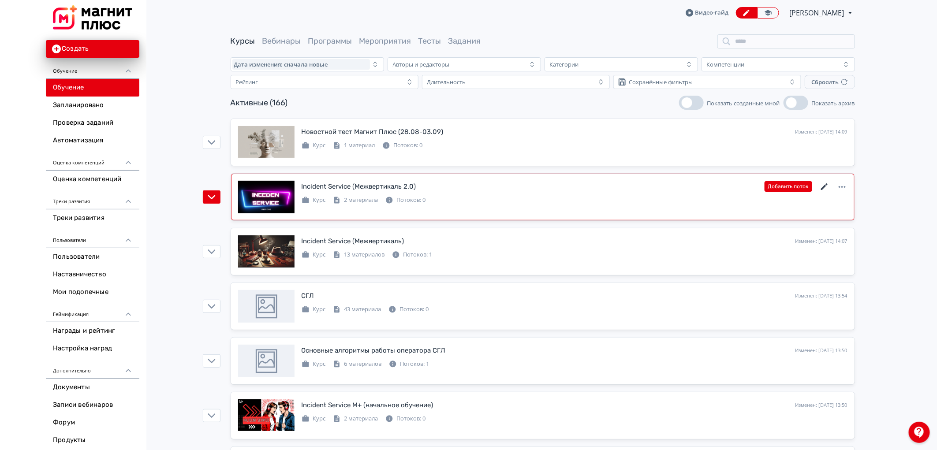
click at [826, 186] on icon at bounding box center [824, 187] width 11 height 11
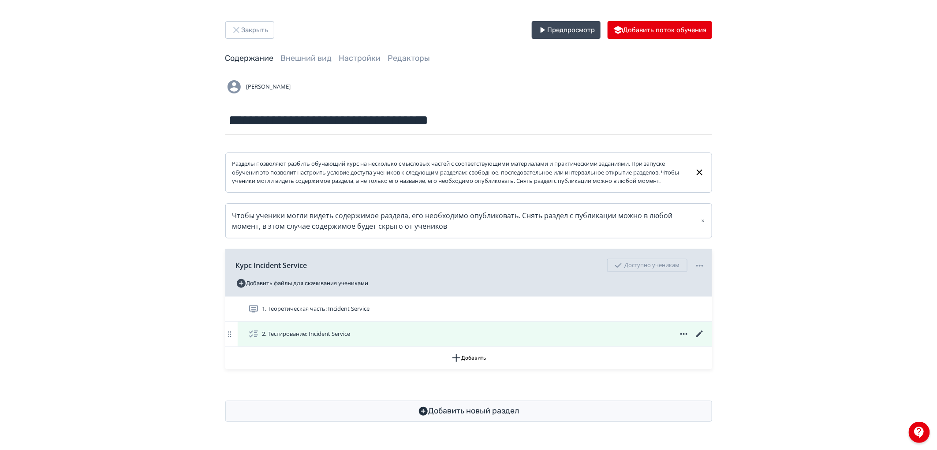
click at [702, 337] on icon at bounding box center [699, 334] width 7 height 7
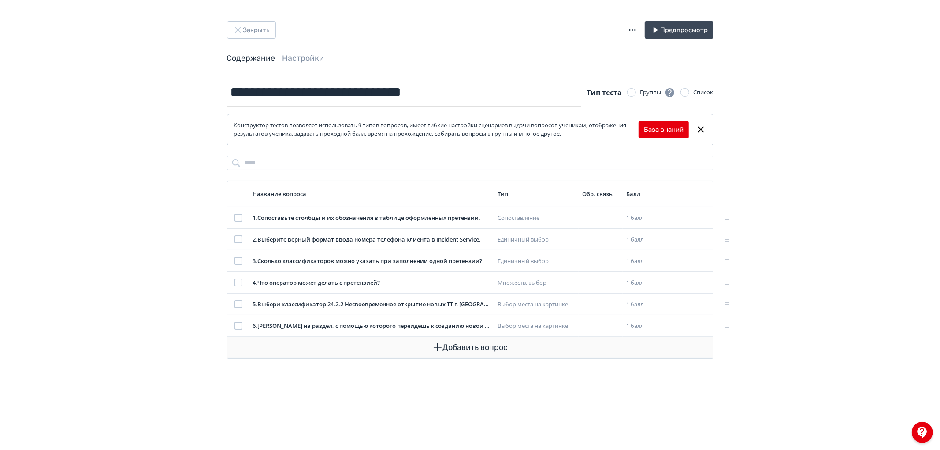
click at [463, 350] on button "Добавить вопрос" at bounding box center [470, 347] width 472 height 21
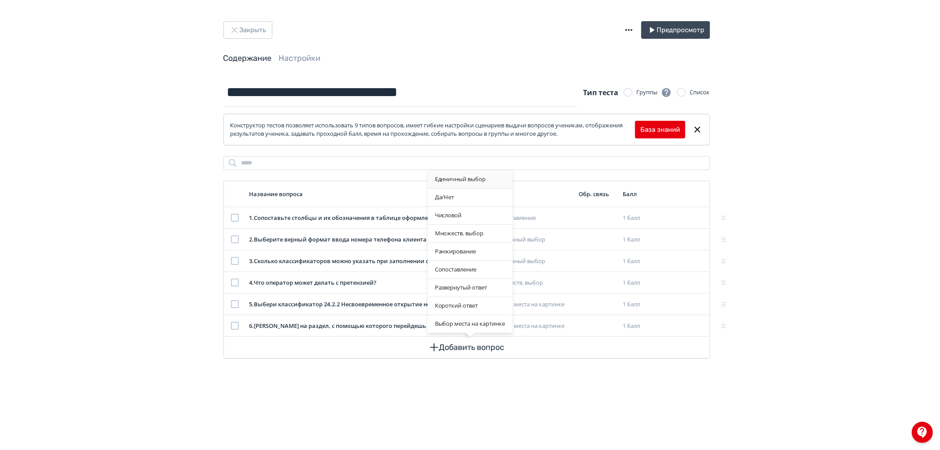
click at [473, 181] on div "Единичный выбор" at bounding box center [470, 180] width 85 height 18
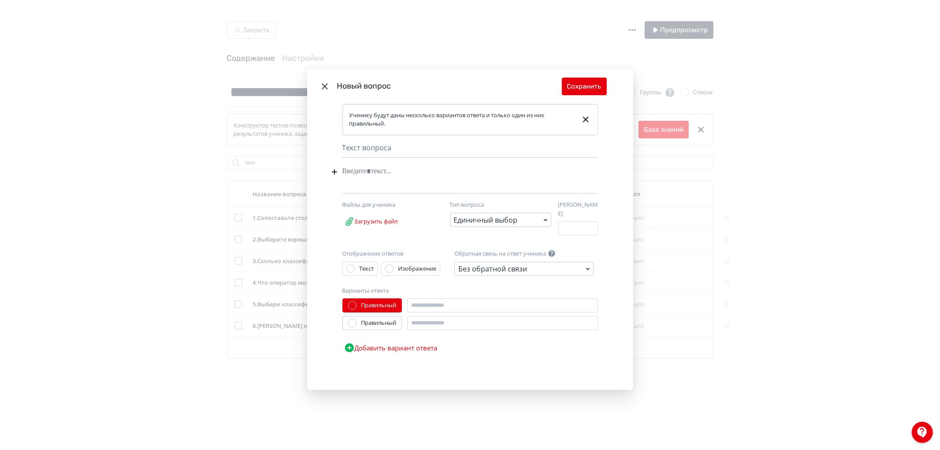
click at [366, 175] on div "Modal" at bounding box center [456, 171] width 229 height 17
paste div "Modal"
click at [417, 295] on div "Отображение ответов Текст Изображение Обратная связь на ответ ученика Без обрат…" at bounding box center [470, 302] width 256 height 107
click at [422, 301] on input "Modal" at bounding box center [502, 305] width 191 height 14
paste input "**********"
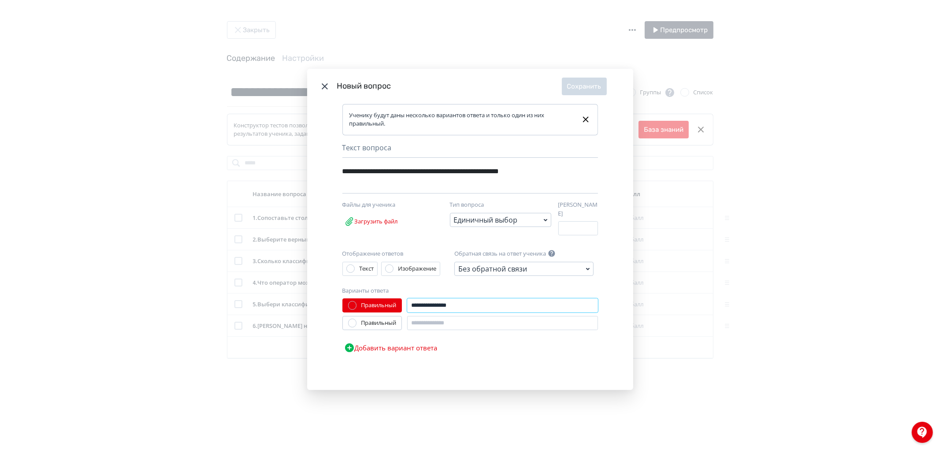
type input "**********"
click at [446, 325] on input "Modal" at bounding box center [502, 323] width 191 height 14
paste input "*******"
type input "*******"
click at [586, 92] on button "Сохранить" at bounding box center [584, 87] width 45 height 18
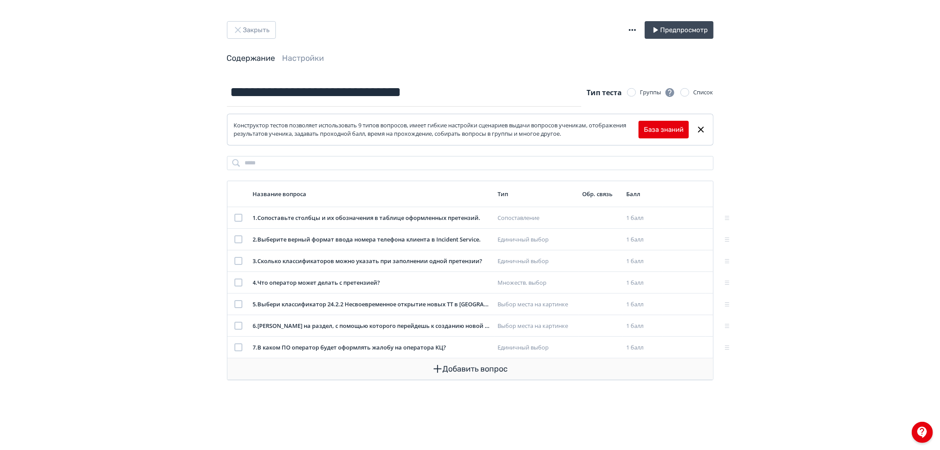
click at [454, 360] on button "Добавить вопрос" at bounding box center [470, 368] width 472 height 21
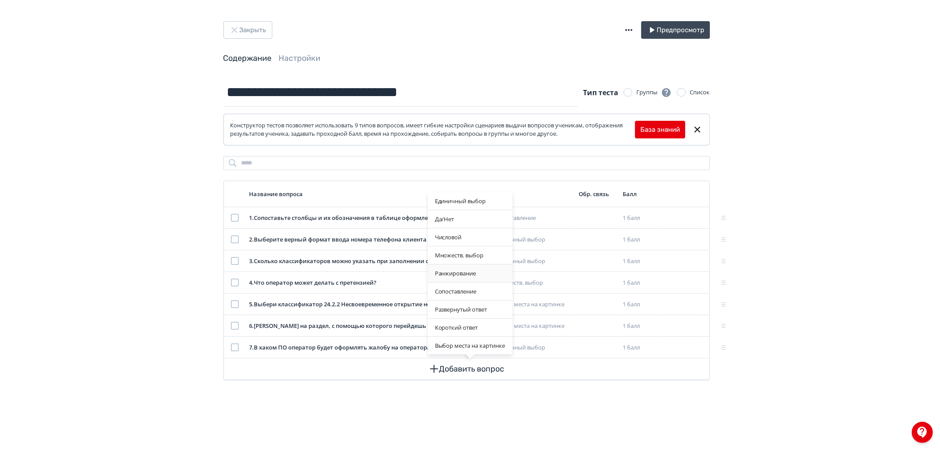
click at [469, 273] on div "Ранжирование" at bounding box center [470, 273] width 85 height 18
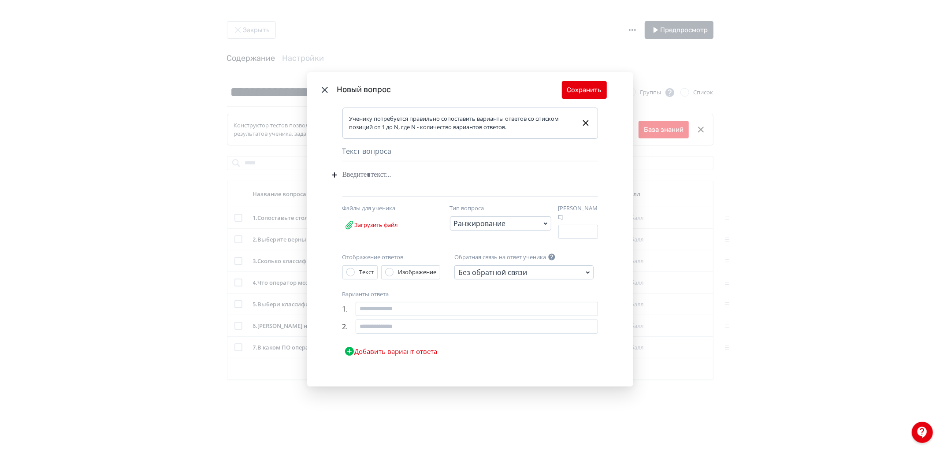
click at [325, 91] on icon "Modal" at bounding box center [325, 90] width 6 height 6
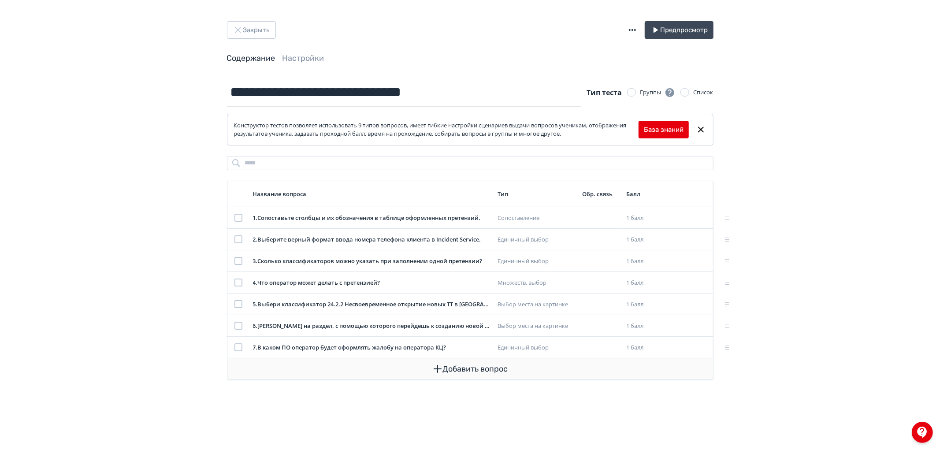
click at [442, 362] on button "Добавить вопрос" at bounding box center [470, 368] width 472 height 21
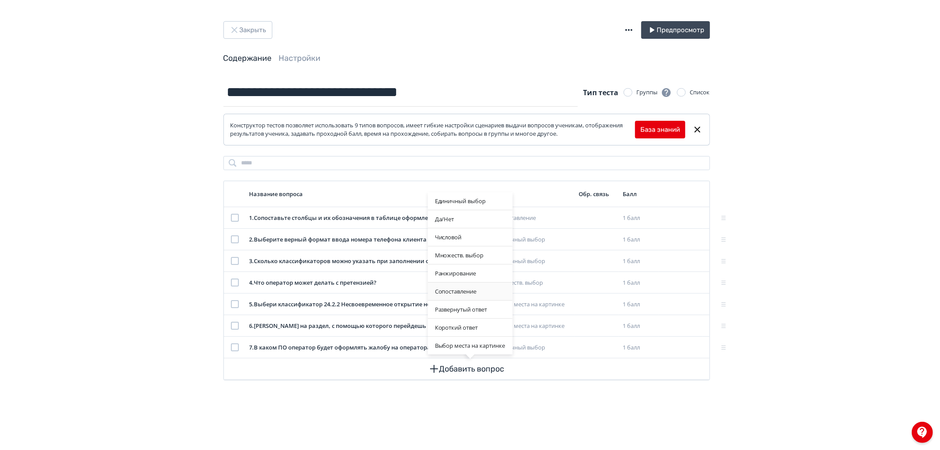
click at [463, 294] on div "Сопоставление" at bounding box center [470, 292] width 85 height 18
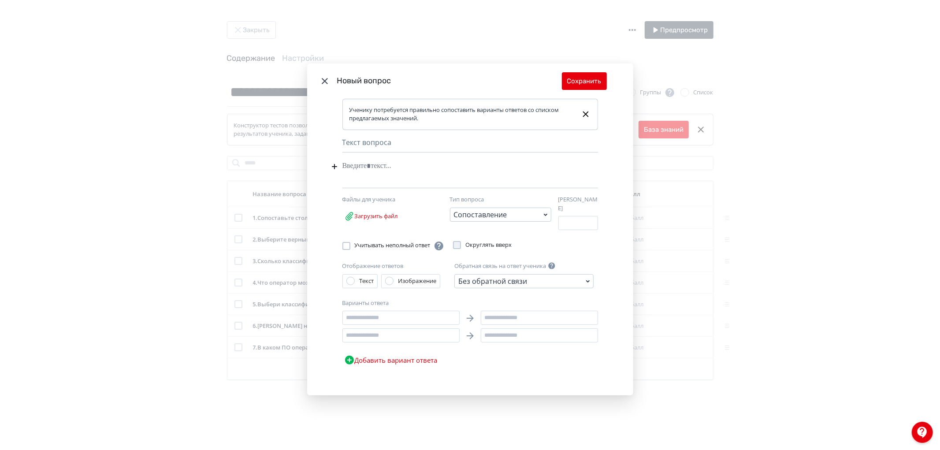
click at [387, 175] on div "Modal" at bounding box center [456, 166] width 229 height 17
paste div "Modal"
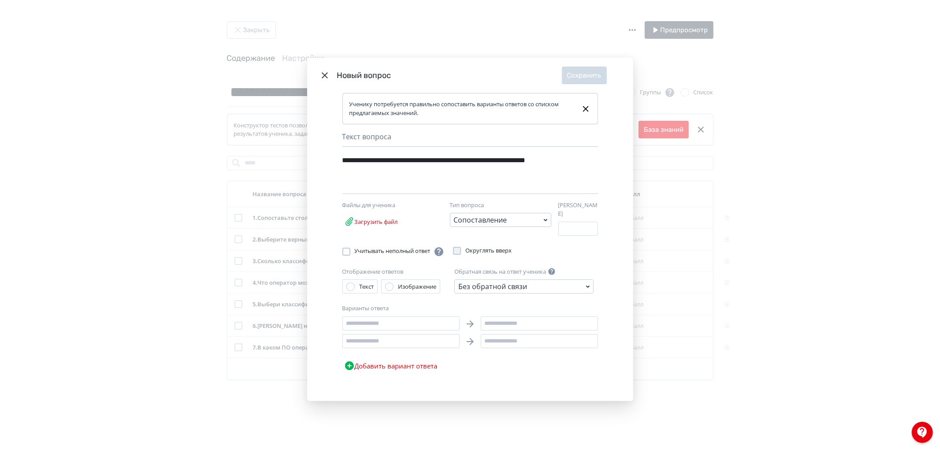
click at [323, 75] on icon "Modal" at bounding box center [325, 75] width 11 height 11
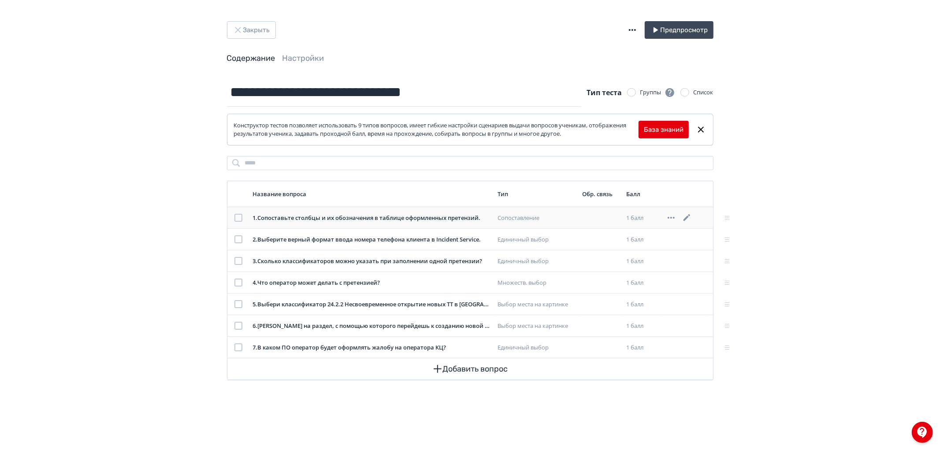
click at [689, 220] on icon at bounding box center [687, 217] width 11 height 11
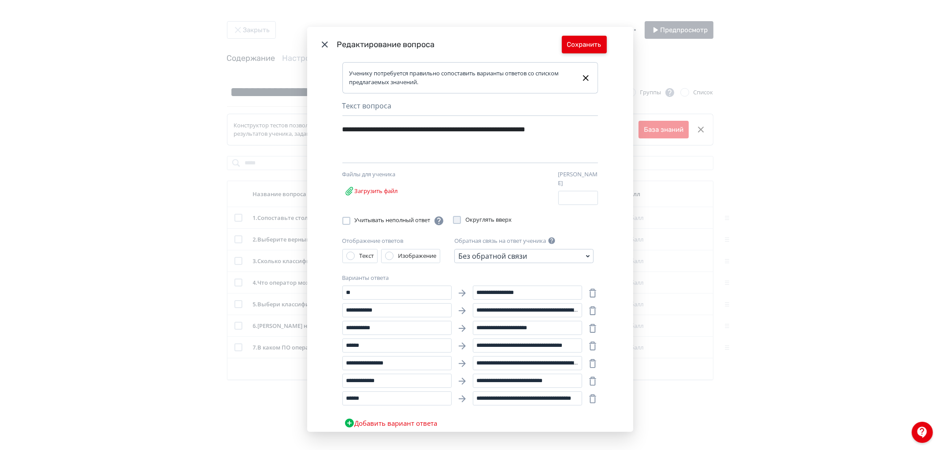
click at [595, 44] on button "Сохранить" at bounding box center [584, 45] width 45 height 18
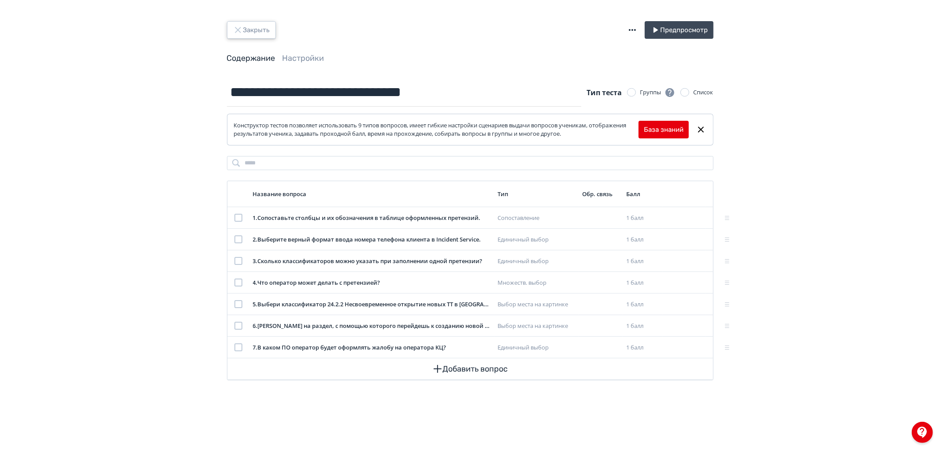
click at [250, 29] on button "Закрыть" at bounding box center [251, 30] width 49 height 18
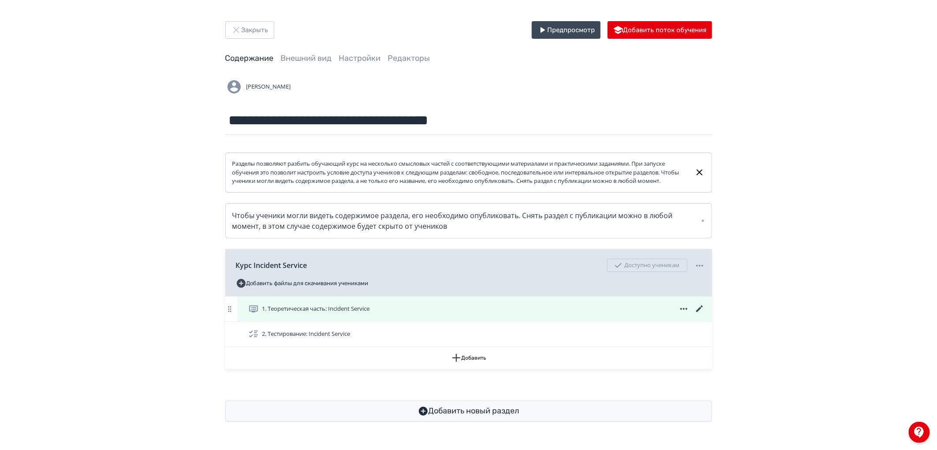
click at [698, 314] on icon at bounding box center [699, 309] width 11 height 11
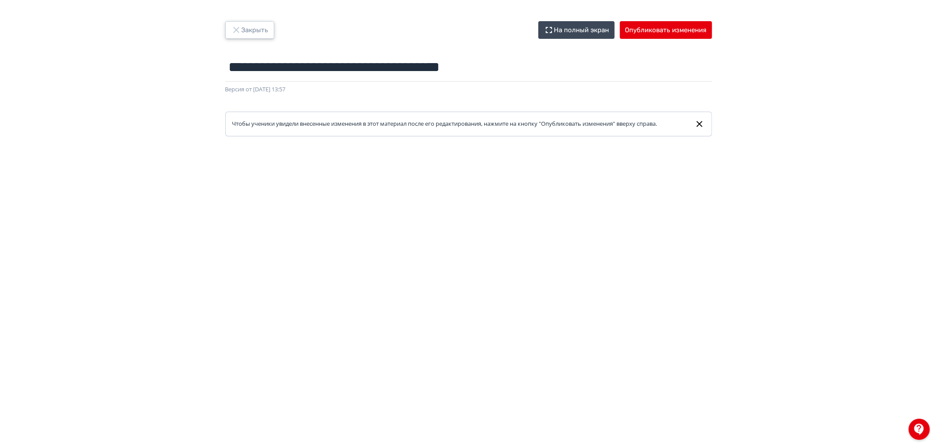
click at [241, 27] on button "Закрыть" at bounding box center [249, 30] width 49 height 18
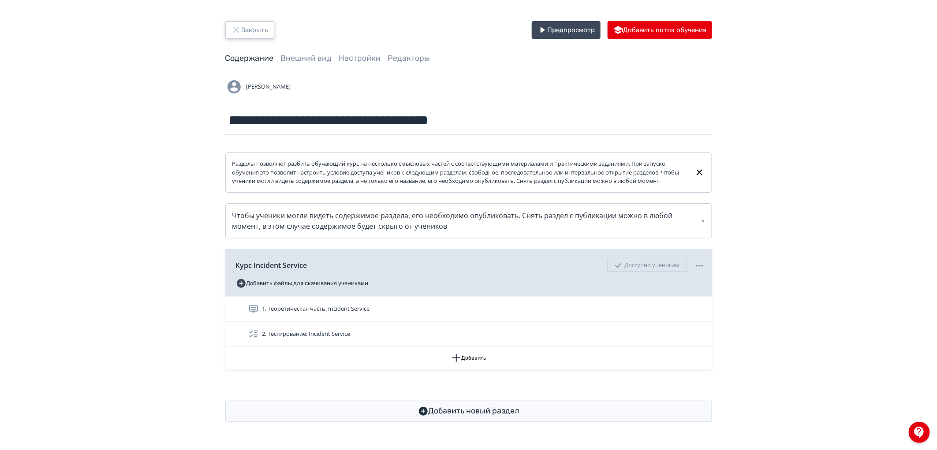
click at [250, 28] on button "Закрыть" at bounding box center [249, 30] width 49 height 18
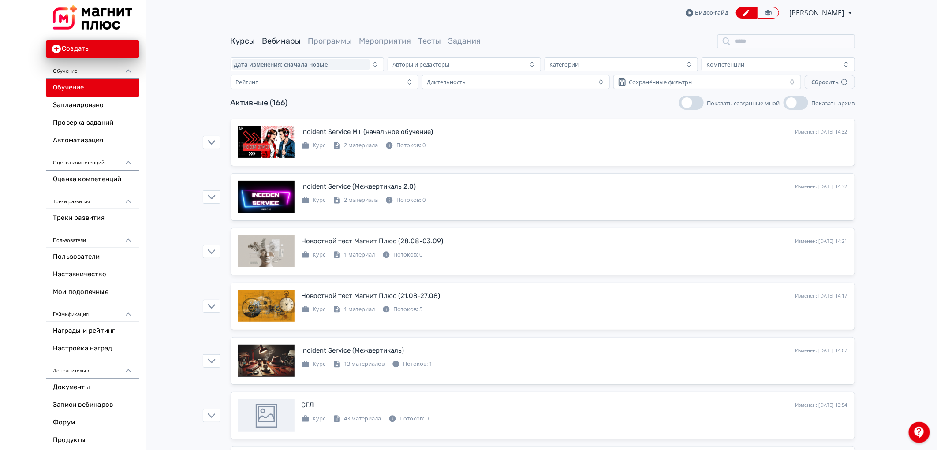
click at [281, 40] on link "Вебинары" at bounding box center [281, 41] width 39 height 10
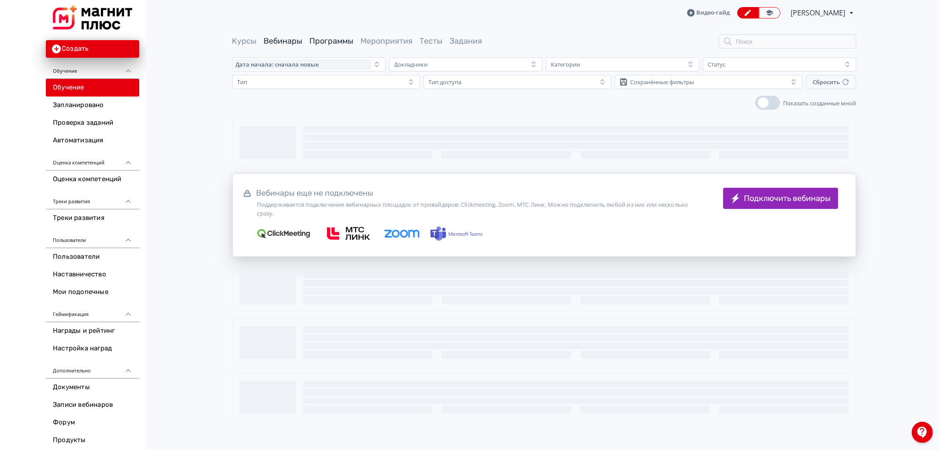
click at [318, 43] on link "Программы" at bounding box center [332, 41] width 44 height 10
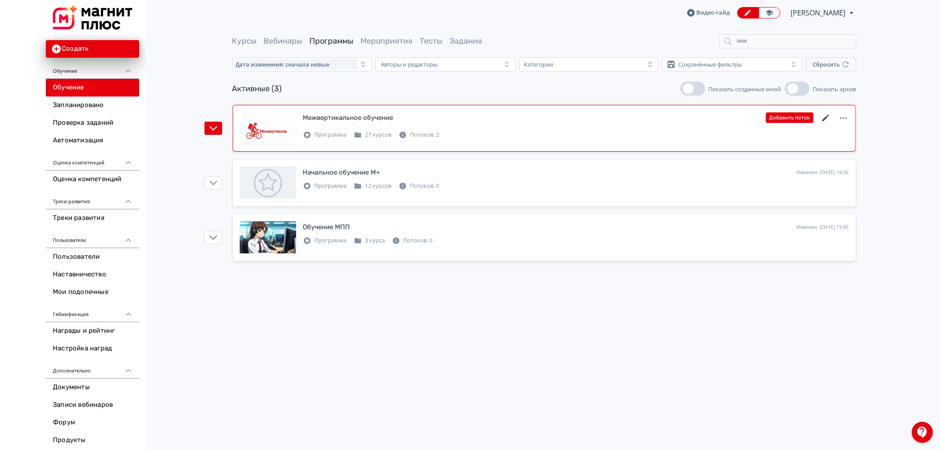
click at [822, 120] on icon at bounding box center [826, 118] width 11 height 11
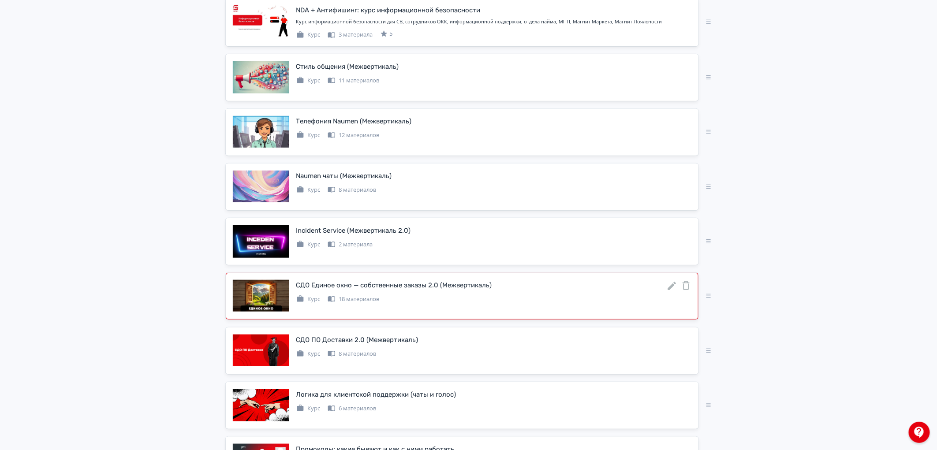
scroll to position [294, 0]
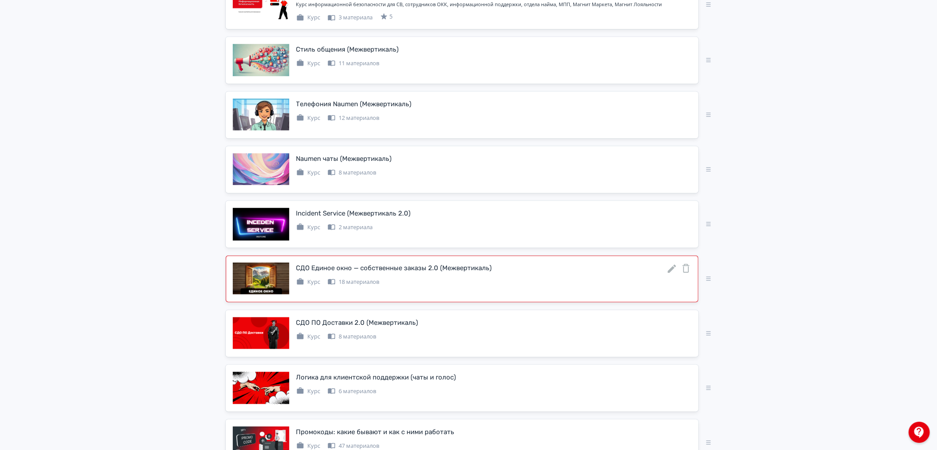
click at [669, 268] on icon at bounding box center [671, 269] width 11 height 11
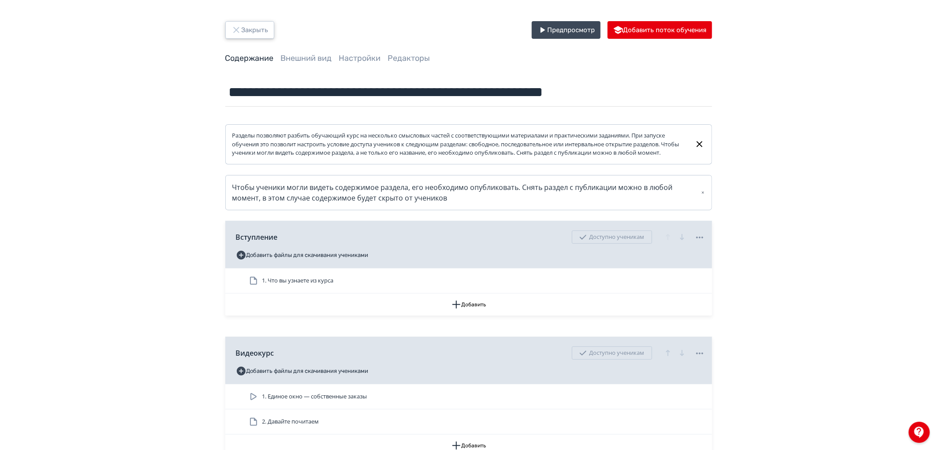
click at [242, 27] on button "Закрыть" at bounding box center [249, 30] width 49 height 18
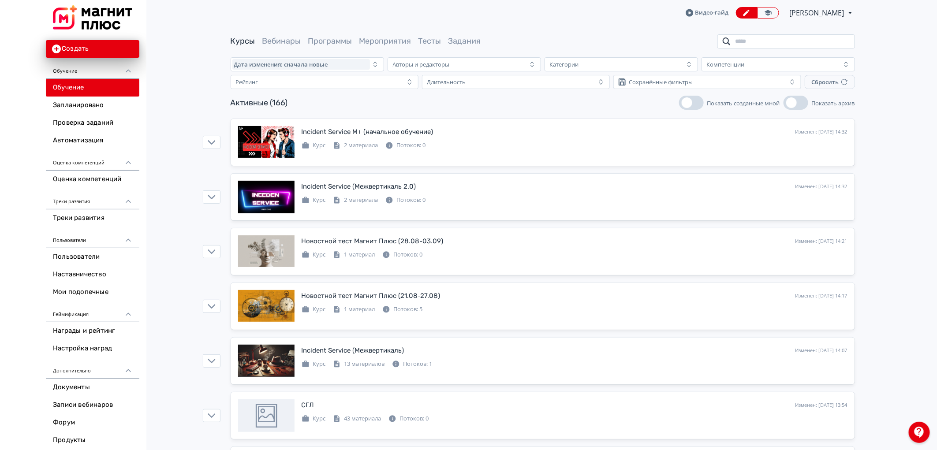
click at [748, 45] on input "search" at bounding box center [786, 41] width 138 height 14
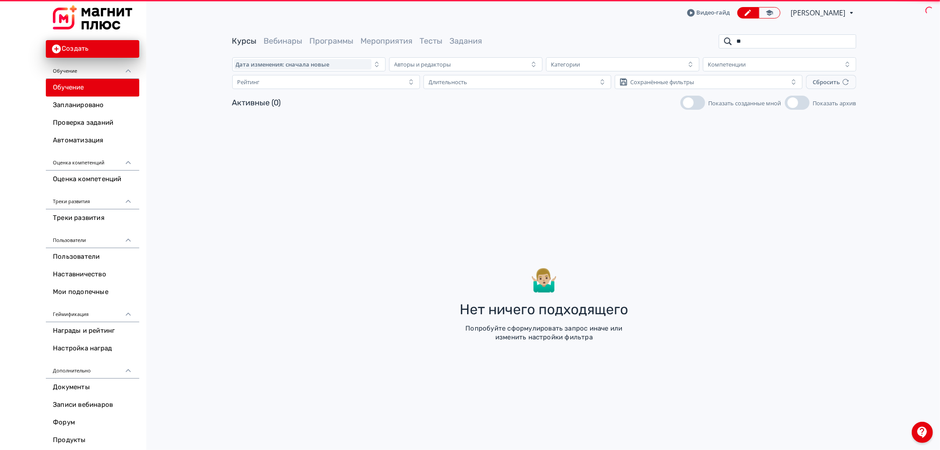
type input "*"
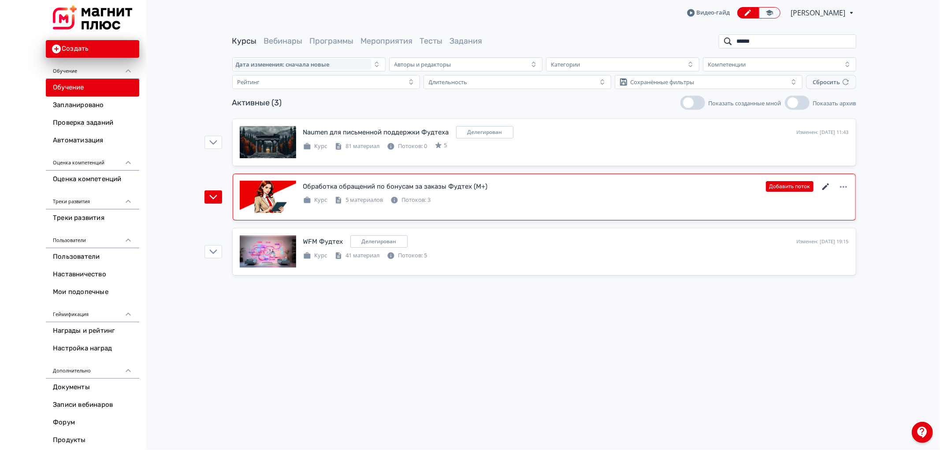
type input "******"
click at [826, 190] on icon at bounding box center [826, 187] width 11 height 11
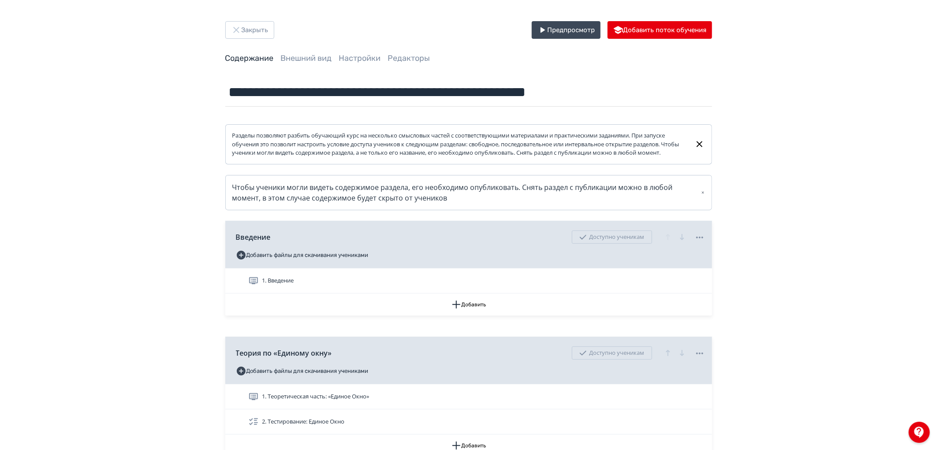
click at [253, 17] on div "**********" at bounding box center [468, 381] width 937 height 763
click at [253, 25] on button "Закрыть" at bounding box center [249, 30] width 49 height 18
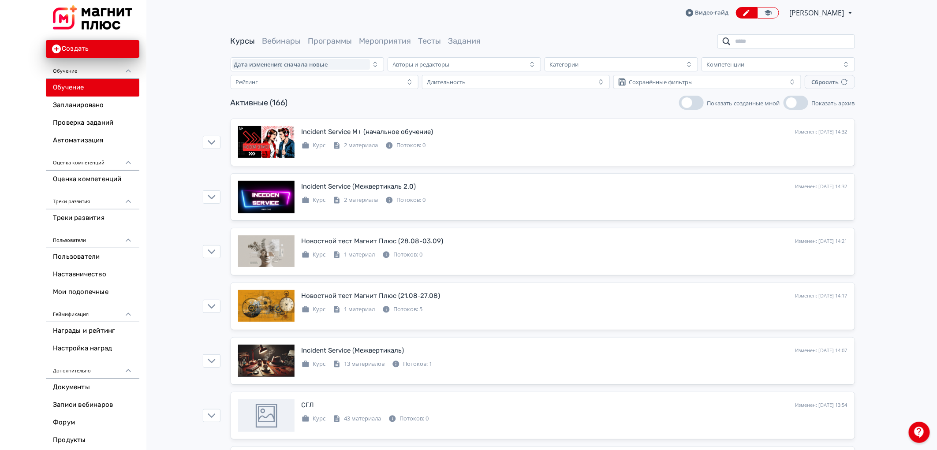
click at [759, 46] on input "search" at bounding box center [786, 41] width 138 height 14
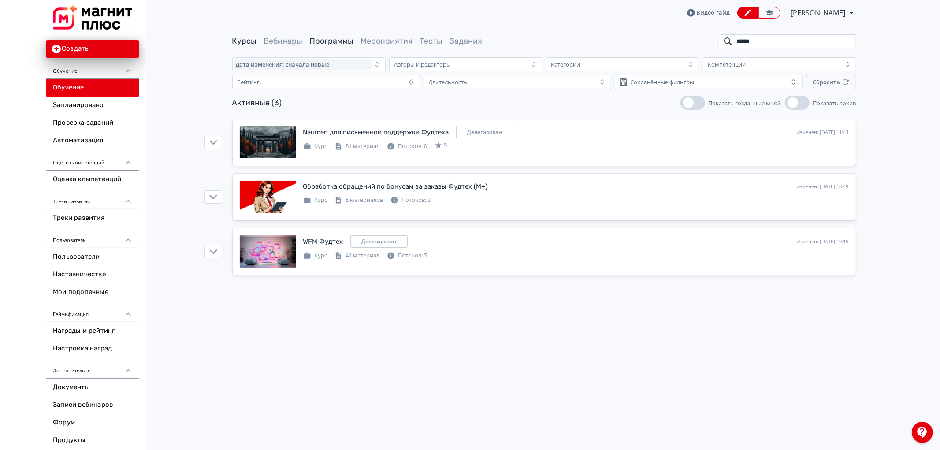
type input "******"
click at [336, 42] on link "Программы" at bounding box center [332, 41] width 44 height 10
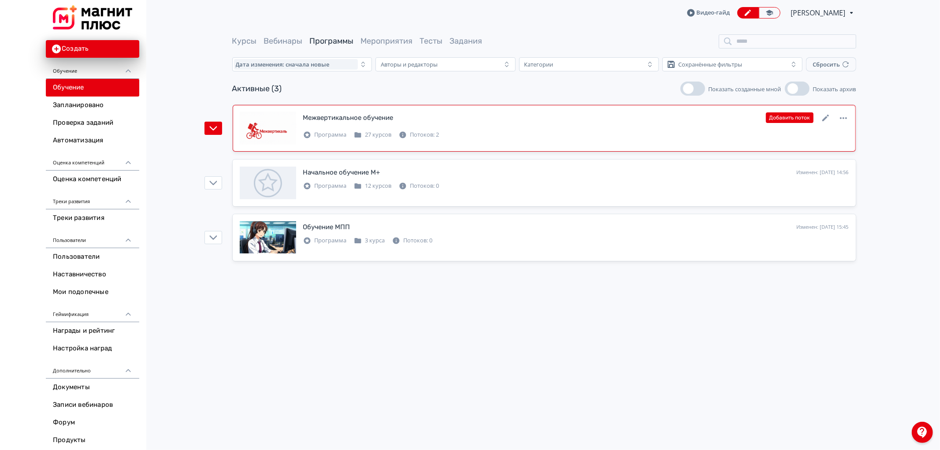
click at [818, 115] on div "Добавить поток" at bounding box center [807, 117] width 83 height 11
click at [822, 119] on icon at bounding box center [826, 118] width 11 height 11
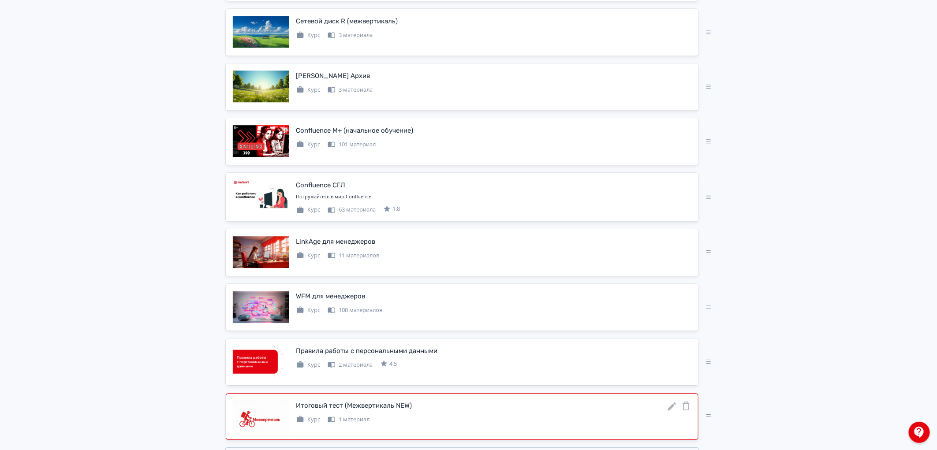
scroll to position [1289, 0]
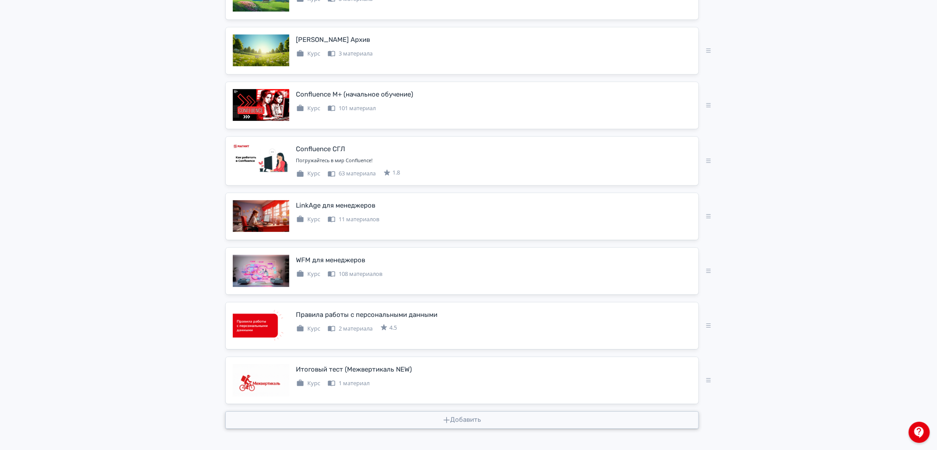
click at [495, 424] on button "Добавить" at bounding box center [461, 420] width 473 height 18
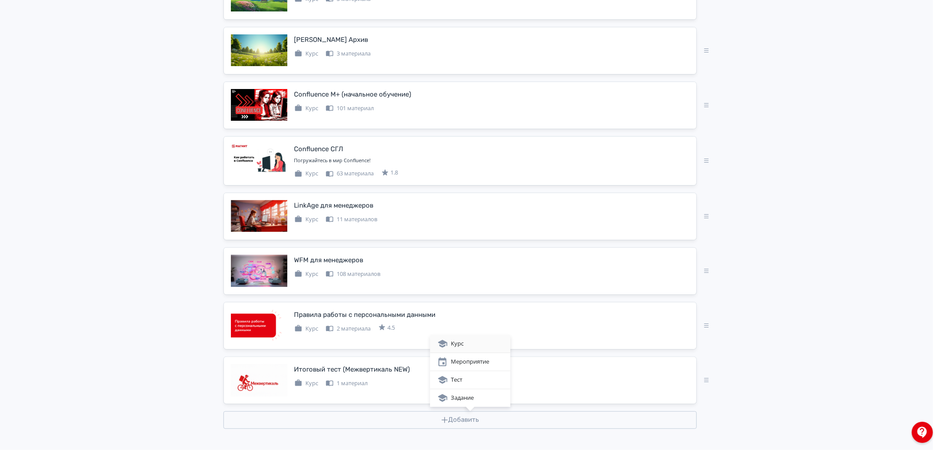
click at [466, 346] on div "Курс" at bounding box center [470, 344] width 66 height 11
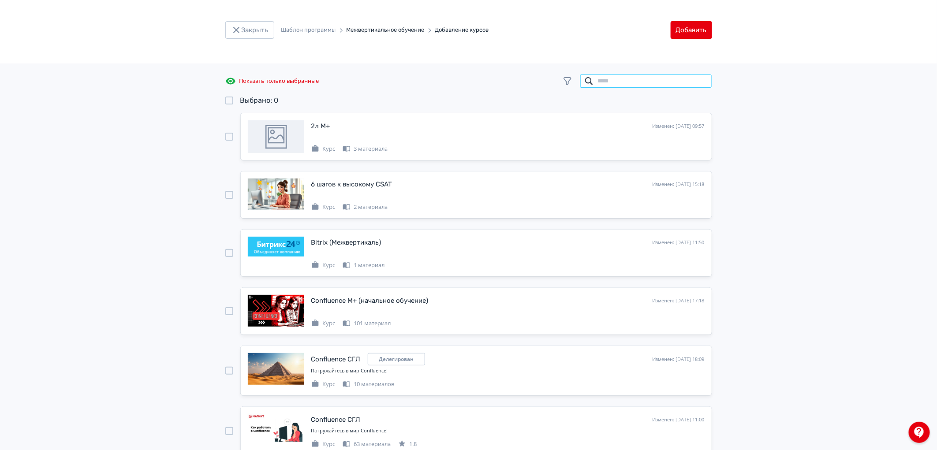
click at [622, 76] on input "search" at bounding box center [646, 81] width 132 height 14
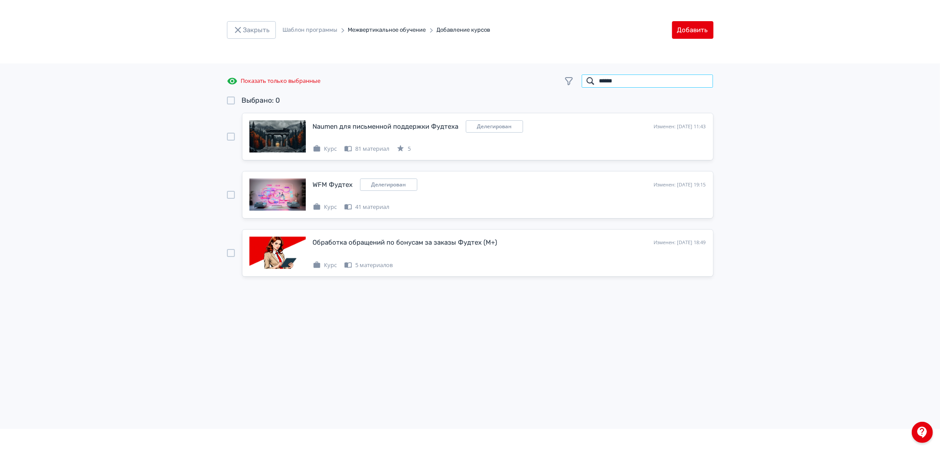
type input "******"
click at [227, 253] on div at bounding box center [231, 253] width 8 height 8
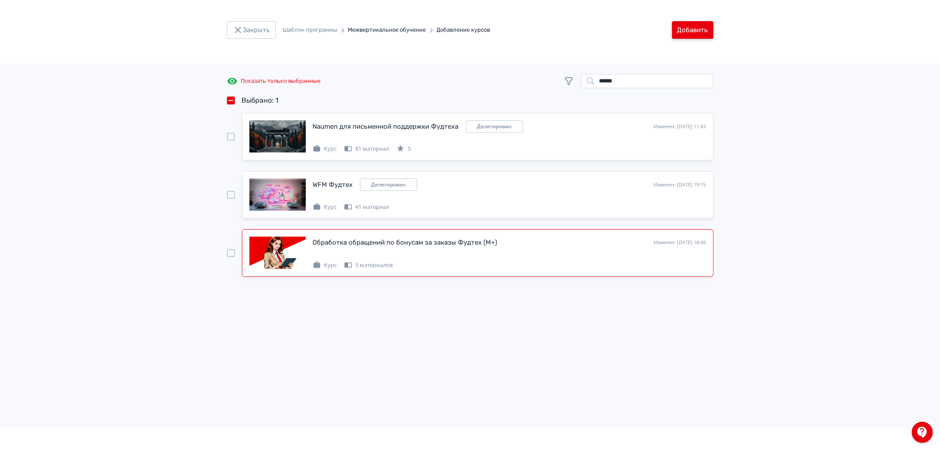
click at [697, 26] on button "Добавить" at bounding box center [692, 30] width 41 height 18
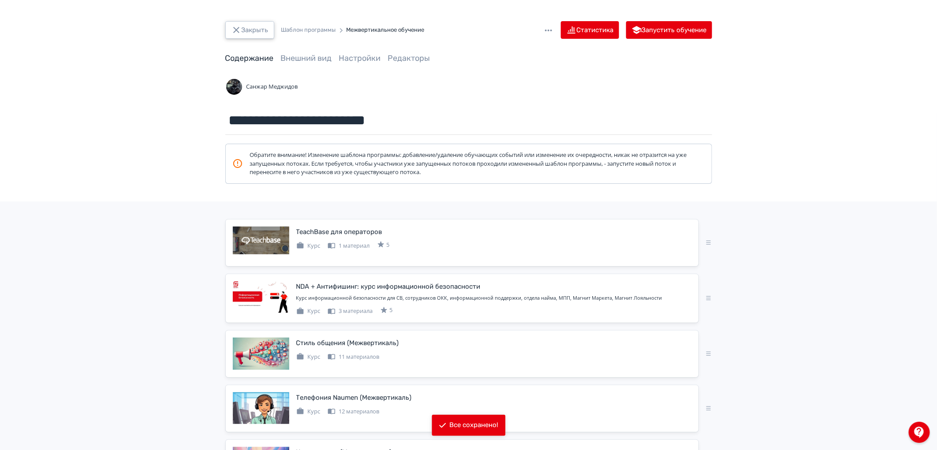
click at [256, 23] on button "Закрыть" at bounding box center [249, 30] width 49 height 18
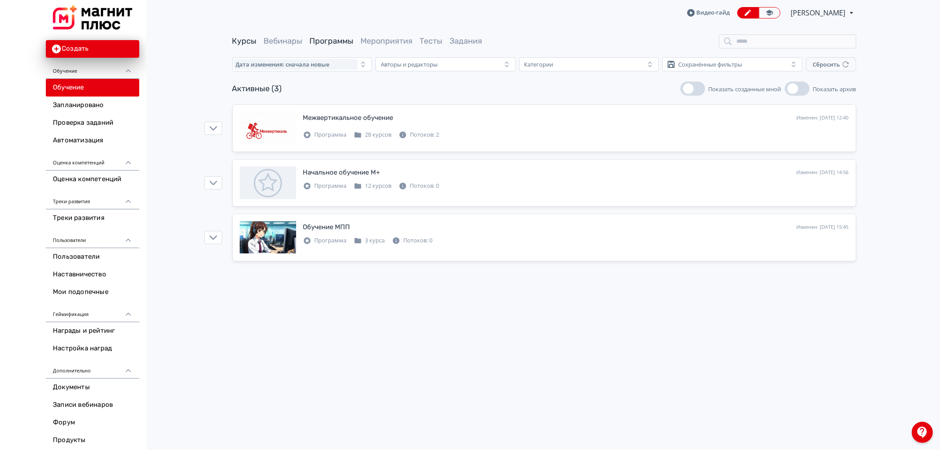
click at [254, 41] on link "Курсы" at bounding box center [244, 41] width 25 height 10
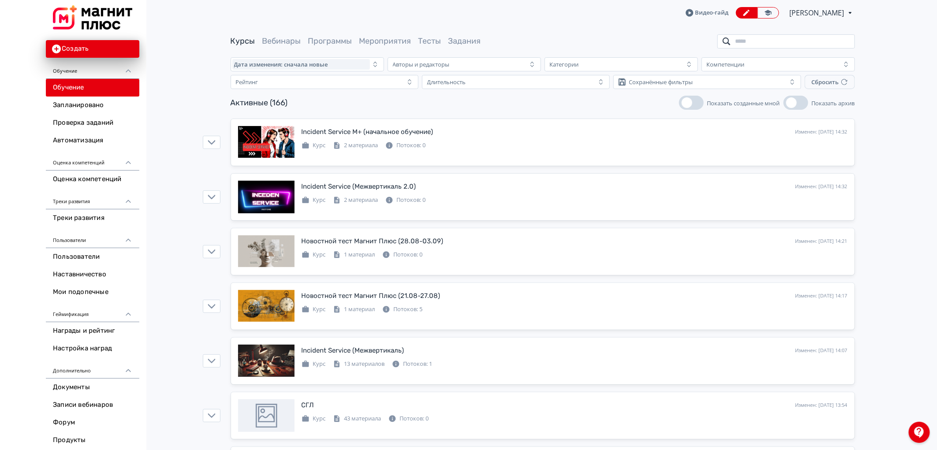
click at [789, 42] on input "search" at bounding box center [786, 41] width 138 height 14
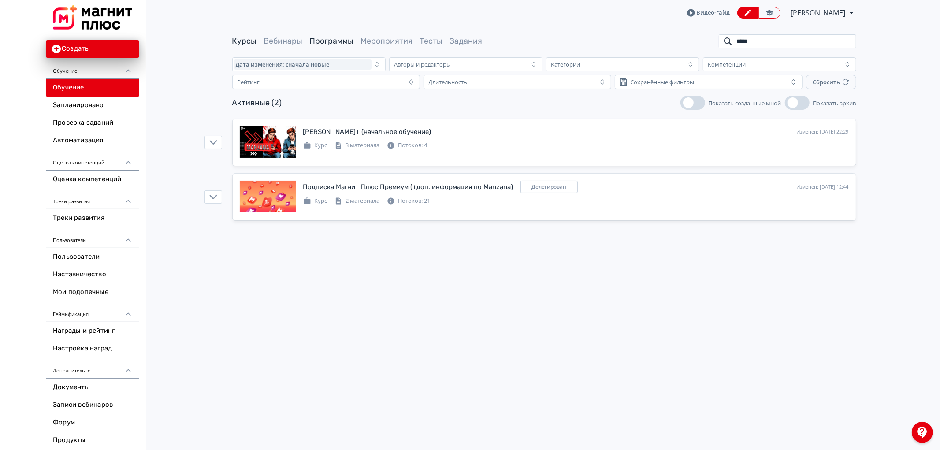
type input "*****"
click at [331, 42] on link "Программы" at bounding box center [332, 41] width 44 height 10
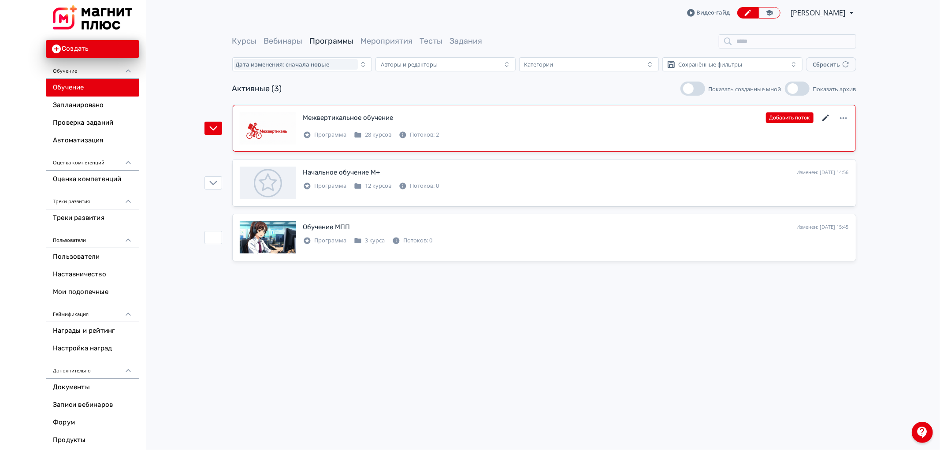
click at [821, 117] on icon at bounding box center [826, 118] width 11 height 11
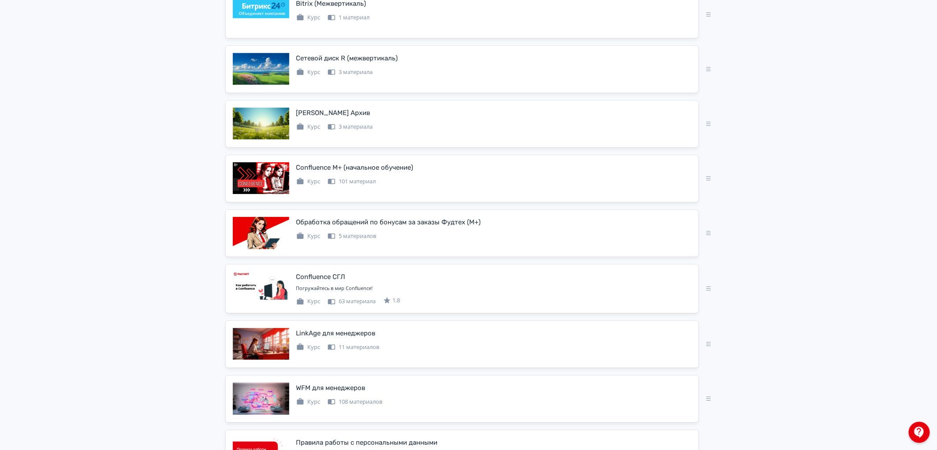
scroll to position [1224, 0]
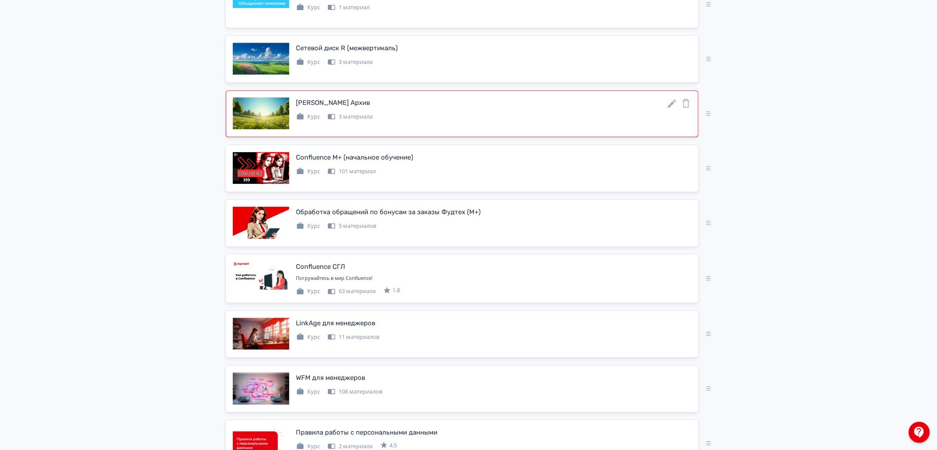
click at [685, 104] on icon at bounding box center [686, 103] width 11 height 11
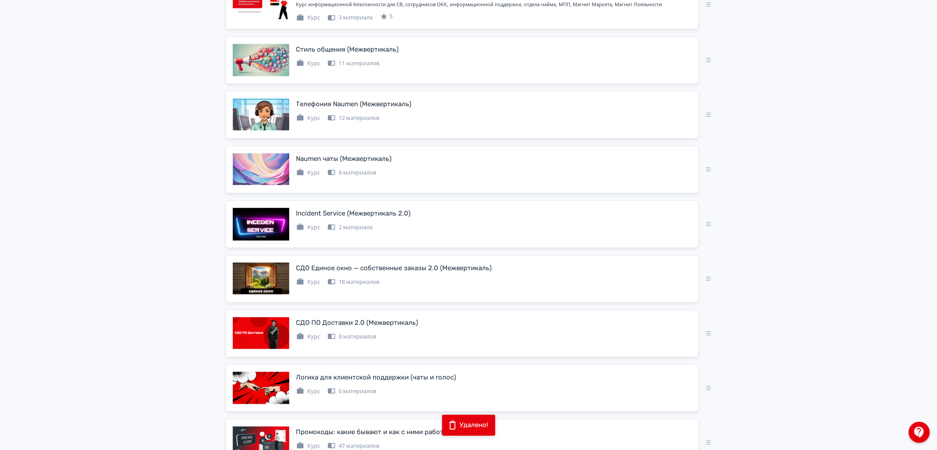
scroll to position [0, 0]
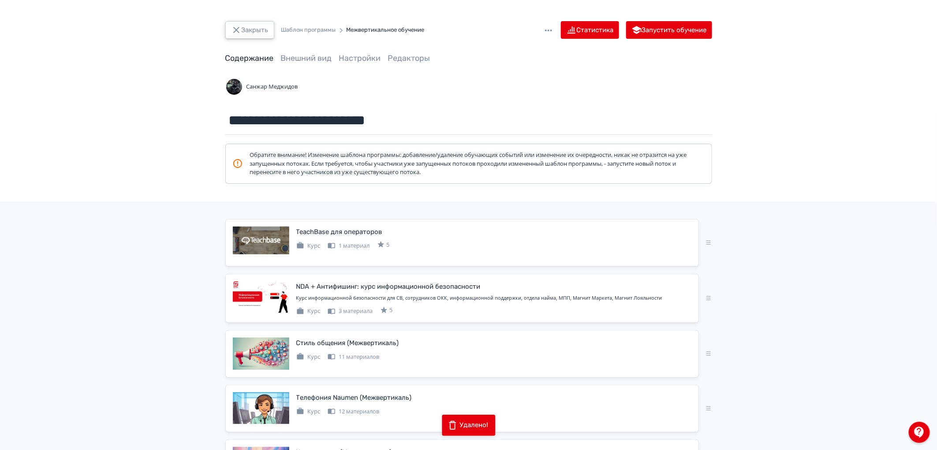
click at [249, 26] on button "Закрыть" at bounding box center [249, 30] width 49 height 18
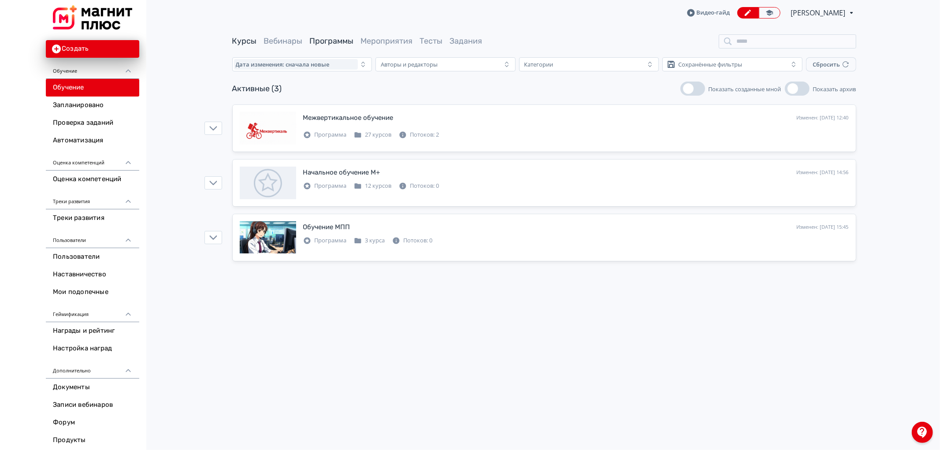
click at [253, 41] on link "Курсы" at bounding box center [244, 41] width 25 height 10
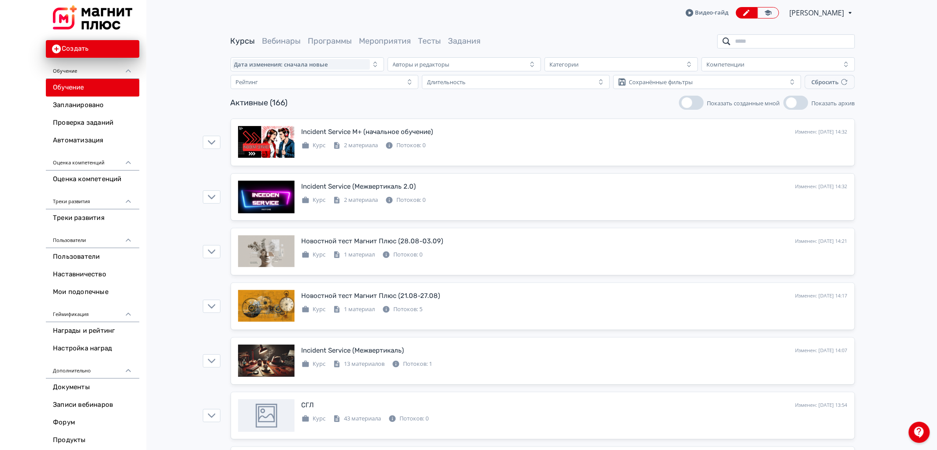
click at [747, 40] on input "search" at bounding box center [786, 41] width 138 height 14
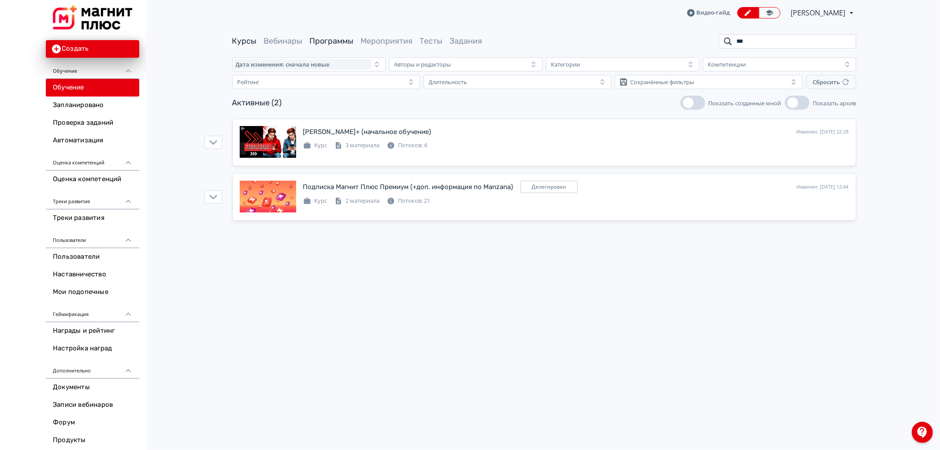
type input "***"
click at [327, 40] on link "Программы" at bounding box center [332, 41] width 44 height 10
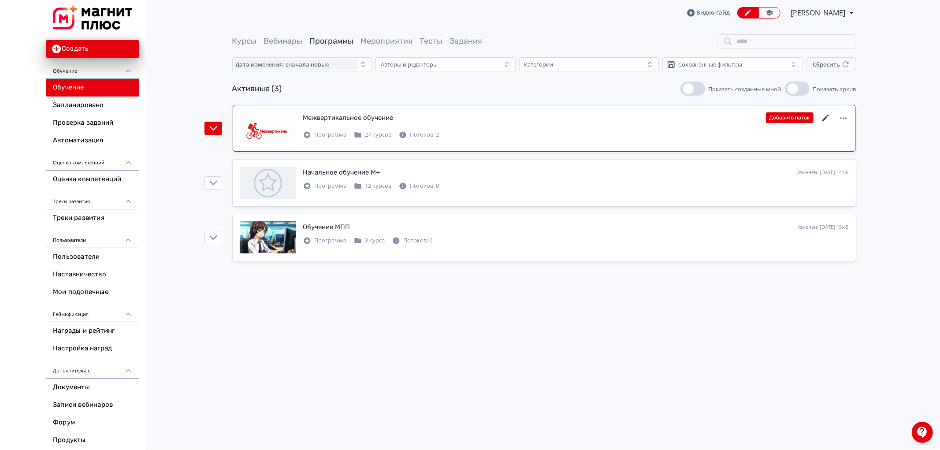
click at [826, 116] on icon at bounding box center [826, 118] width 11 height 11
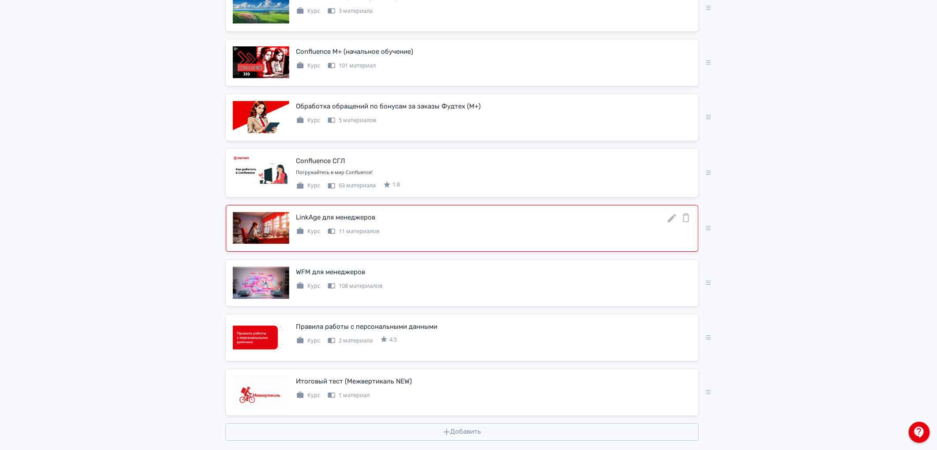
scroll to position [1289, 0]
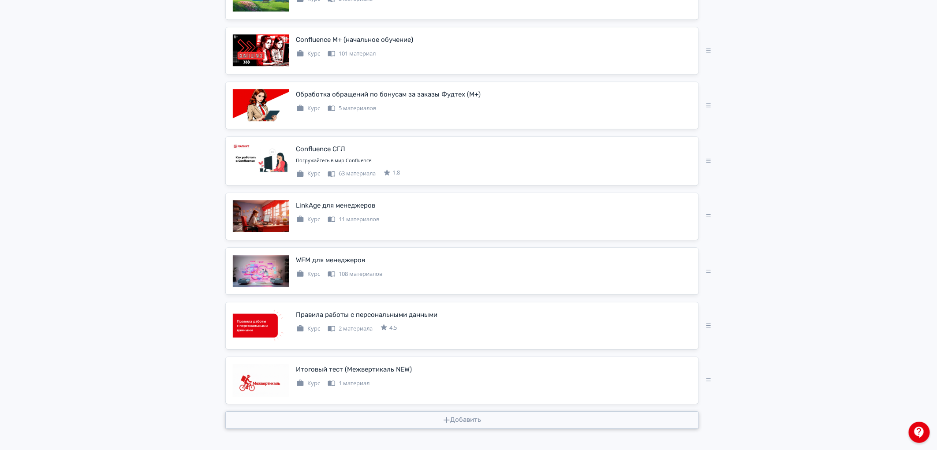
click at [487, 427] on button "Добавить" at bounding box center [461, 420] width 473 height 18
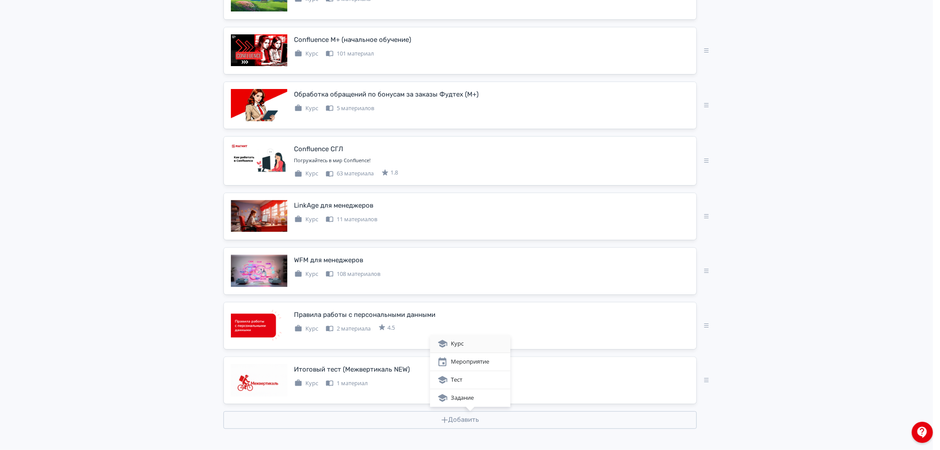
click at [480, 345] on div "Курс" at bounding box center [470, 344] width 66 height 11
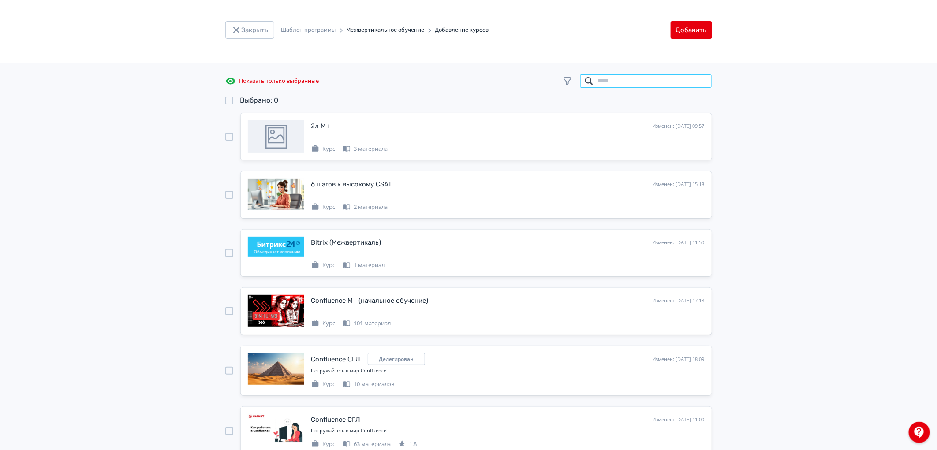
click at [622, 78] on input "search" at bounding box center [646, 81] width 132 height 14
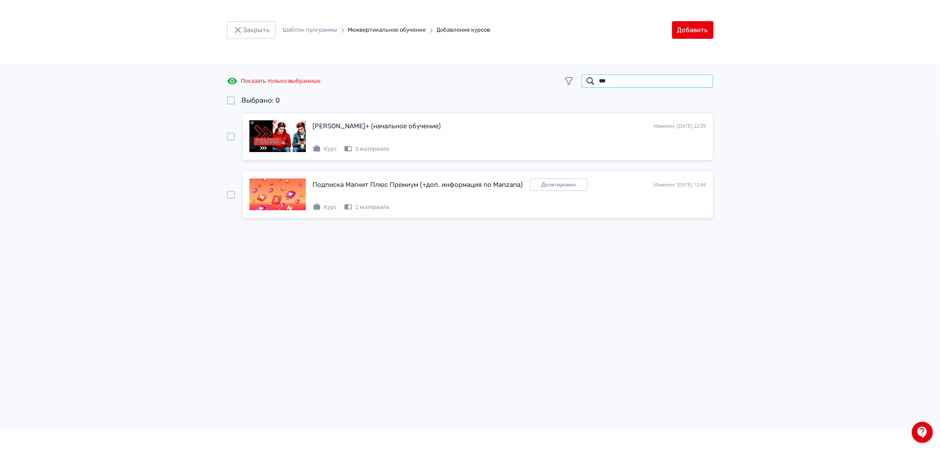
type input "***"
click at [233, 135] on div at bounding box center [231, 137] width 8 height 8
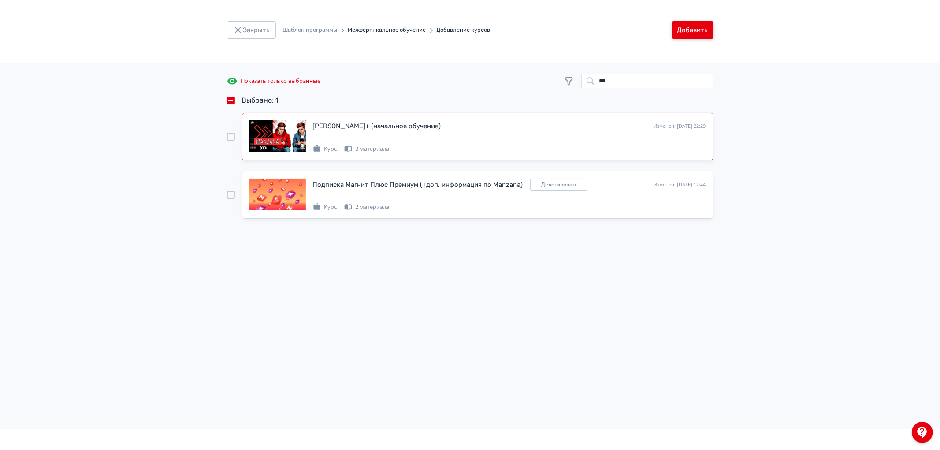
click at [690, 31] on button "Добавить" at bounding box center [692, 30] width 41 height 18
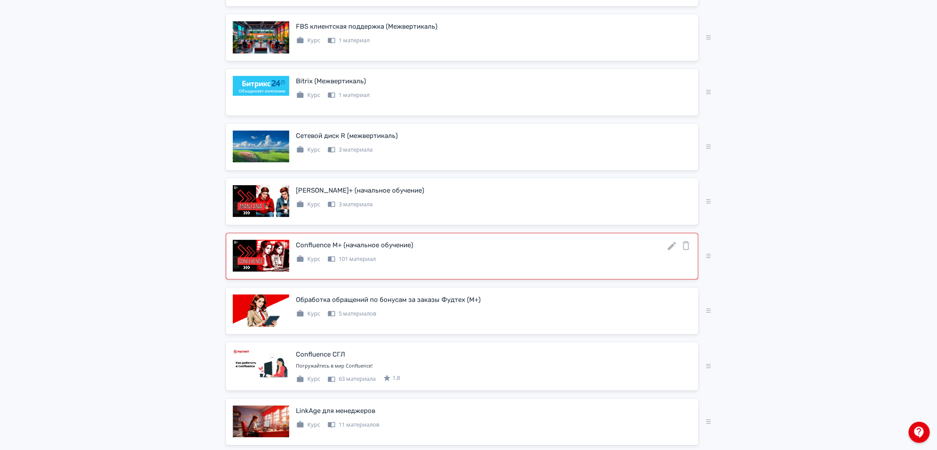
scroll to position [1050, 0]
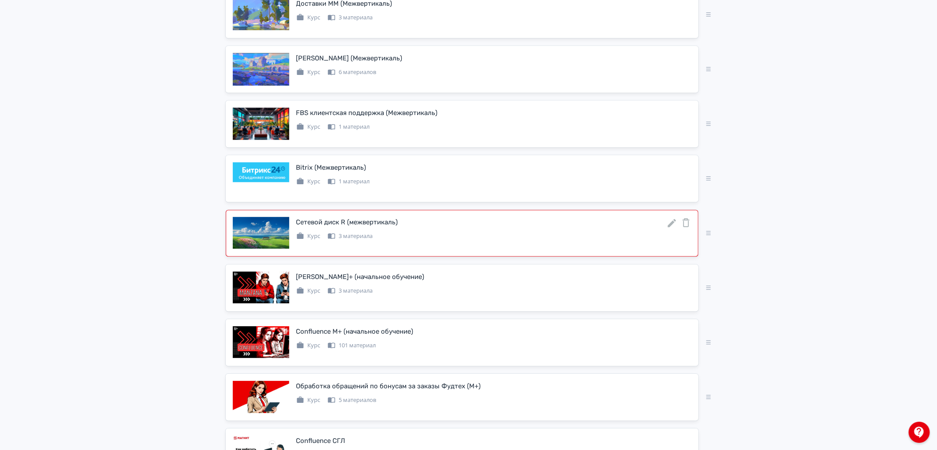
click at [669, 225] on icon at bounding box center [671, 223] width 8 height 8
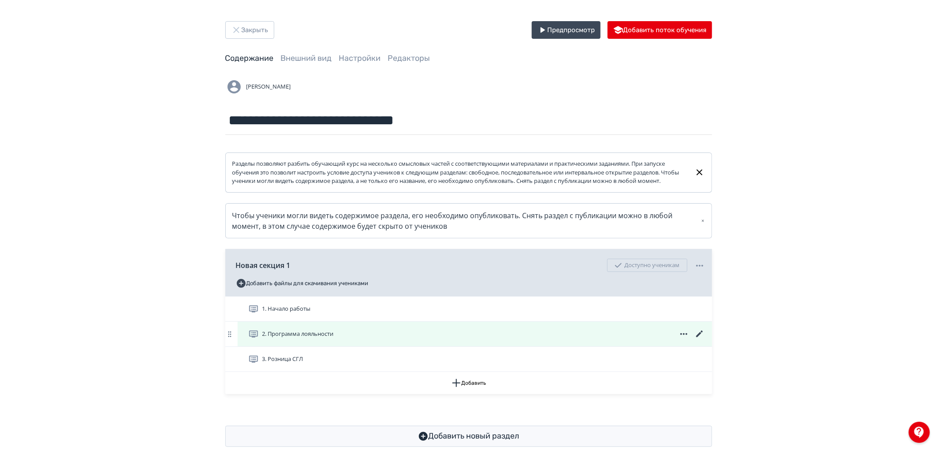
click at [702, 339] on icon at bounding box center [699, 334] width 11 height 11
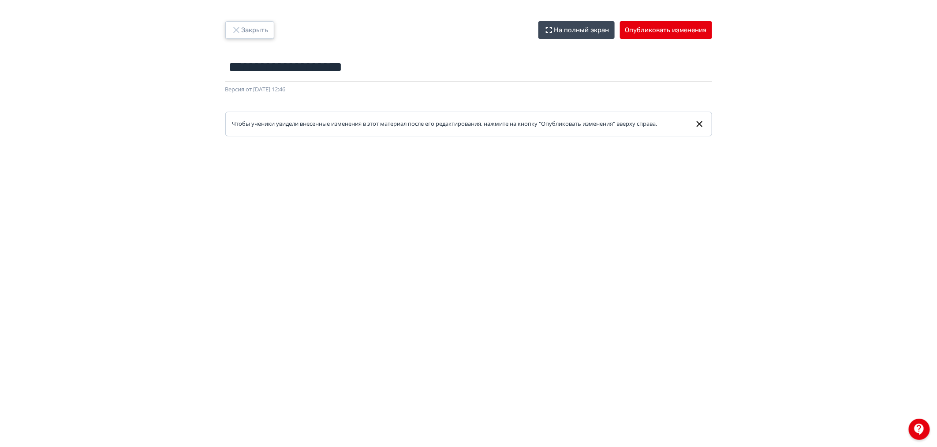
click at [252, 25] on button "Закрыть" at bounding box center [249, 30] width 49 height 18
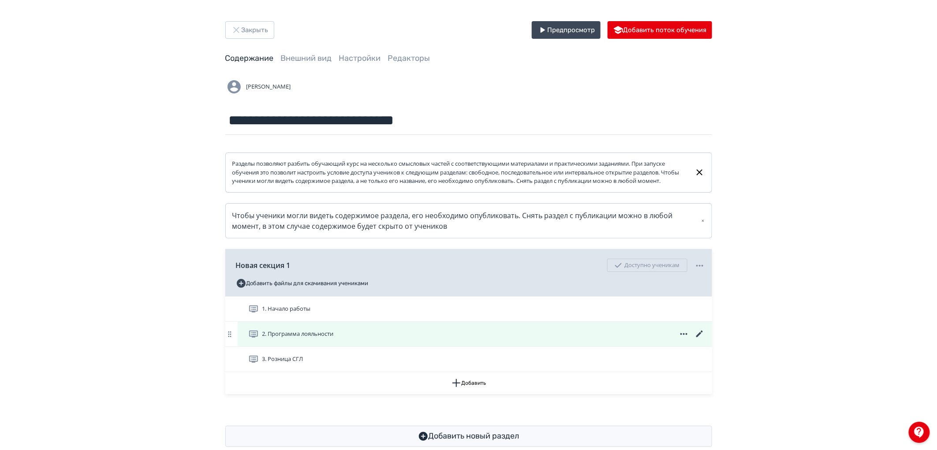
click at [699, 337] on icon at bounding box center [699, 334] width 7 height 7
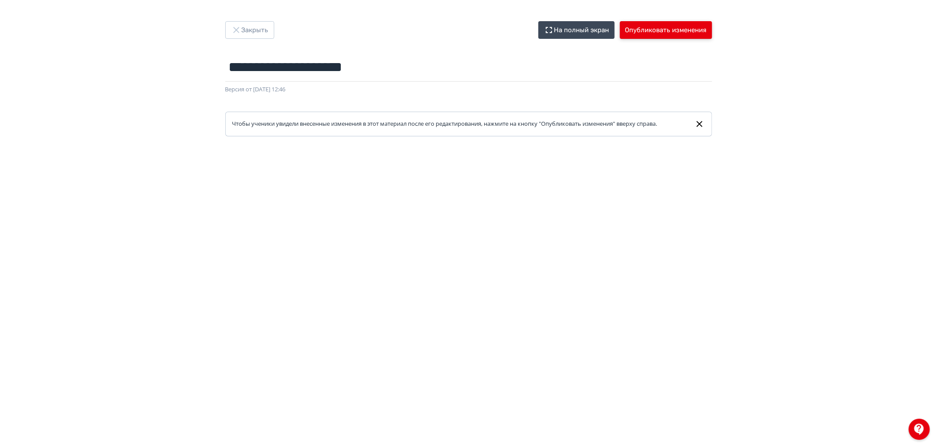
click at [679, 32] on button "Опубликовать изменения" at bounding box center [666, 30] width 92 height 18
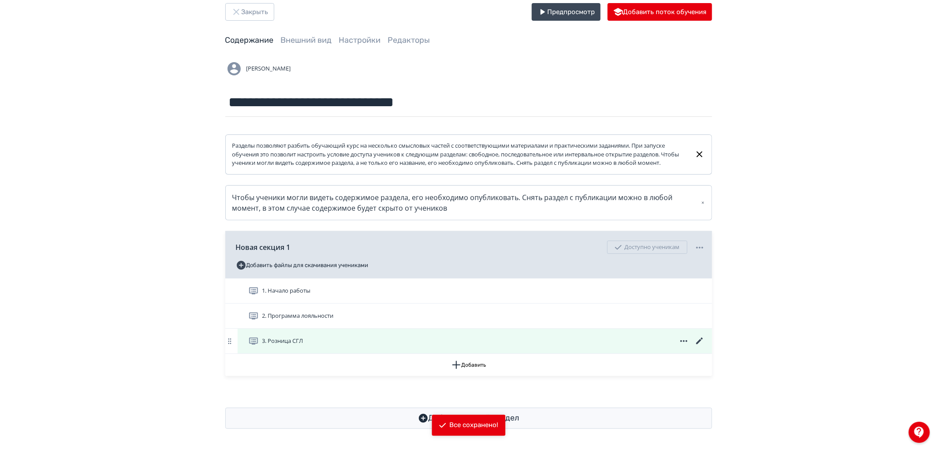
scroll to position [26, 0]
click at [703, 340] on icon at bounding box center [699, 341] width 11 height 11
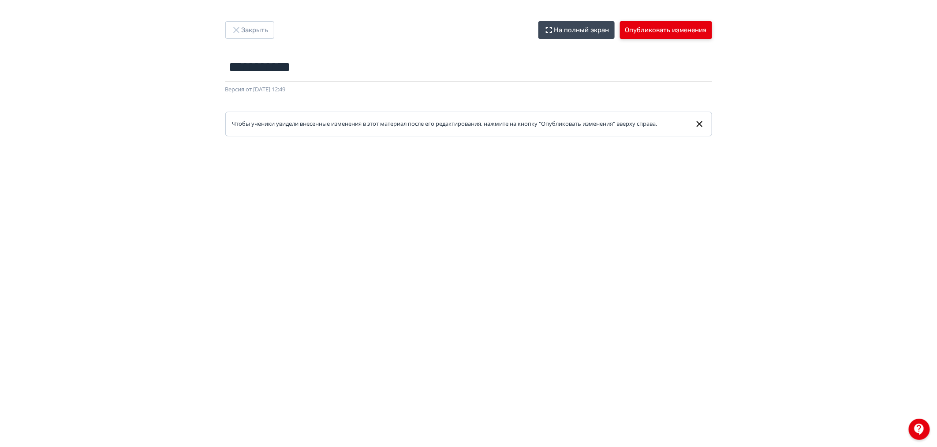
click at [676, 31] on button "Опубликовать изменения" at bounding box center [666, 30] width 92 height 18
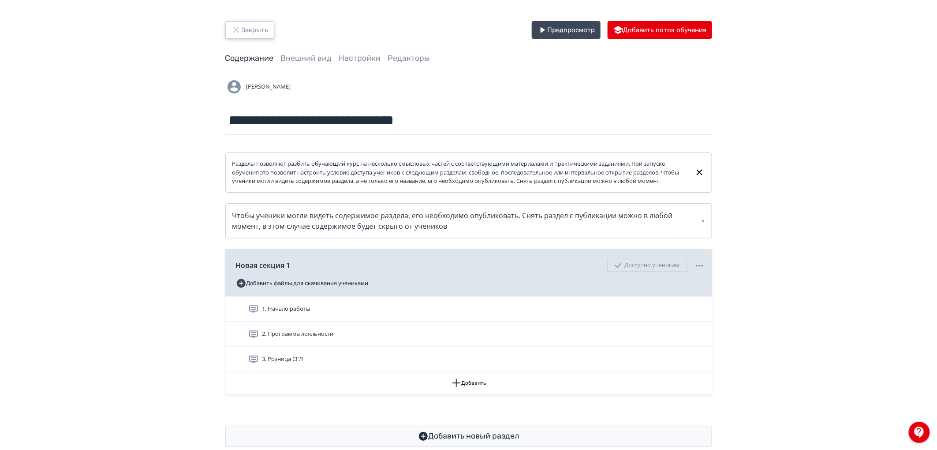
click at [265, 26] on button "Закрыть" at bounding box center [249, 30] width 49 height 18
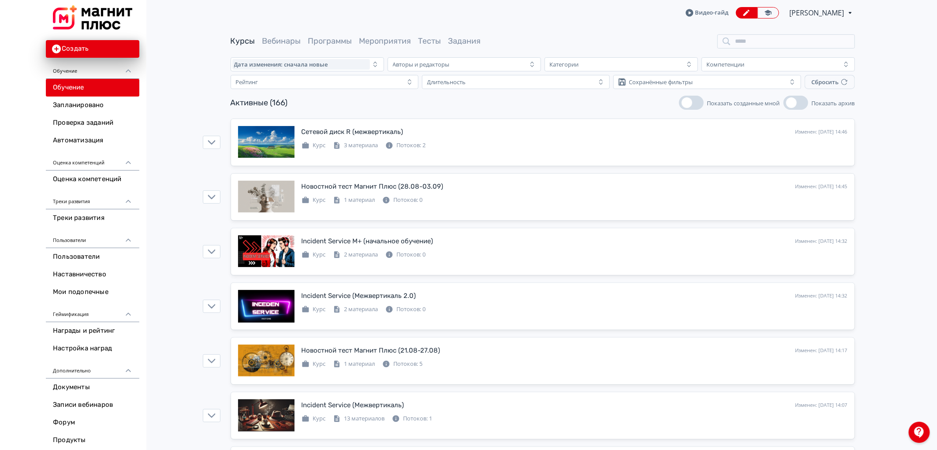
click at [331, 47] on div "Курсы Вебинары Программы Мероприятия Тесты Задания" at bounding box center [543, 41] width 624 height 14
click at [337, 39] on link "Программы" at bounding box center [330, 41] width 44 height 10
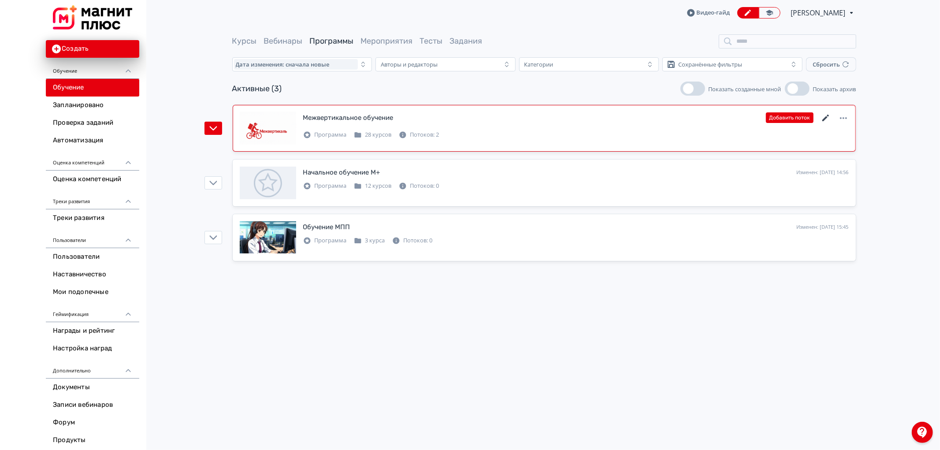
click at [826, 117] on icon at bounding box center [825, 118] width 7 height 7
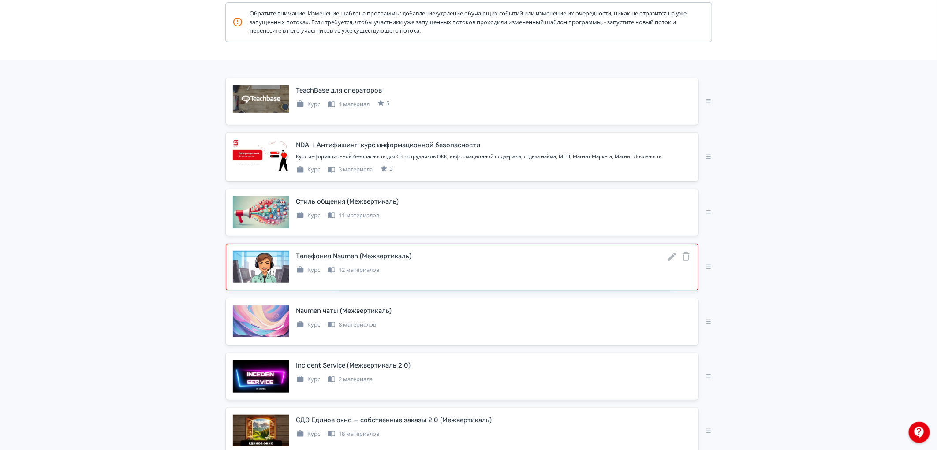
scroll to position [147, 0]
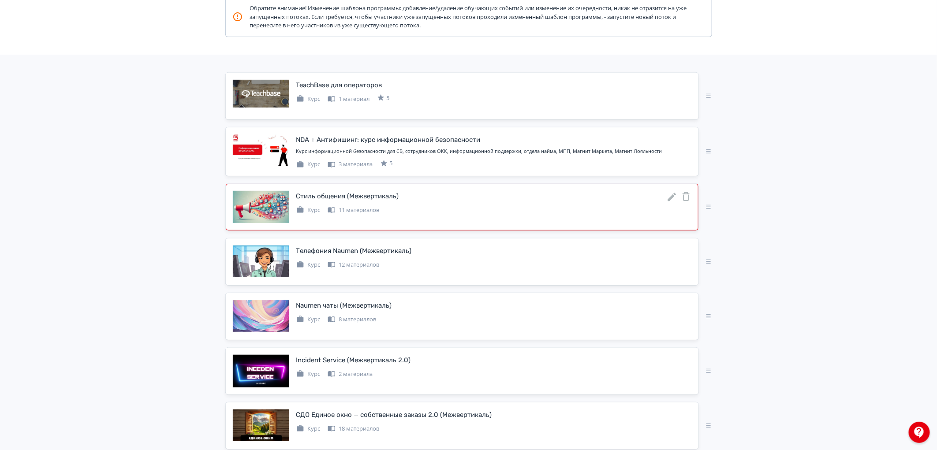
click at [668, 194] on icon at bounding box center [671, 197] width 11 height 11
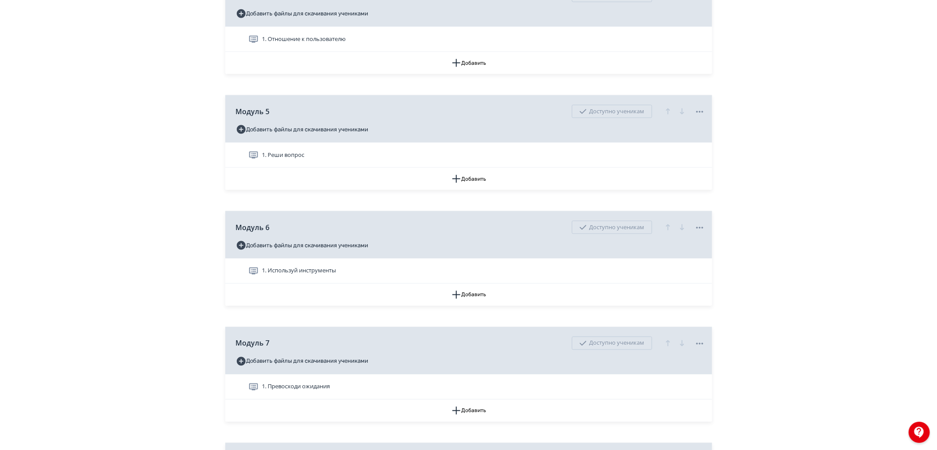
scroll to position [636, 0]
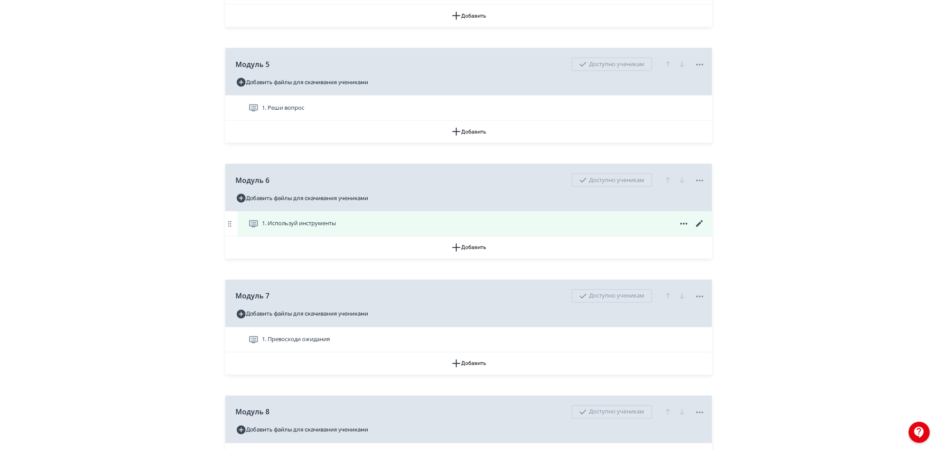
click at [698, 227] on icon at bounding box center [699, 223] width 7 height 7
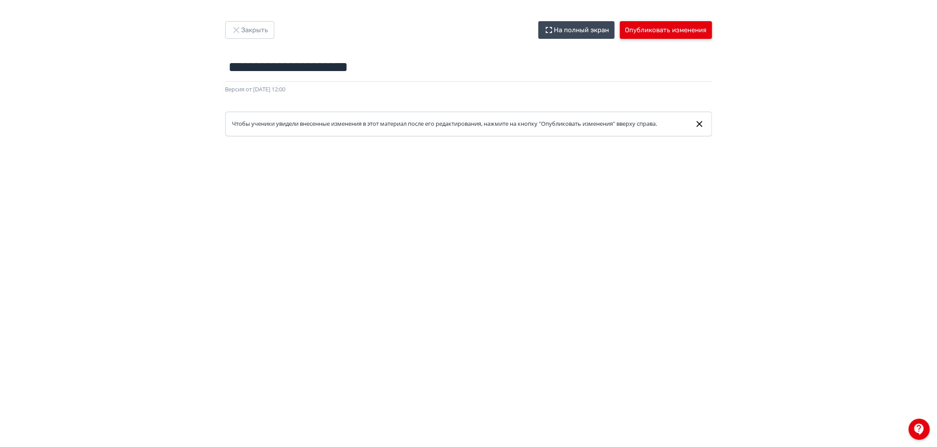
click at [654, 30] on button "Опубликовать изменения" at bounding box center [666, 30] width 92 height 18
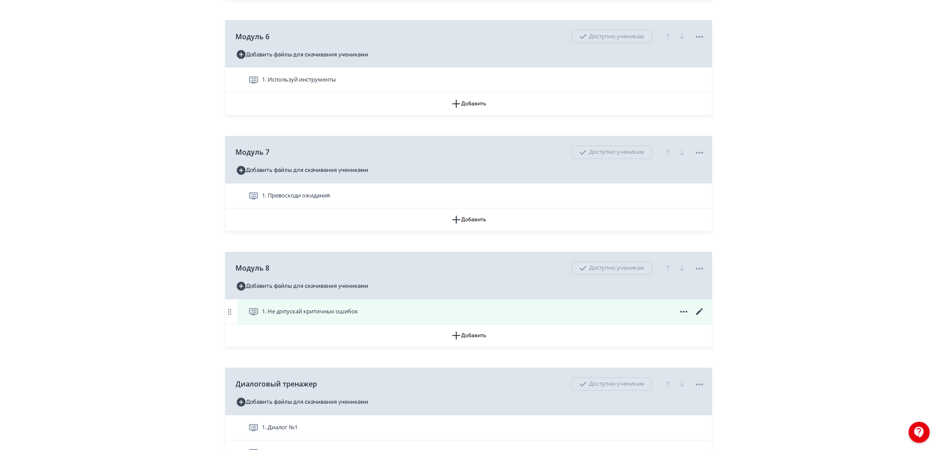
scroll to position [832, 0]
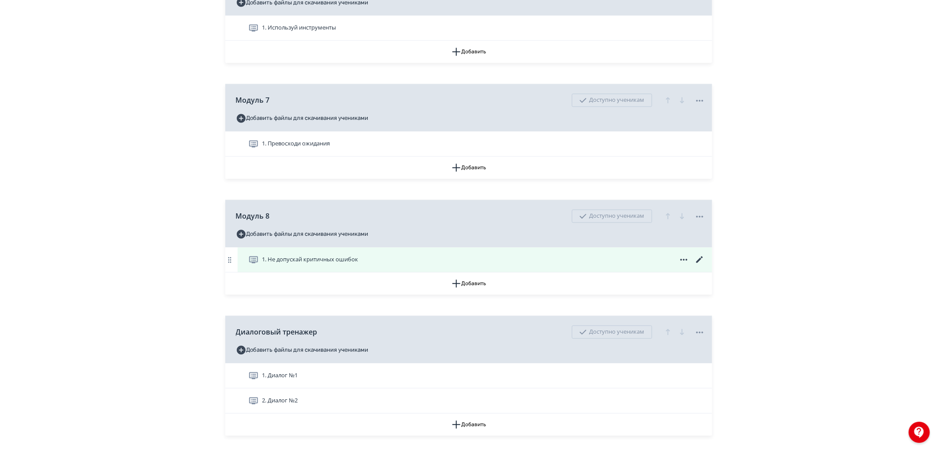
click at [698, 265] on icon at bounding box center [699, 260] width 11 height 11
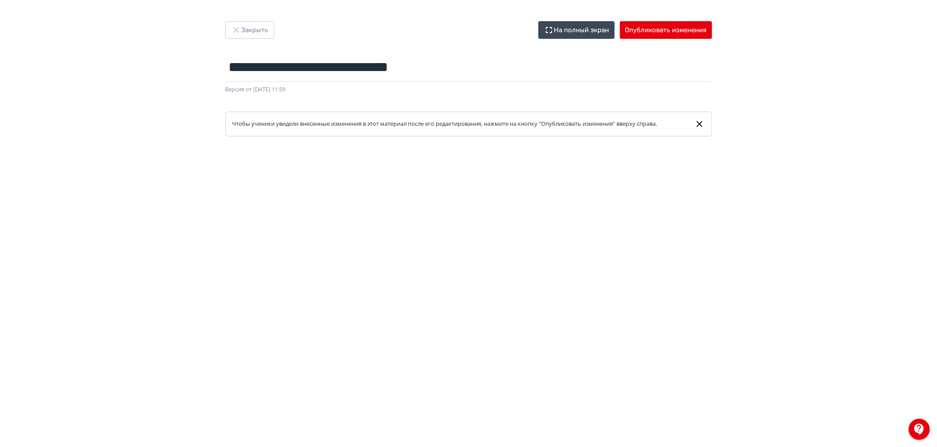
click at [662, 14] on div "**********" at bounding box center [468, 223] width 937 height 447
click at [663, 26] on button "Опубликовать изменения" at bounding box center [666, 30] width 92 height 18
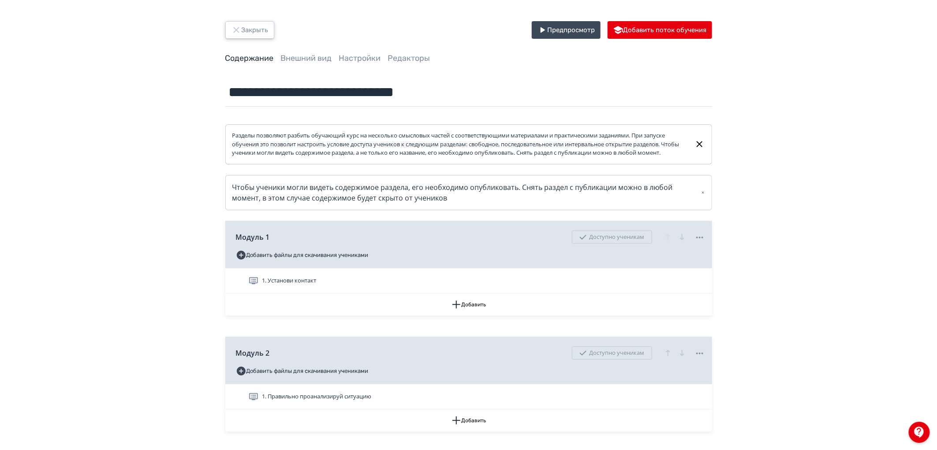
click at [253, 29] on button "Закрыть" at bounding box center [249, 30] width 49 height 18
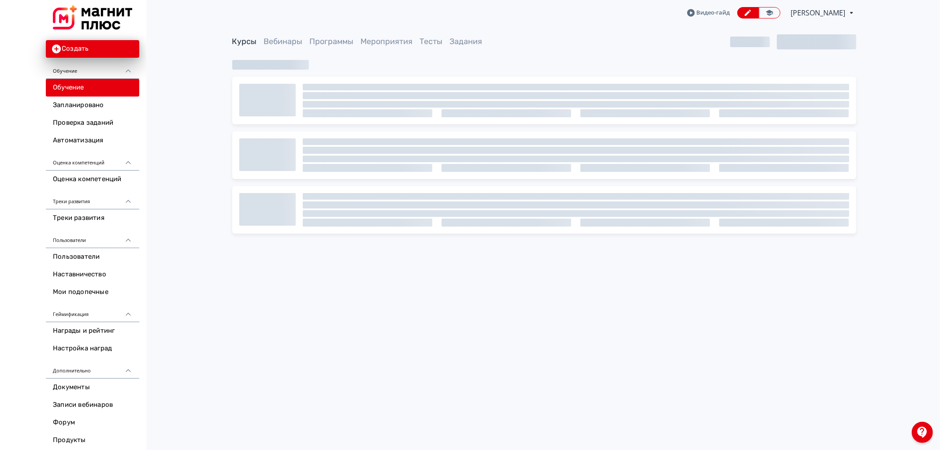
click at [825, 15] on span "[PERSON_NAME]" at bounding box center [819, 12] width 56 height 11
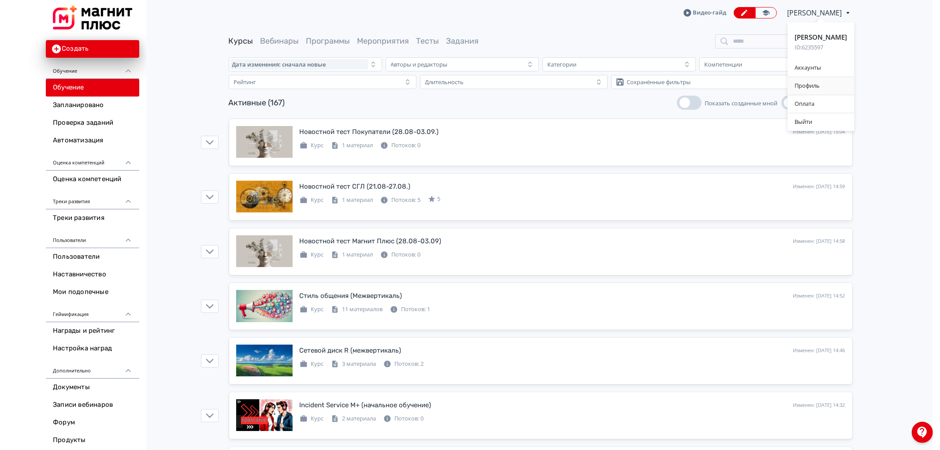
click at [816, 86] on div "Профиль" at bounding box center [821, 86] width 67 height 18
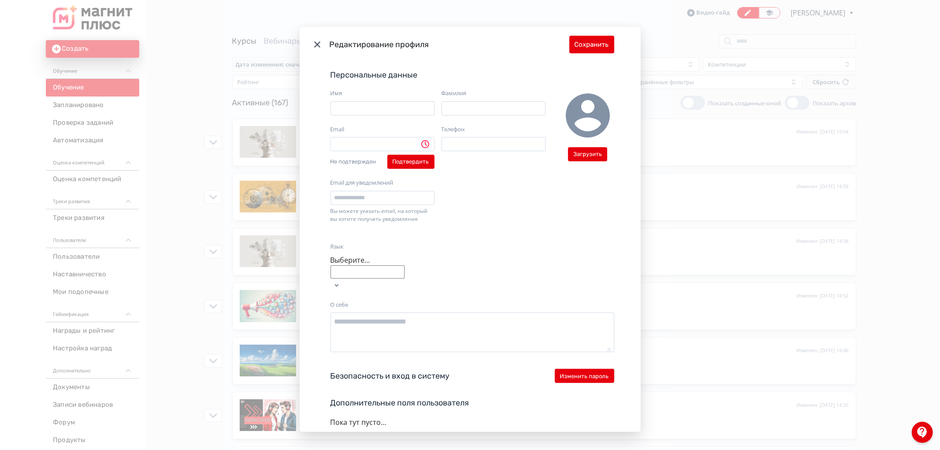
type input "**********"
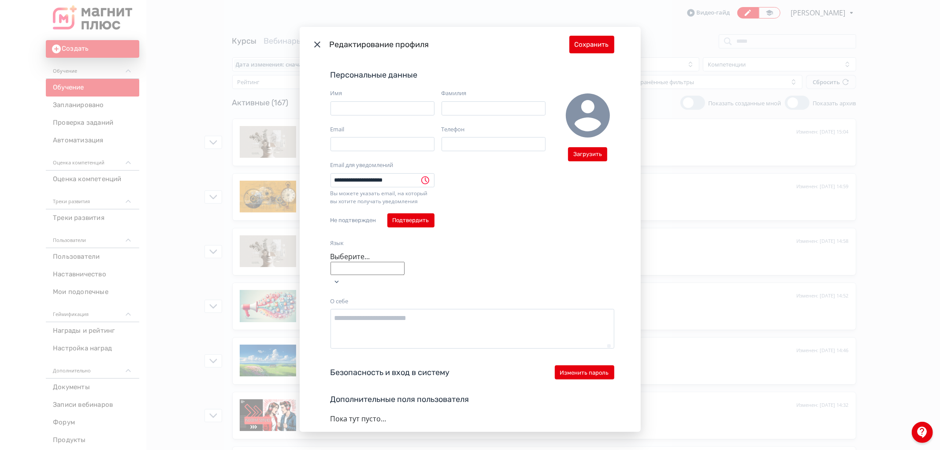
type input "*****"
type input "*********"
type input "**********"
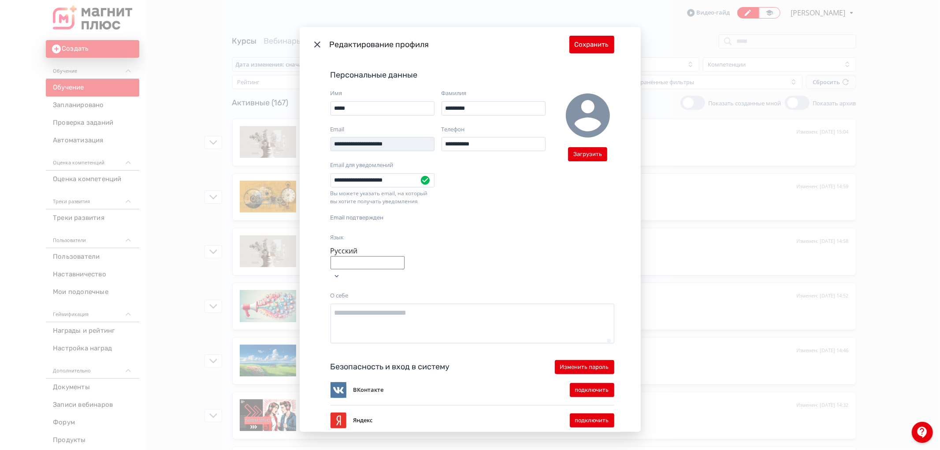
click at [315, 45] on icon "Modal" at bounding box center [317, 44] width 6 height 6
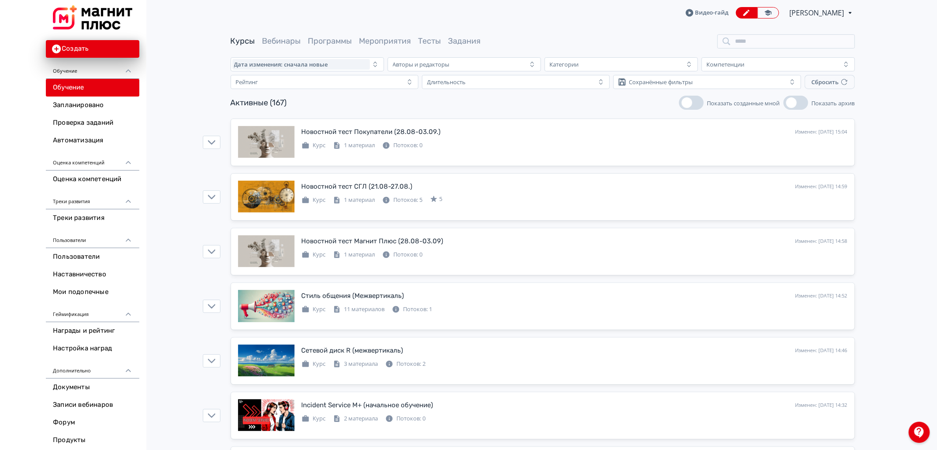
click at [818, 7] on div "Видео-гайд Диана Лостанова PRO Повысьте эффективность платформы при помощи допо…" at bounding box center [769, 12] width 169 height 11
click at [819, 11] on span "[PERSON_NAME]" at bounding box center [817, 12] width 56 height 11
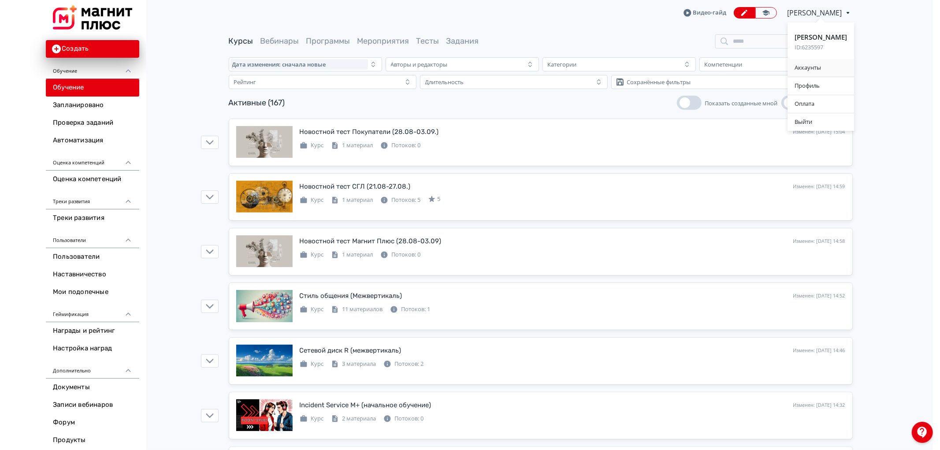
click at [808, 69] on div "Аккаунты" at bounding box center [821, 68] width 67 height 18
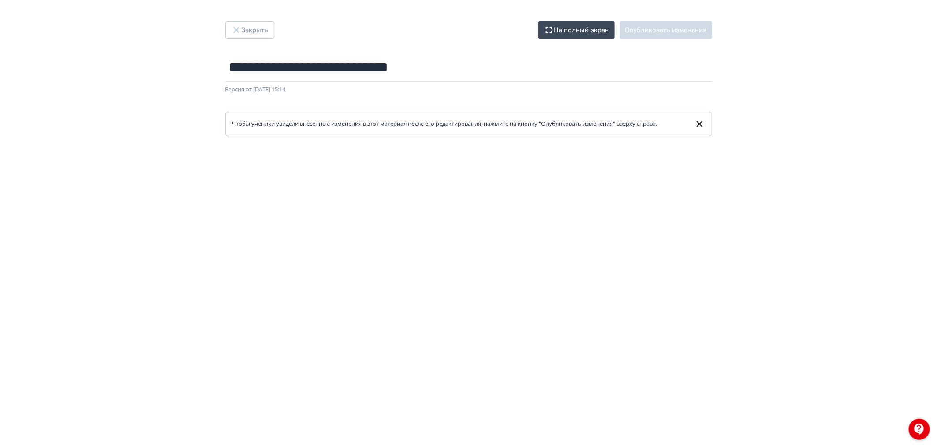
click at [240, 15] on div "**********" at bounding box center [468, 223] width 937 height 447
click at [248, 41] on div "**********" at bounding box center [468, 78] width 529 height 115
click at [240, 22] on button "Закрыть" at bounding box center [249, 30] width 49 height 18
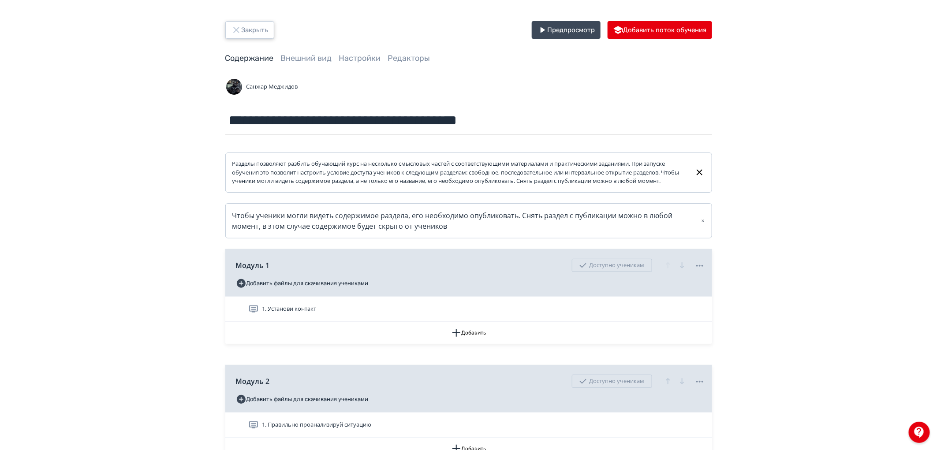
click at [262, 24] on button "Закрыть" at bounding box center [249, 30] width 49 height 18
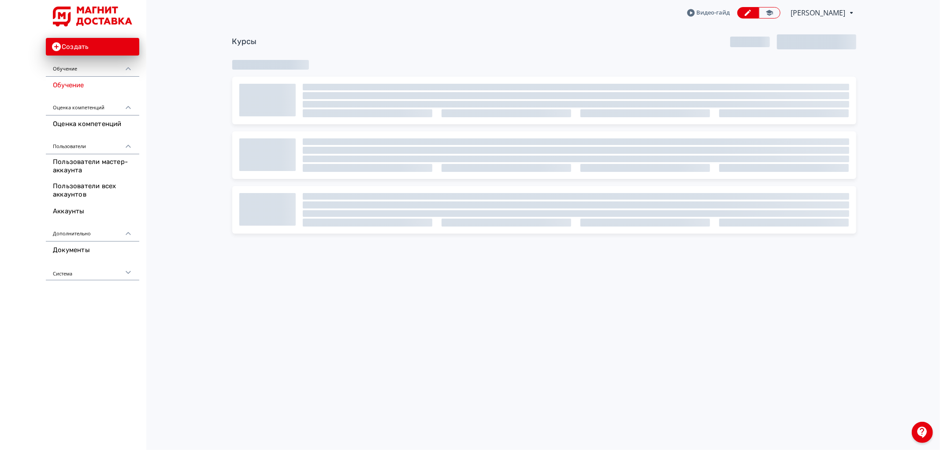
click at [810, 4] on div "Видео-[PERSON_NAME] PRO Повысьте эффективность платформы при помощи дополнитель…" at bounding box center [544, 13] width 624 height 26
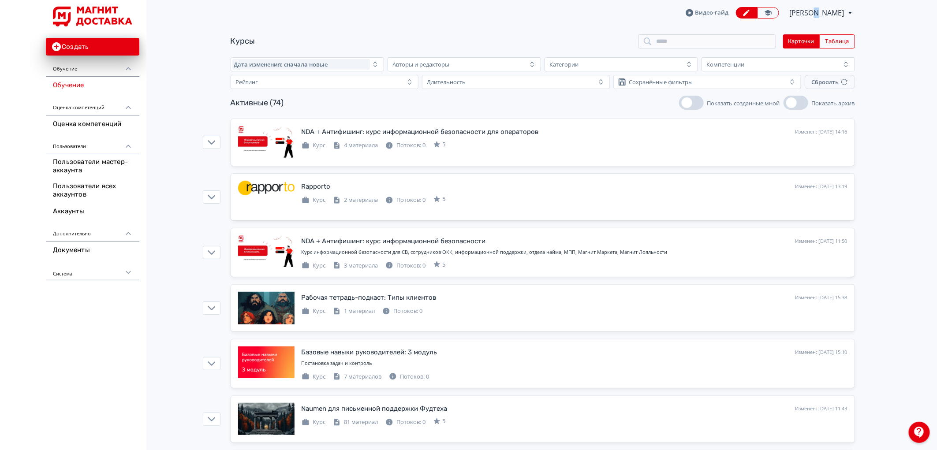
click at [810, 10] on span "[PERSON_NAME]" at bounding box center [817, 12] width 56 height 11
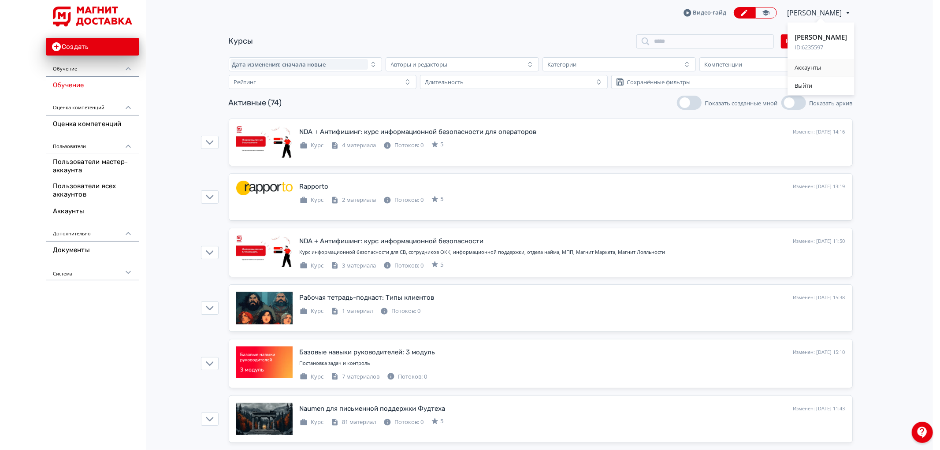
click at [794, 67] on div "Аккаунты" at bounding box center [821, 68] width 67 height 18
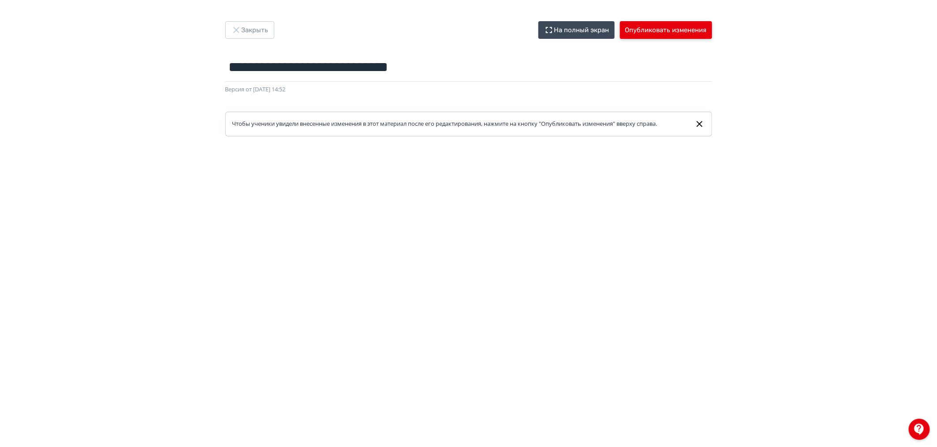
click at [657, 33] on button "Опубликовать изменения" at bounding box center [666, 30] width 92 height 18
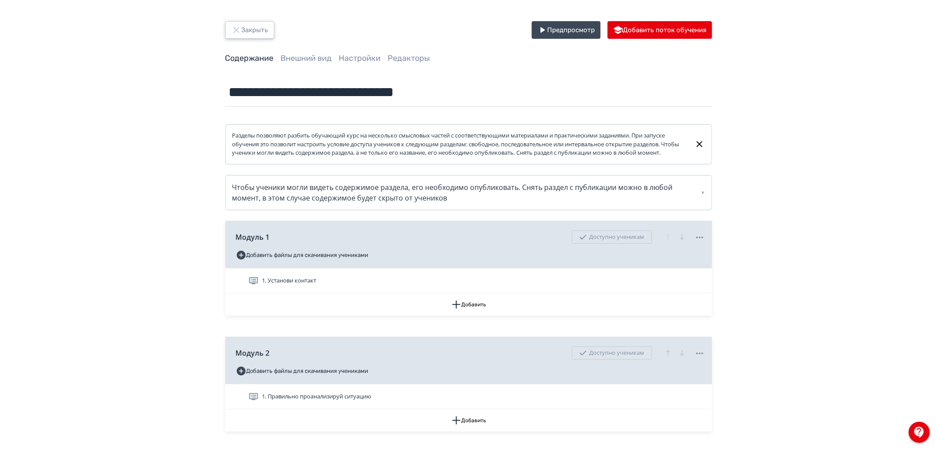
click at [250, 34] on button "Закрыть" at bounding box center [249, 30] width 49 height 18
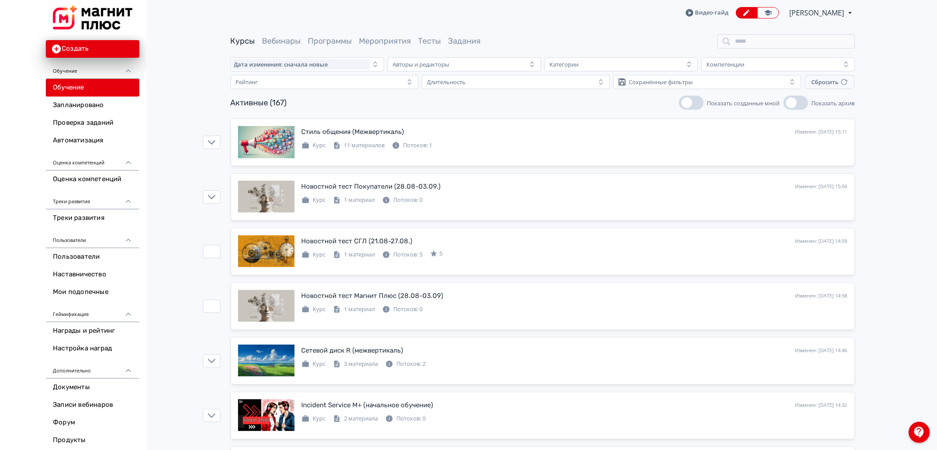
click at [804, 13] on span "[PERSON_NAME]" at bounding box center [817, 12] width 56 height 11
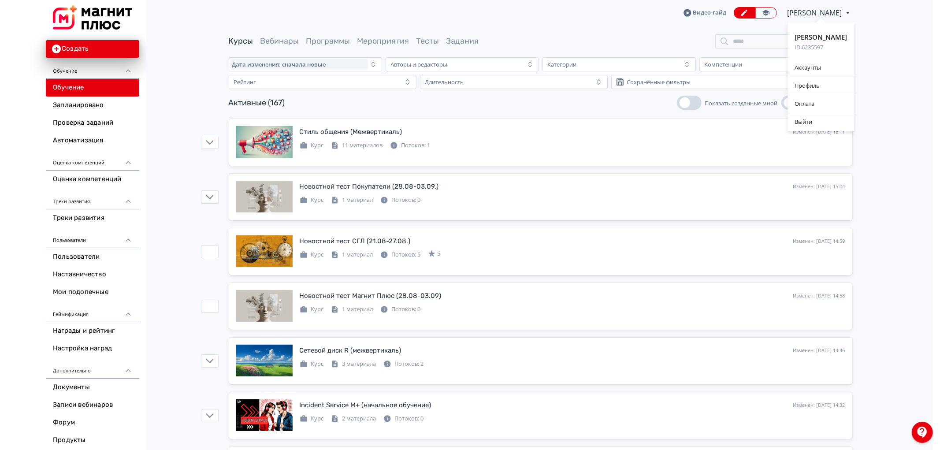
click at [804, 13] on div "Диана Лостанова ID: 6235597 Аккаунты Профиль Оплата Выйти" at bounding box center [821, 12] width 71 height 11
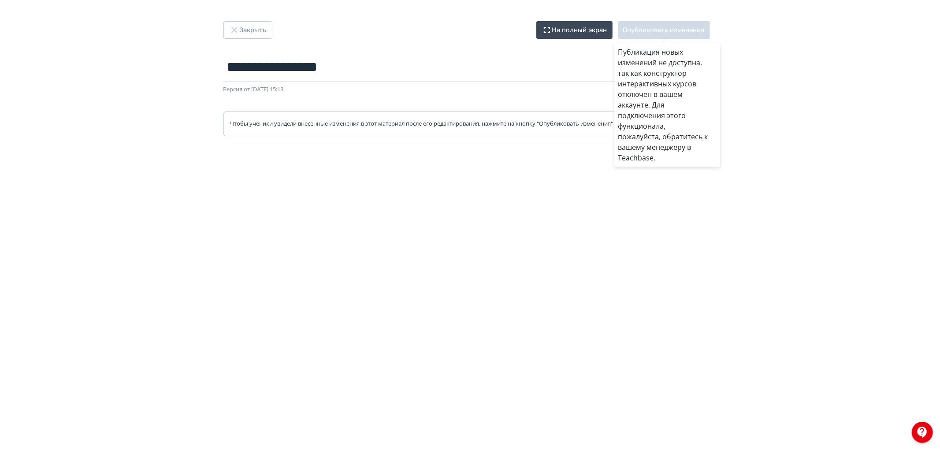
click at [666, 32] on div "Публикация новых изменений не доступна, так как конструктор интерактивных курсо…" at bounding box center [667, 30] width 92 height 18
click at [659, 27] on div "Публикация новых изменений не доступна, так как конструктор интерактивных курсо…" at bounding box center [667, 30] width 92 height 18
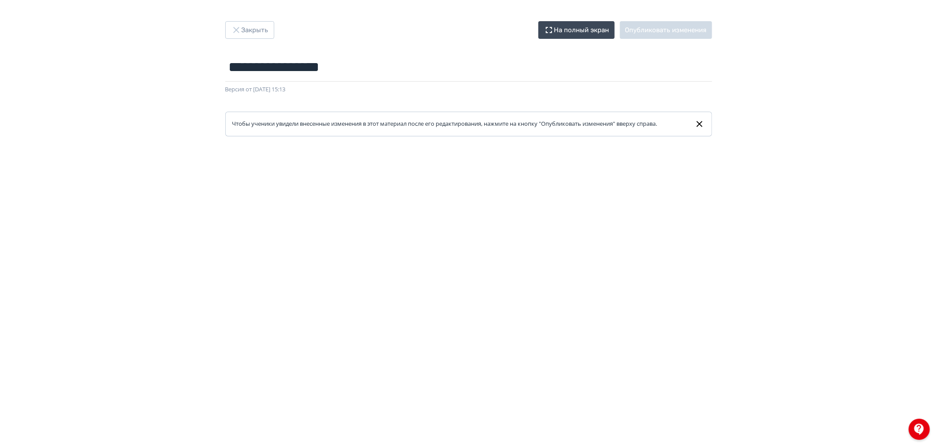
click at [923, 424] on div at bounding box center [918, 428] width 21 height 21
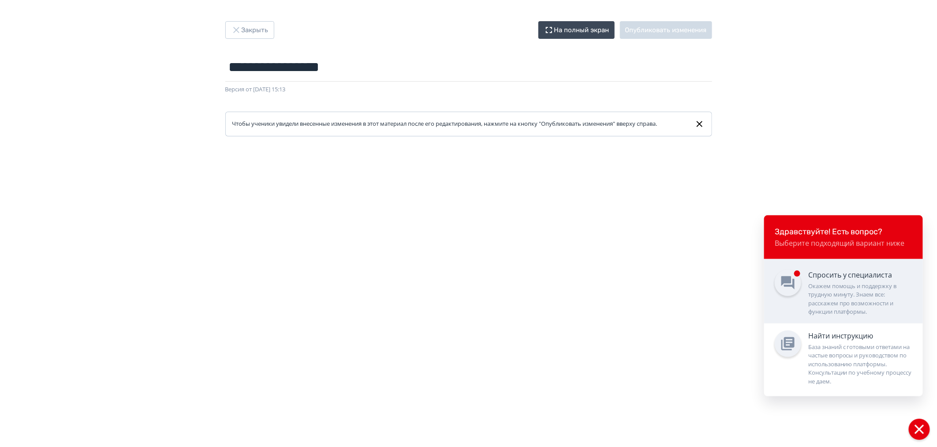
click at [844, 289] on div "Окажем помощь и поддержку в трудную минуту. Знаем все: расскажем про возможност…" at bounding box center [860, 299] width 104 height 34
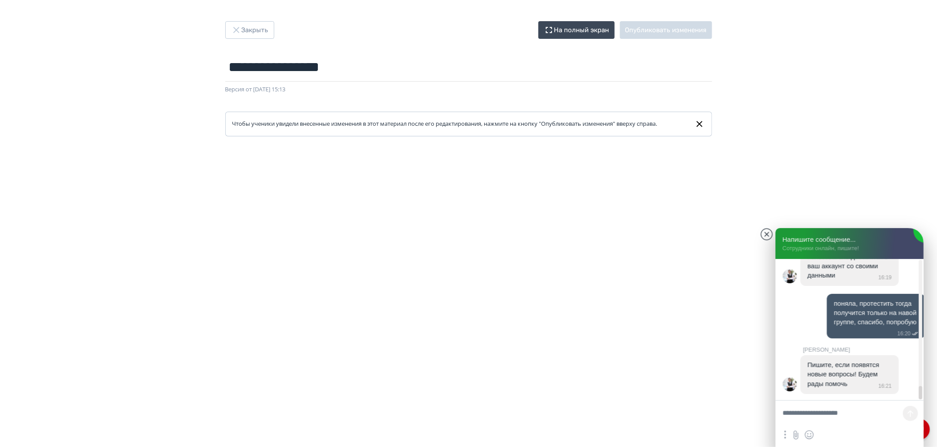
scroll to position [1836, 0]
click at [800, 417] on textarea at bounding box center [849, 413] width 148 height 26
drag, startPoint x: 848, startPoint y: 423, endPoint x: 838, endPoint y: 424, distance: 10.1
click at [838, 424] on textarea "**********" at bounding box center [849, 413] width 148 height 26
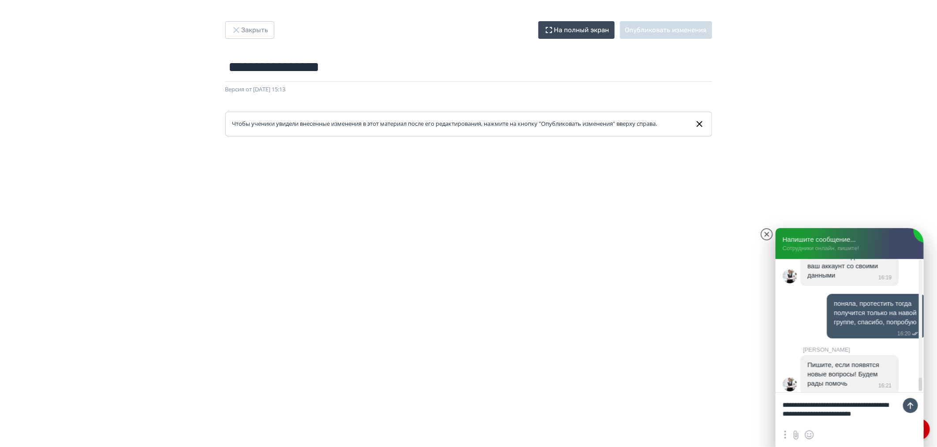
type textarea "**********"
click at [820, 425] on textarea "**********" at bounding box center [849, 409] width 148 height 34
click at [829, 424] on textarea "**********" at bounding box center [849, 409] width 148 height 34
click at [818, 418] on textarea "**********" at bounding box center [849, 409] width 148 height 34
click at [815, 423] on textarea "**********" at bounding box center [849, 409] width 148 height 34
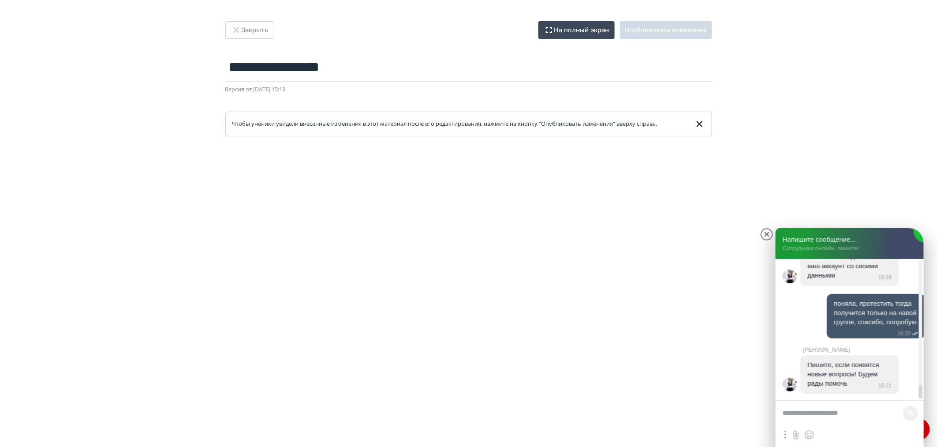
scroll to position [1904, 0]
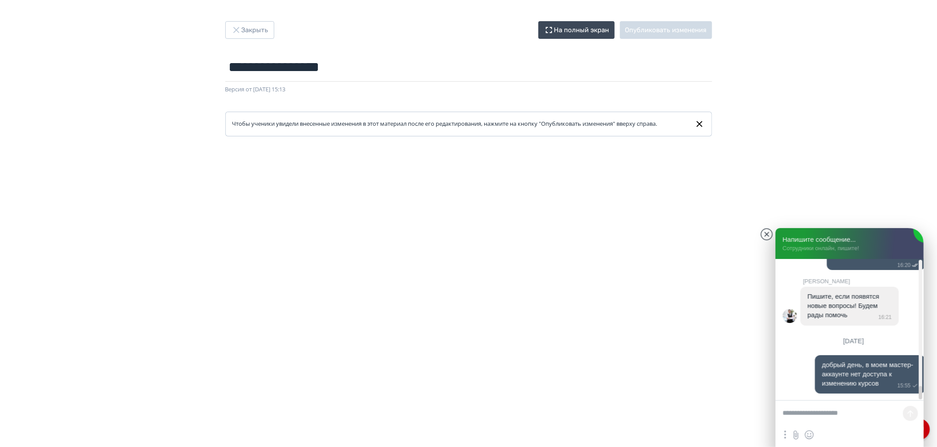
click at [814, 419] on textarea at bounding box center [849, 413] width 148 height 26
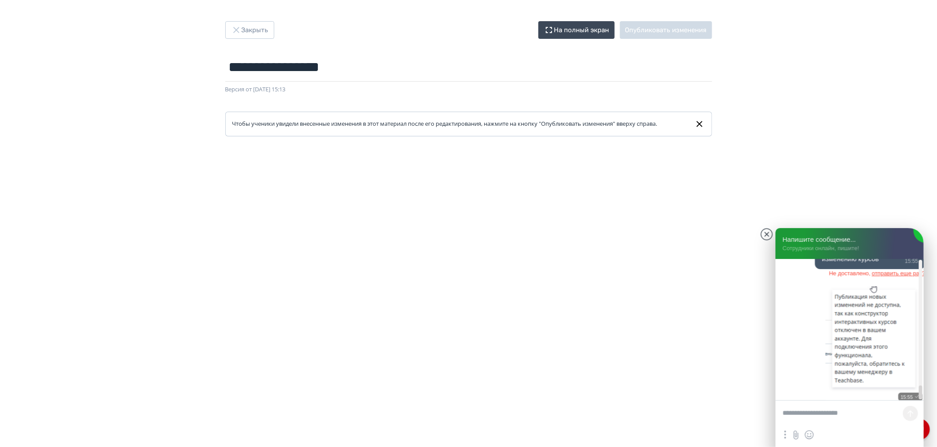
scroll to position [1980, 0]
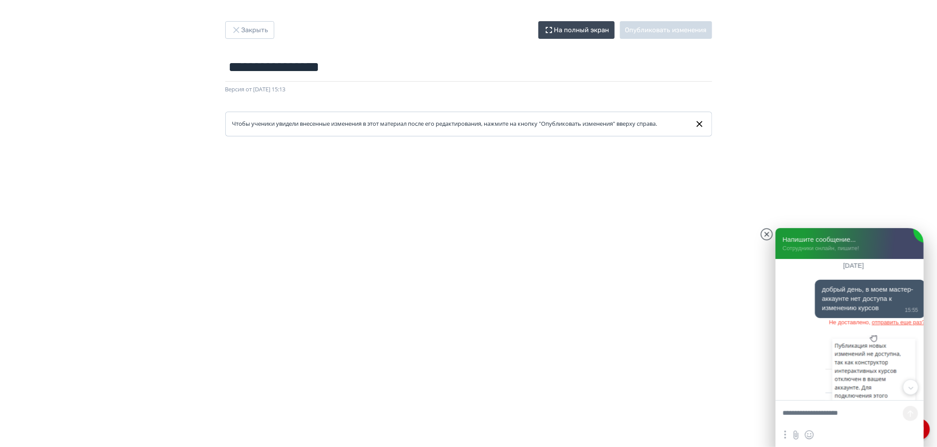
click at [895, 319] on jdiv "отправить еще раз?" at bounding box center [897, 322] width 53 height 7
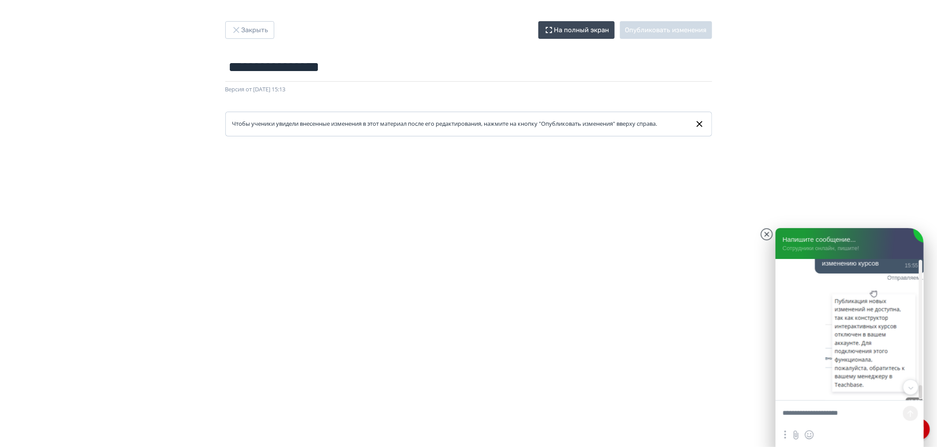
scroll to position [2044, 0]
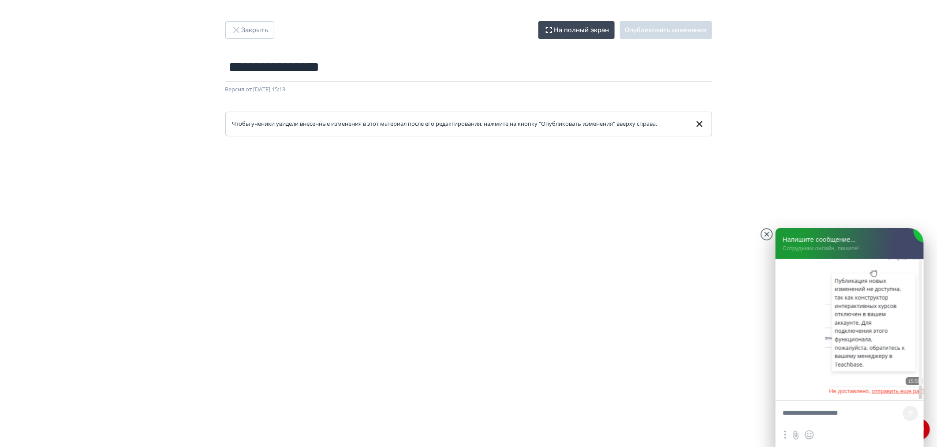
click at [883, 387] on jdiv "отправить еще раз?" at bounding box center [897, 390] width 53 height 7
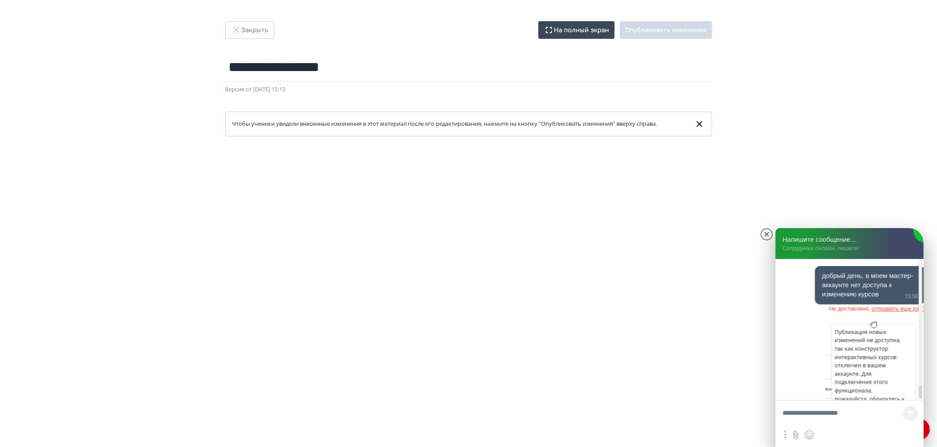
scroll to position [1939, 0]
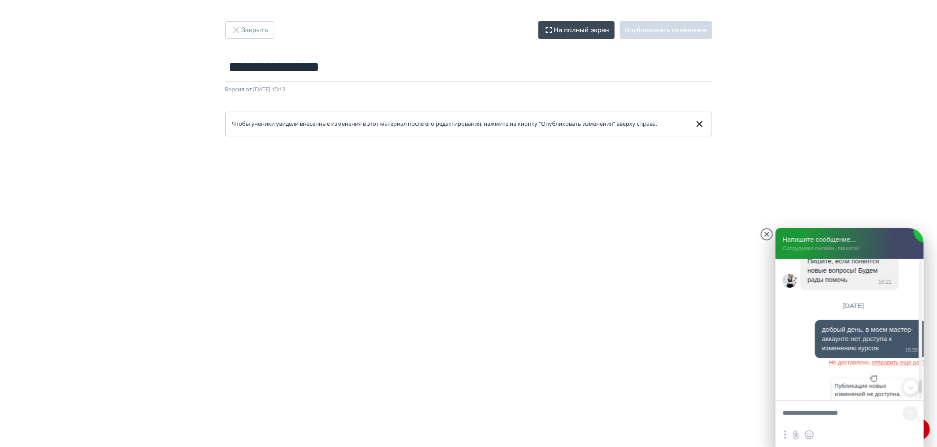
click at [893, 359] on jdiv "отправить еще раз?" at bounding box center [897, 362] width 53 height 7
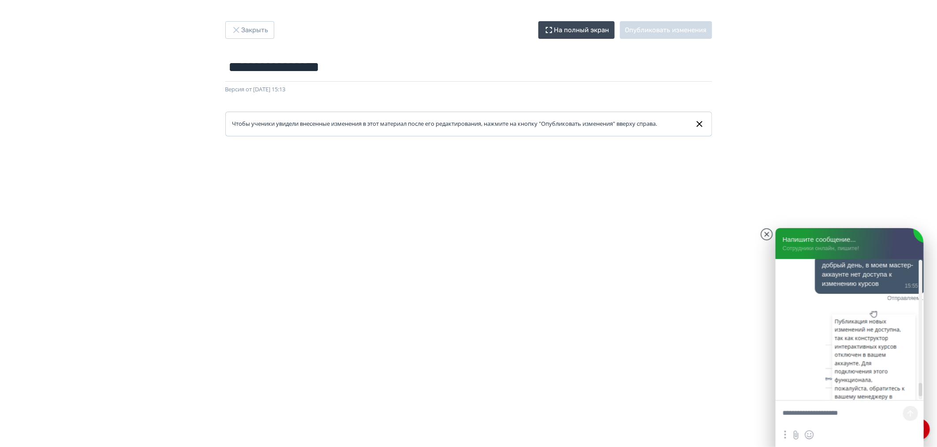
scroll to position [1988, 0]
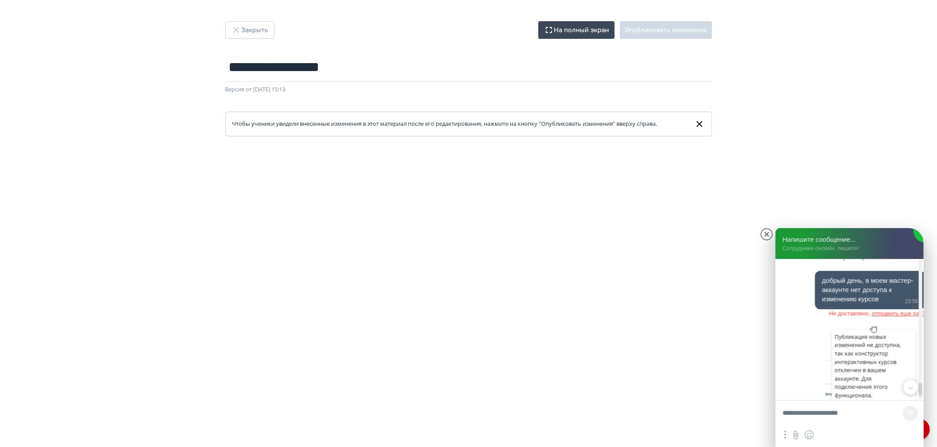
click at [889, 311] on jdiv "Не доставлено, отправить еще раз?" at bounding box center [870, 314] width 110 height 9
click at [887, 310] on jdiv "отправить еще раз?" at bounding box center [897, 313] width 53 height 7
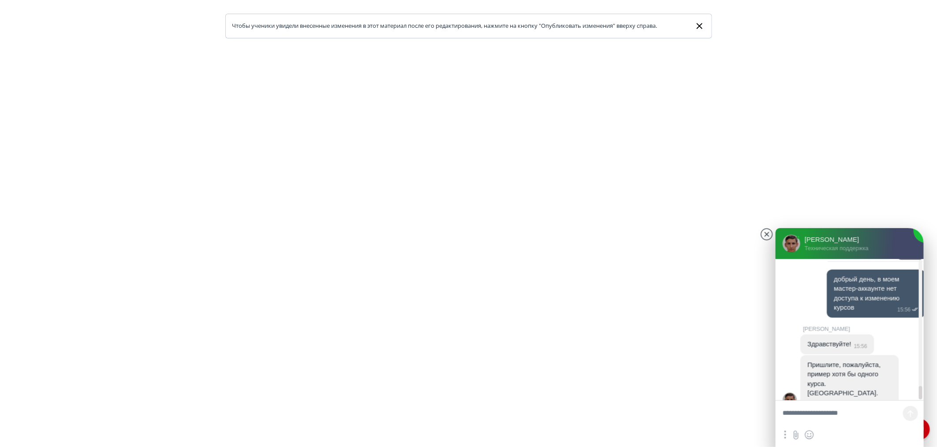
scroll to position [2114, 0]
click at [809, 410] on textarea at bounding box center [849, 413] width 148 height 26
paste textarea "**********"
type textarea "**********"
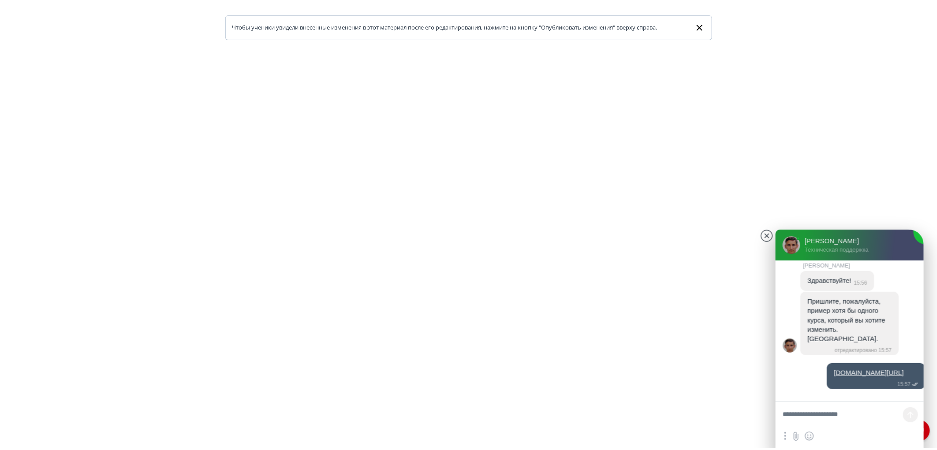
scroll to position [0, 0]
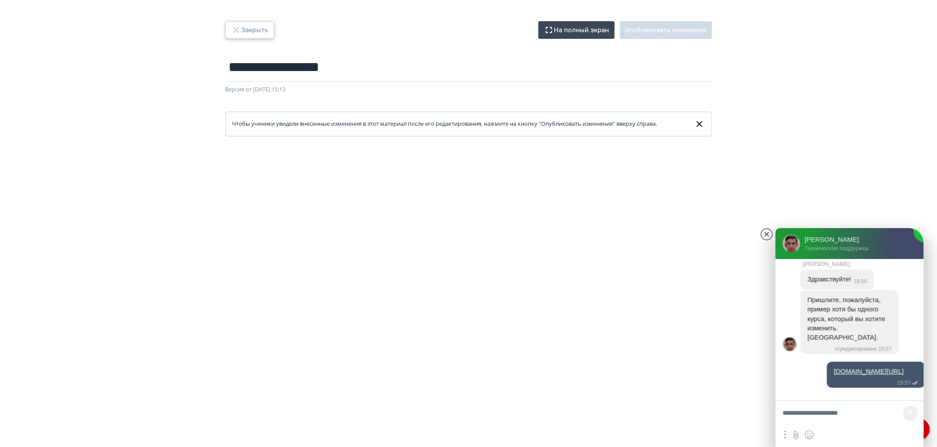
click at [229, 30] on button "Закрыть" at bounding box center [249, 30] width 49 height 18
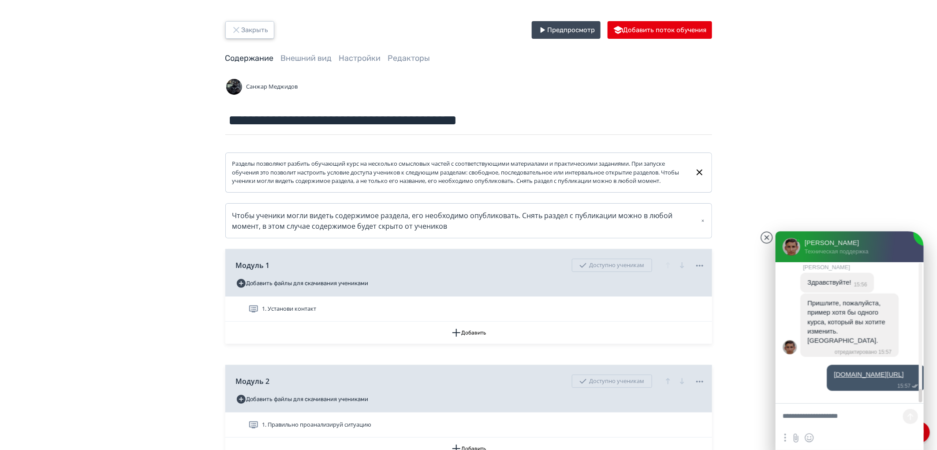
click at [249, 38] on button "Закрыть" at bounding box center [249, 30] width 49 height 18
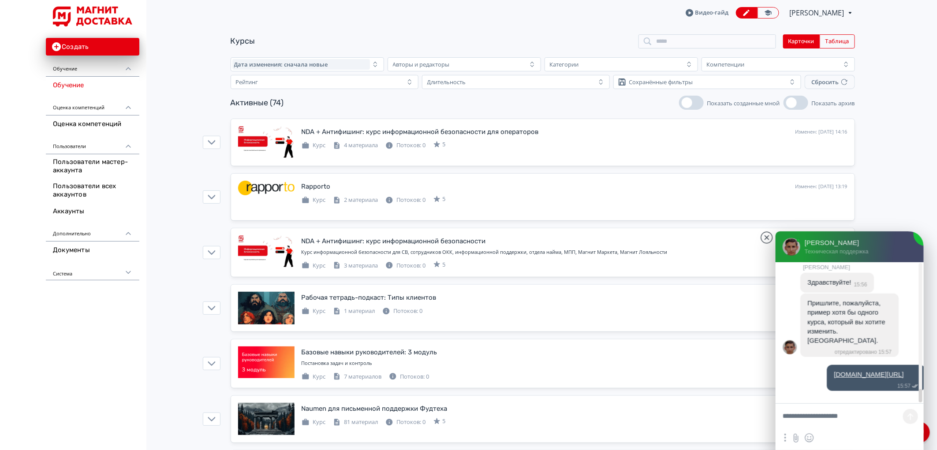
click at [801, 11] on span "[PERSON_NAME]" at bounding box center [817, 12] width 56 height 11
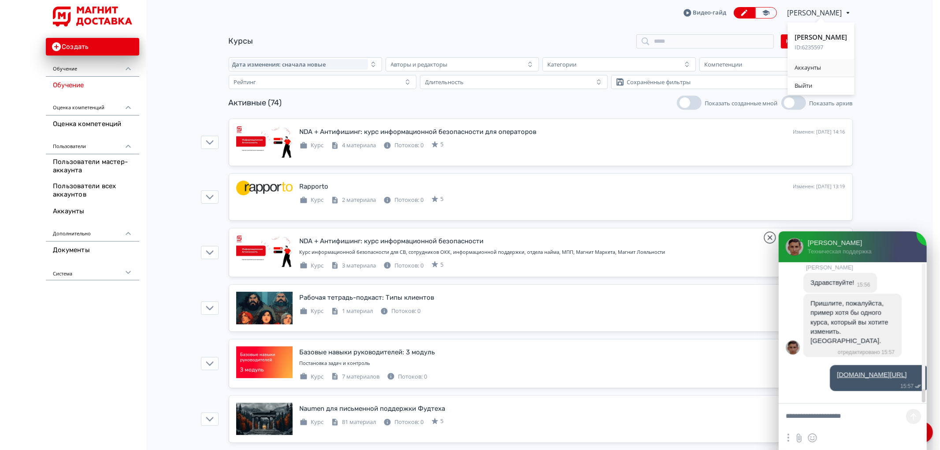
click at [826, 73] on div "Аккаунты" at bounding box center [821, 68] width 67 height 18
